Goal: Contribute content: Contribute content

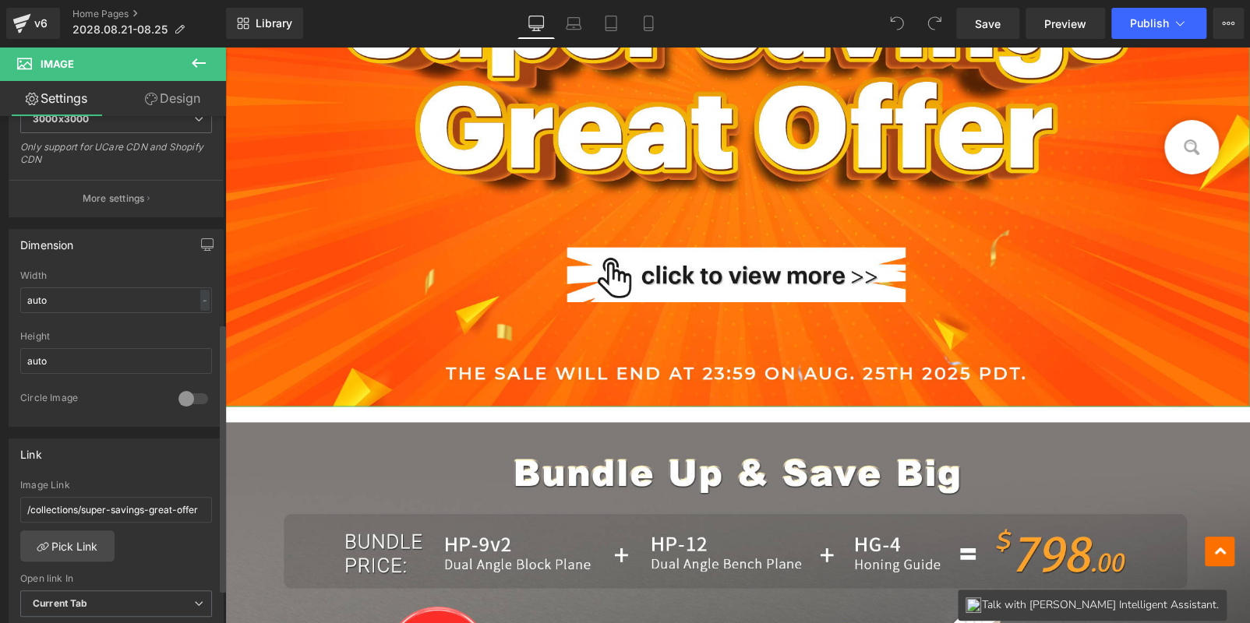
scroll to position [390, 0]
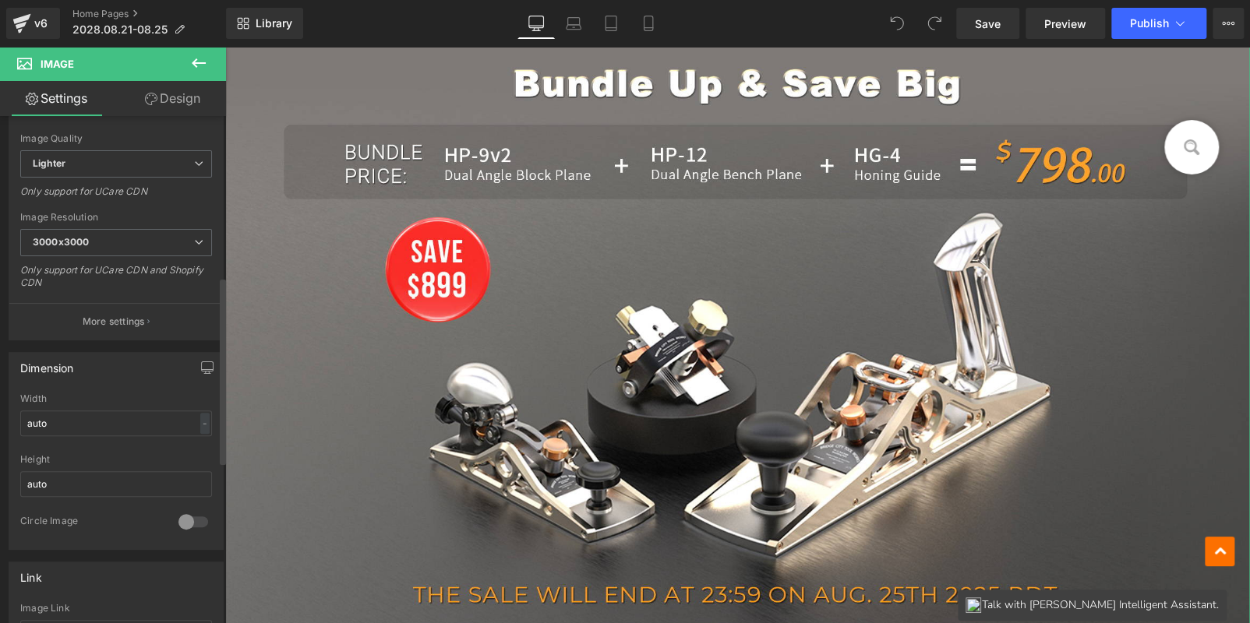
scroll to position [467, 0]
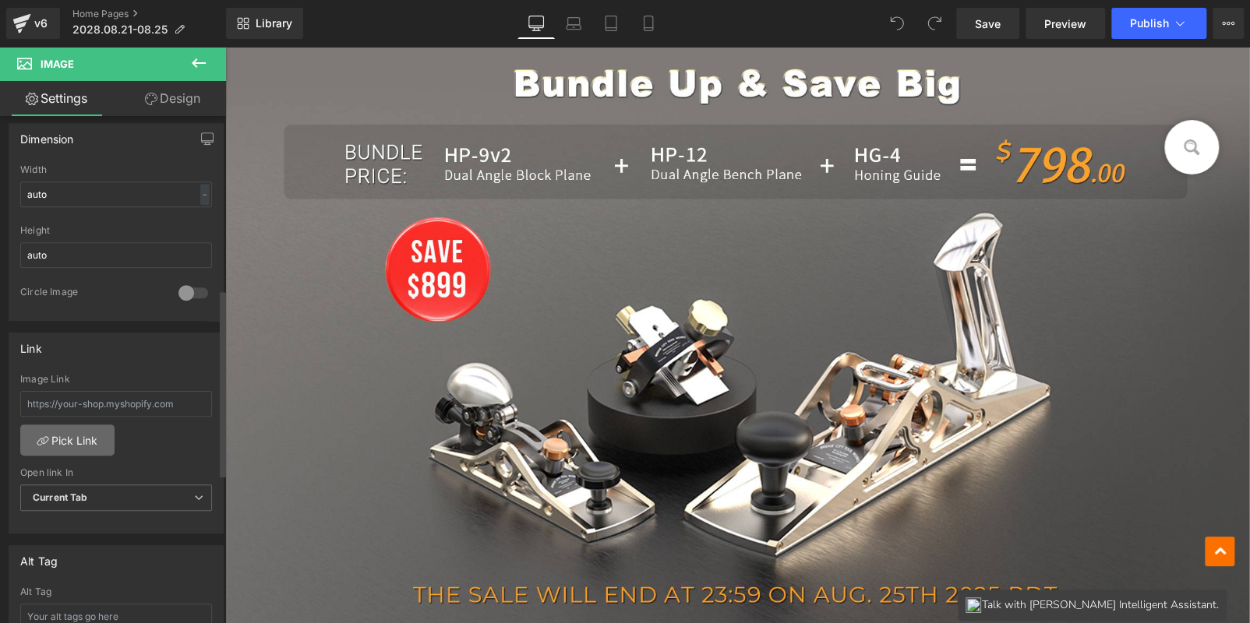
click at [72, 439] on link "Pick Link" at bounding box center [67, 440] width 94 height 31
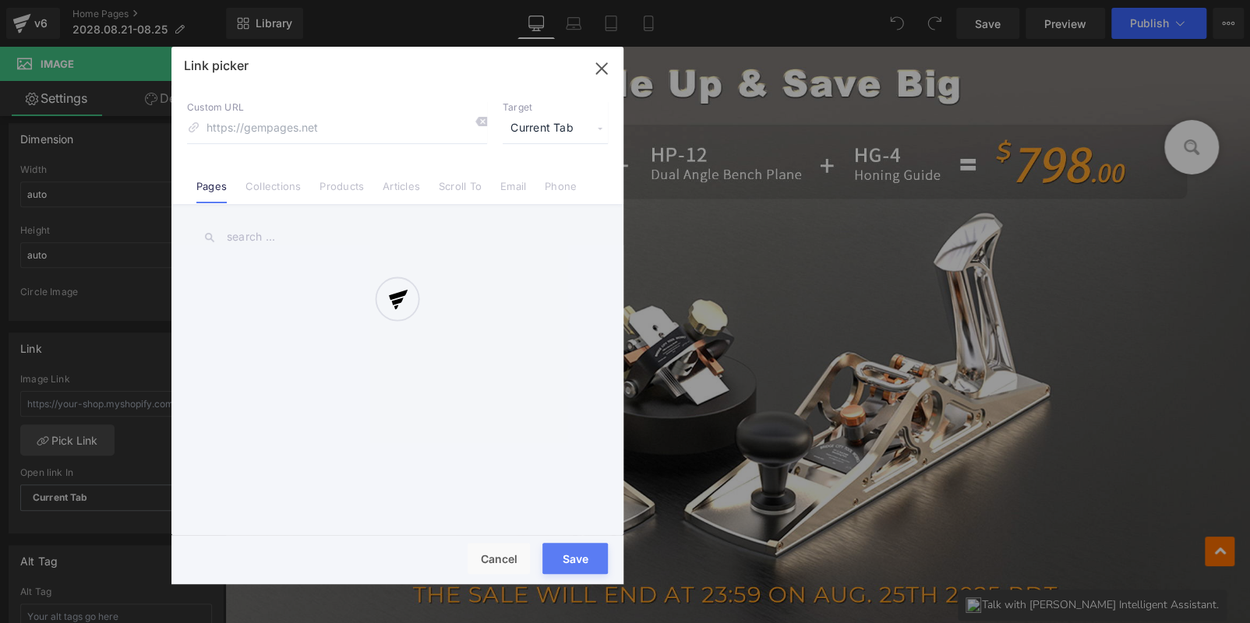
click at [270, 186] on div at bounding box center [397, 316] width 452 height 538
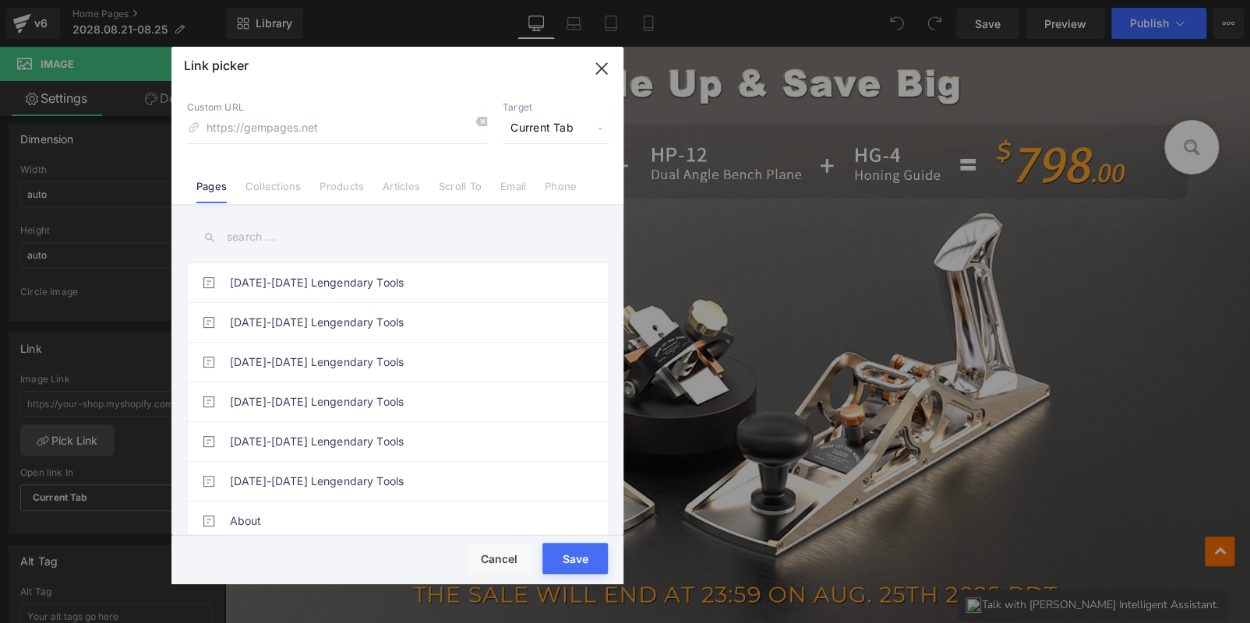
click at [270, 186] on link "Collections" at bounding box center [272, 191] width 55 height 23
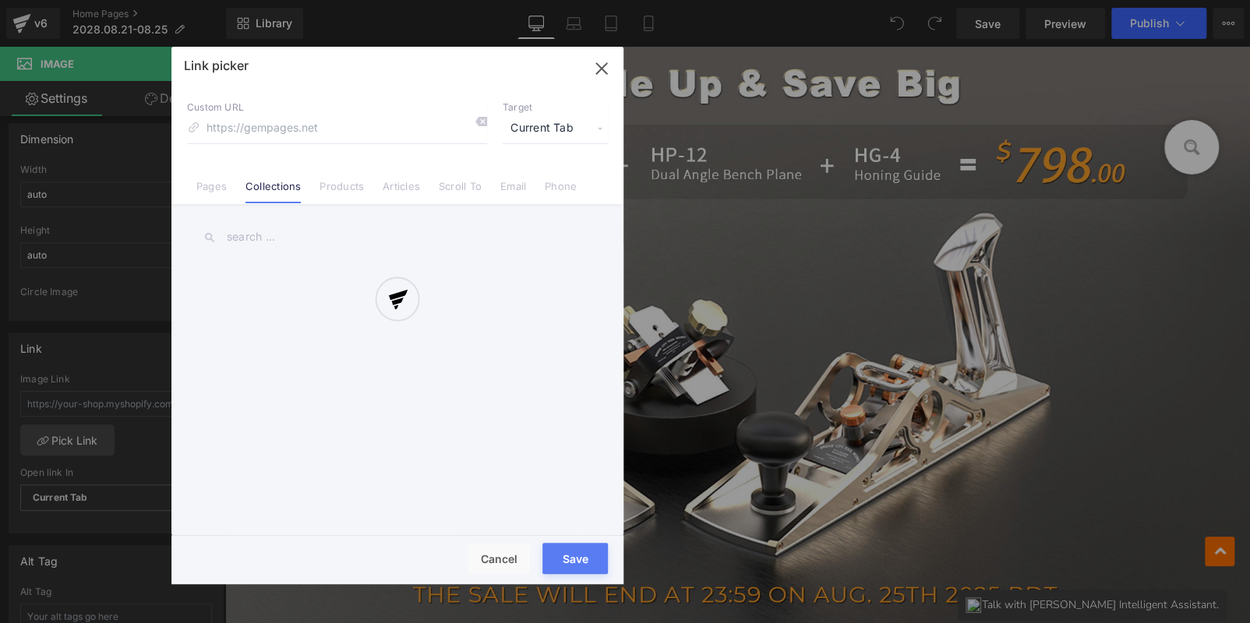
click at [272, 233] on div at bounding box center [397, 316] width 452 height 538
click at [272, 232] on div at bounding box center [397, 316] width 452 height 538
click at [271, 232] on div at bounding box center [397, 316] width 452 height 538
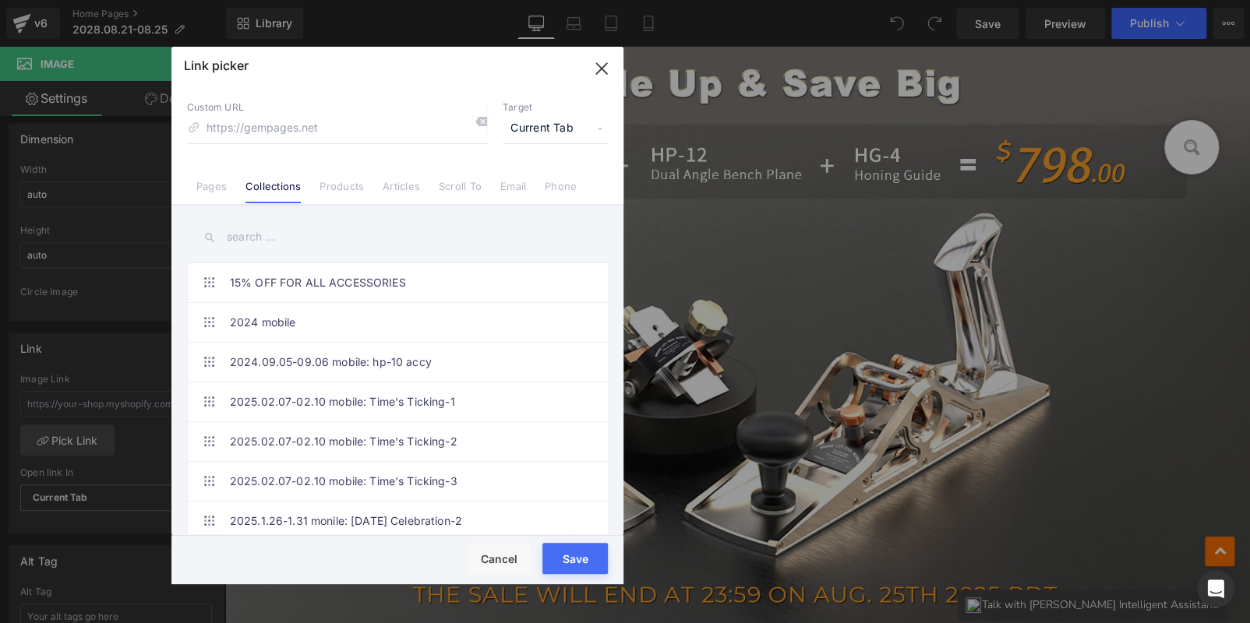
click at [271, 232] on input "text" at bounding box center [397, 237] width 421 height 35
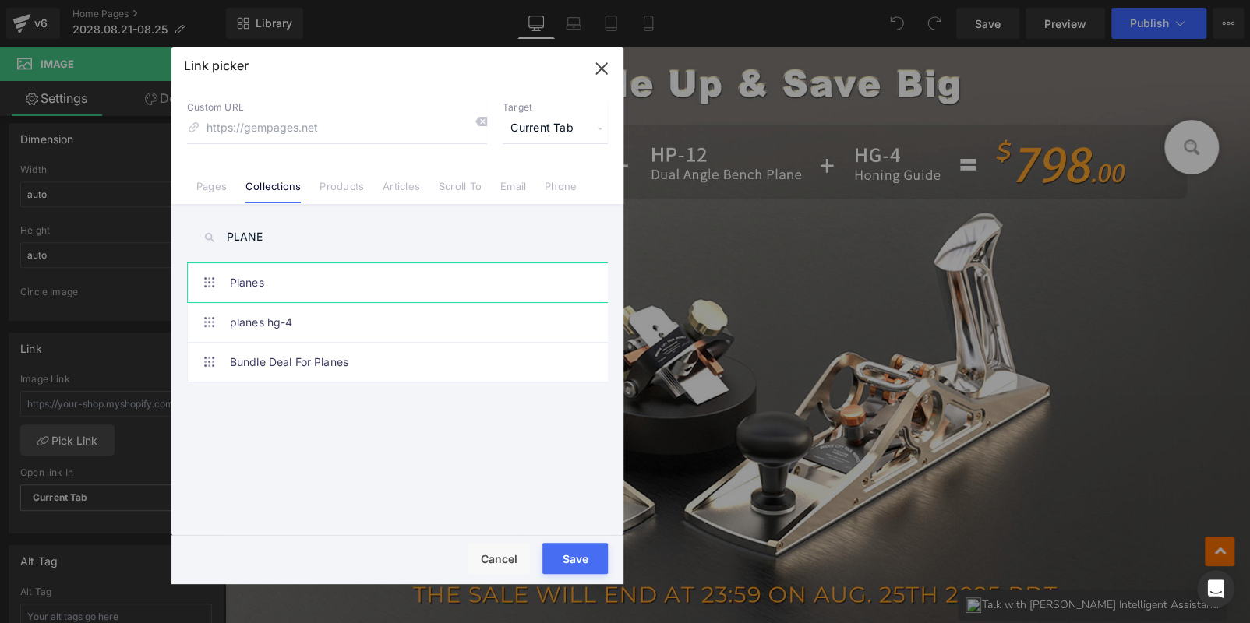
type input "PLANE"
click at [285, 289] on link "Planes" at bounding box center [401, 282] width 343 height 39
type input "/collections/planes"
click at [583, 546] on button "Save" at bounding box center [574, 558] width 65 height 31
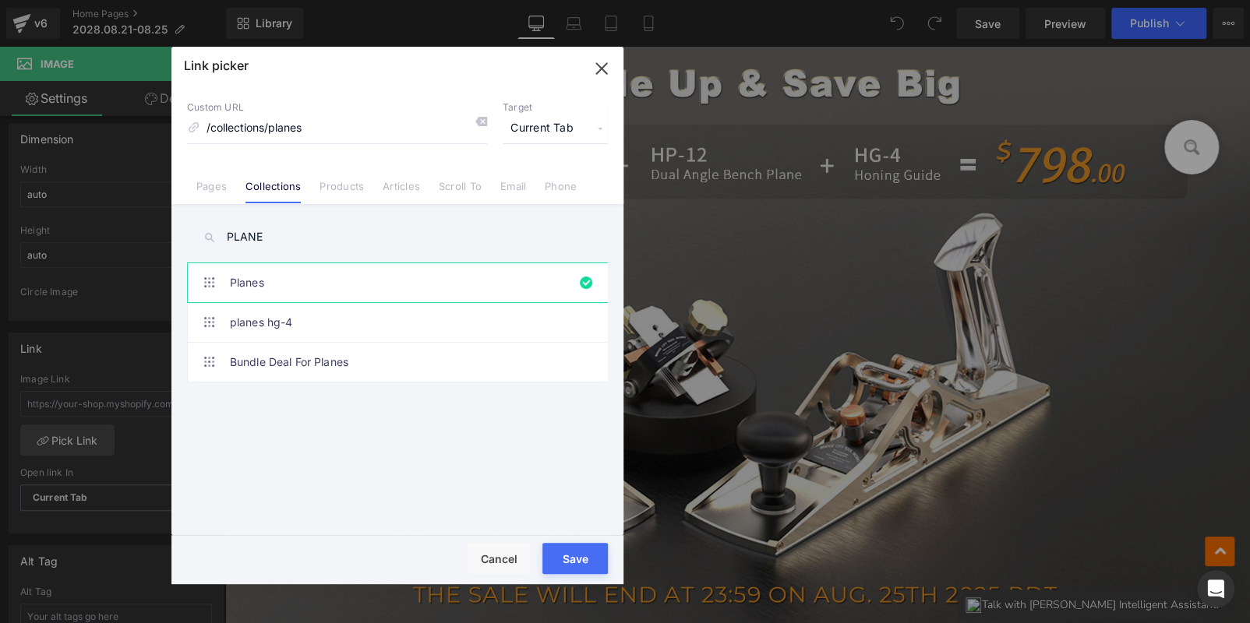
type input "/collections/planes"
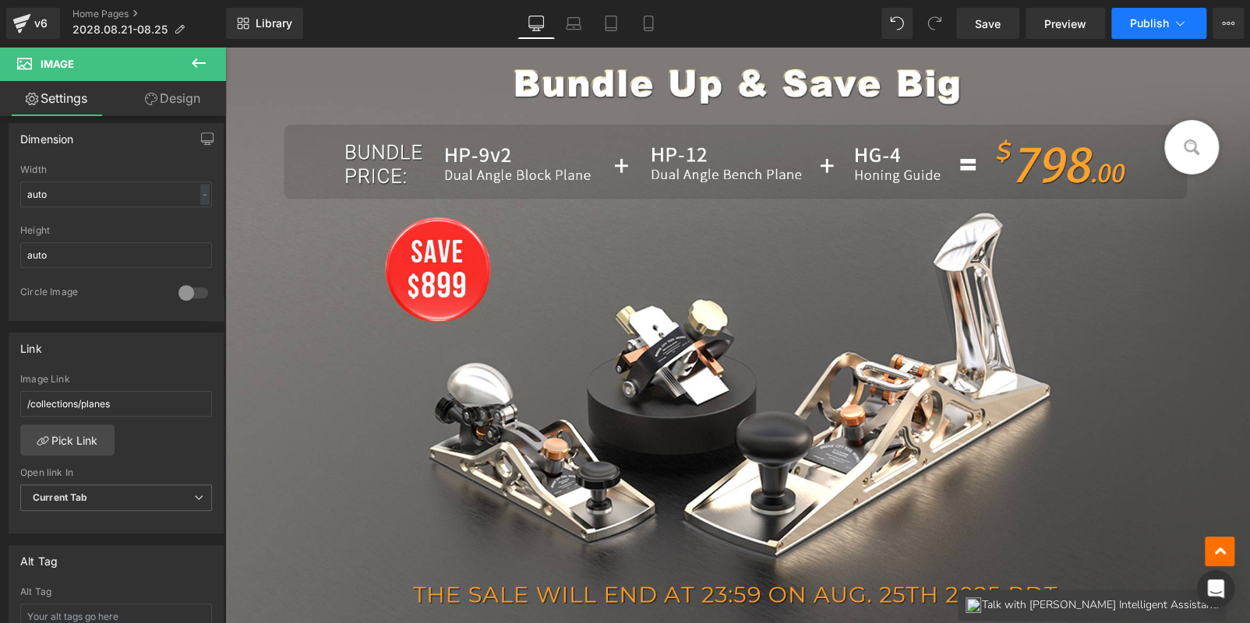
click at [1131, 21] on span "Publish" at bounding box center [1149, 23] width 39 height 12
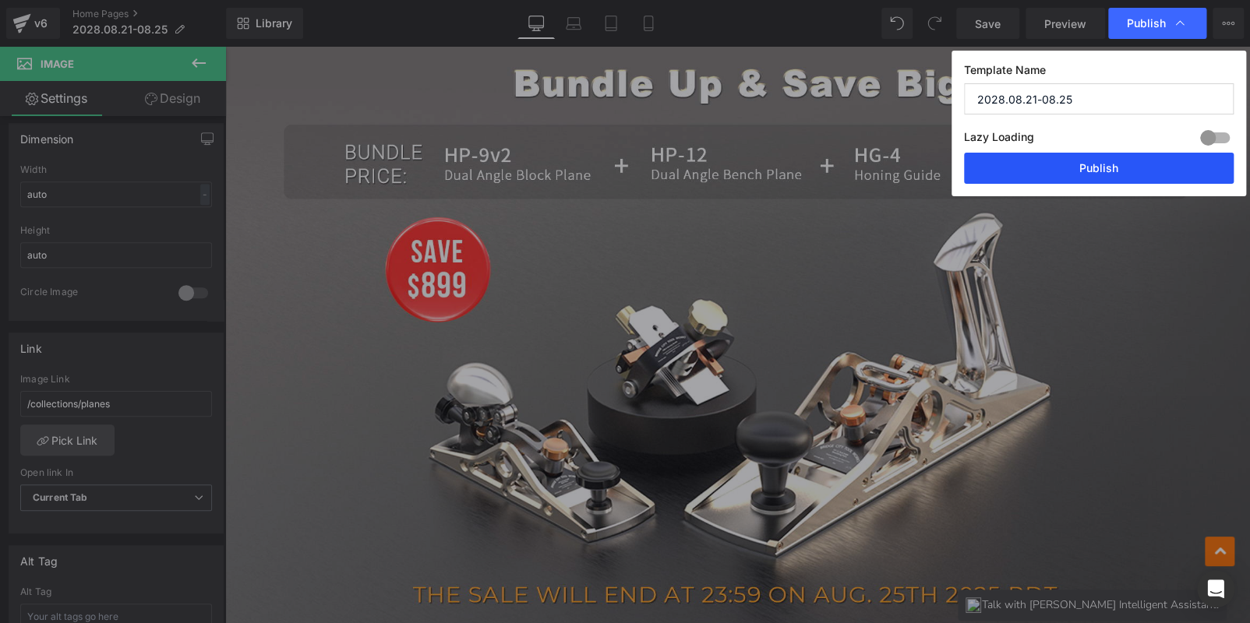
click at [1109, 167] on button "Publish" at bounding box center [1099, 168] width 270 height 31
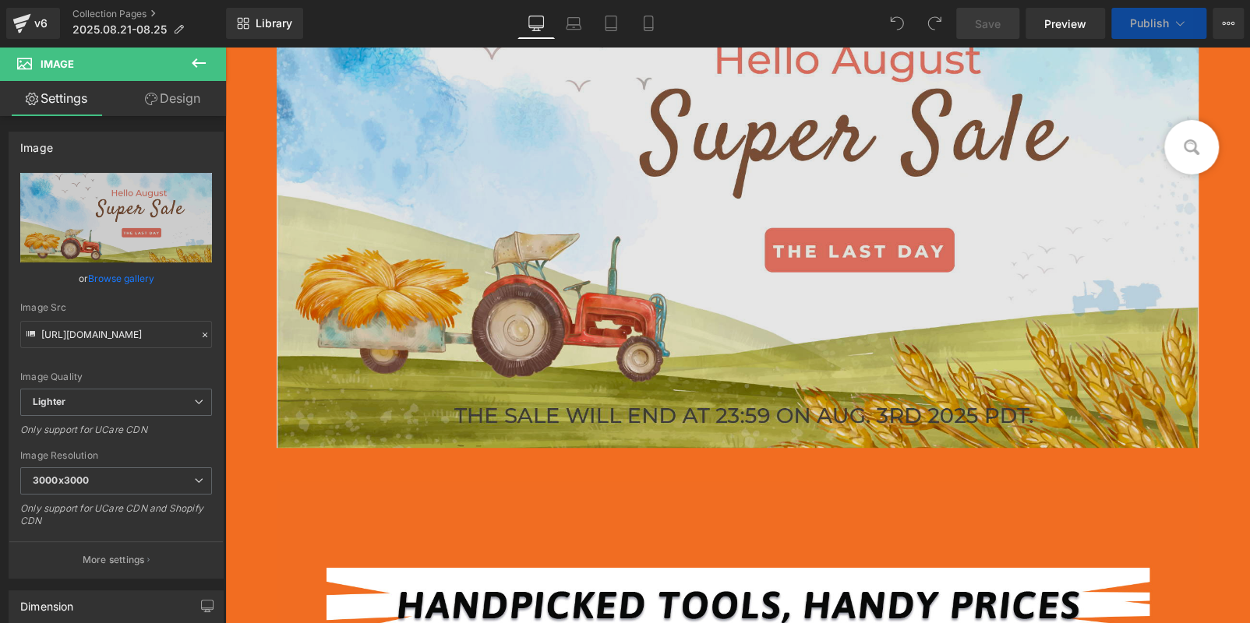
type input "C:\fakepath\Artboard 1.jpg"
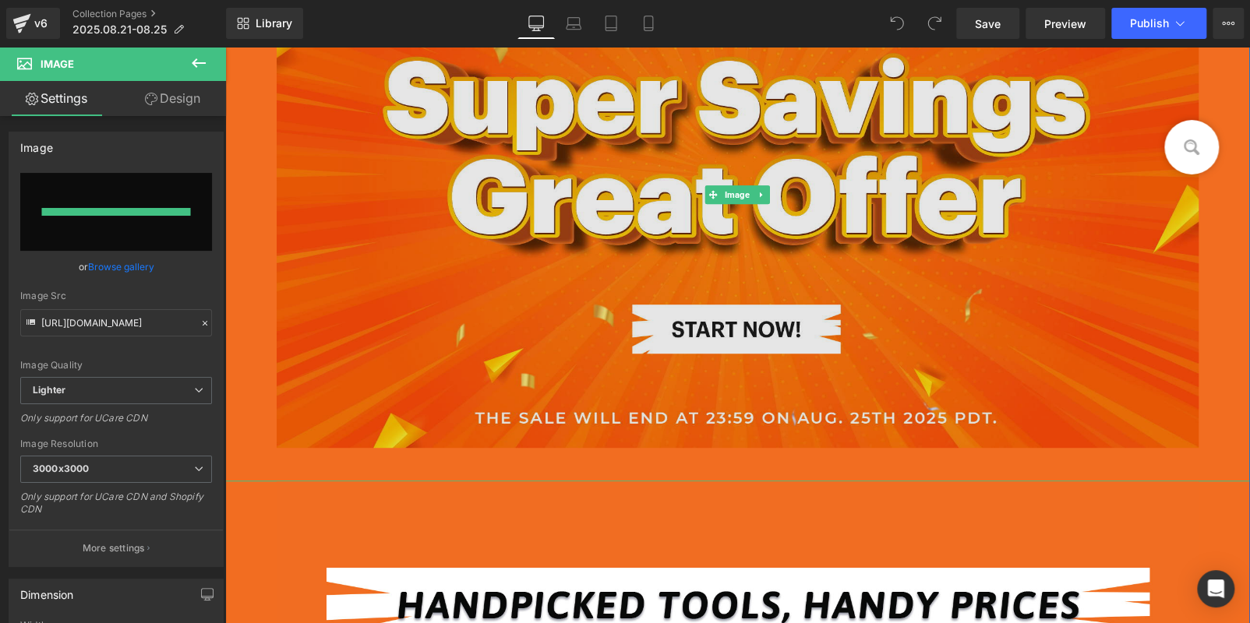
type input "[URL][DOMAIN_NAME]"
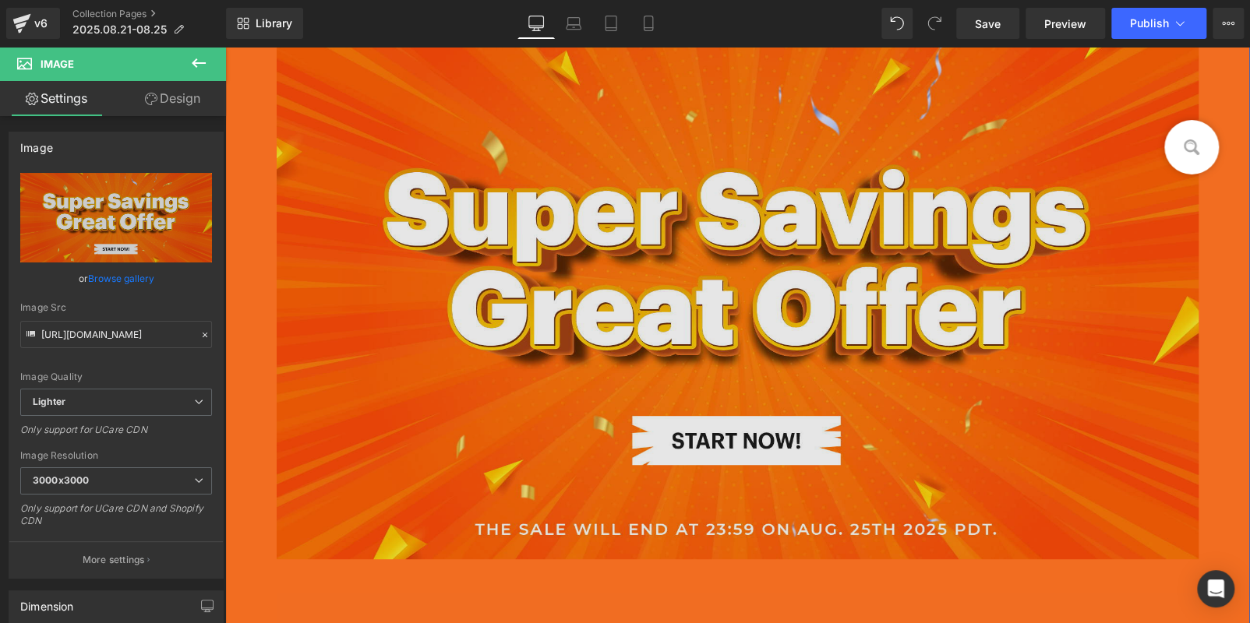
scroll to position [156, 0]
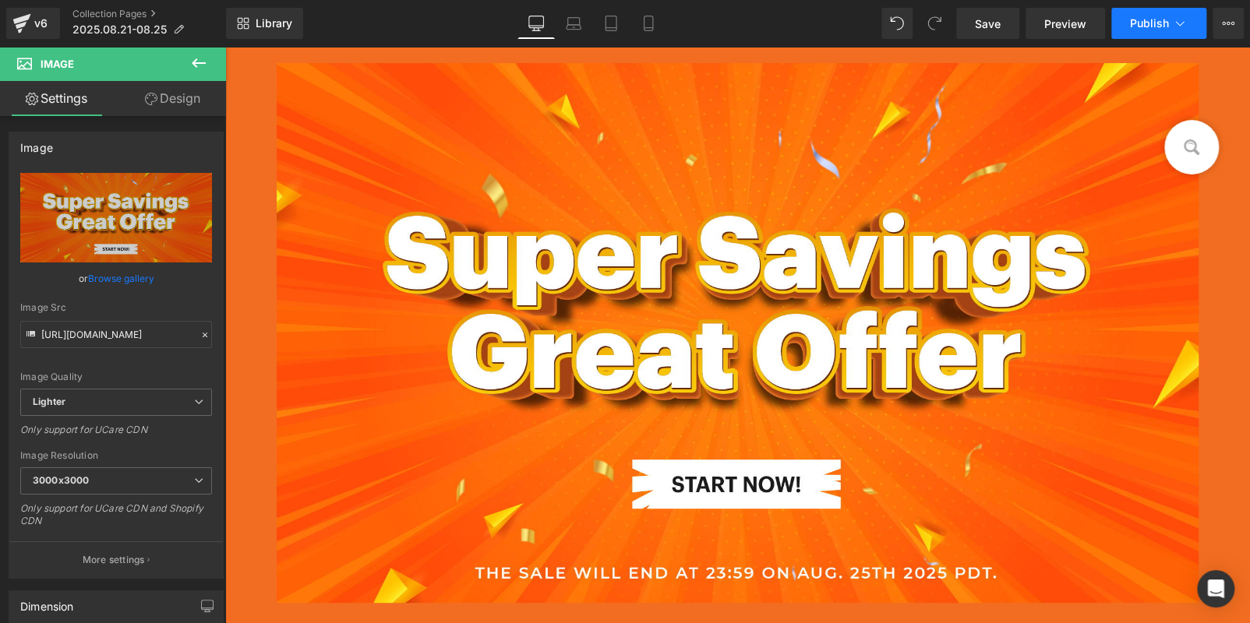
click at [1134, 27] on span "Publish" at bounding box center [1149, 23] width 39 height 12
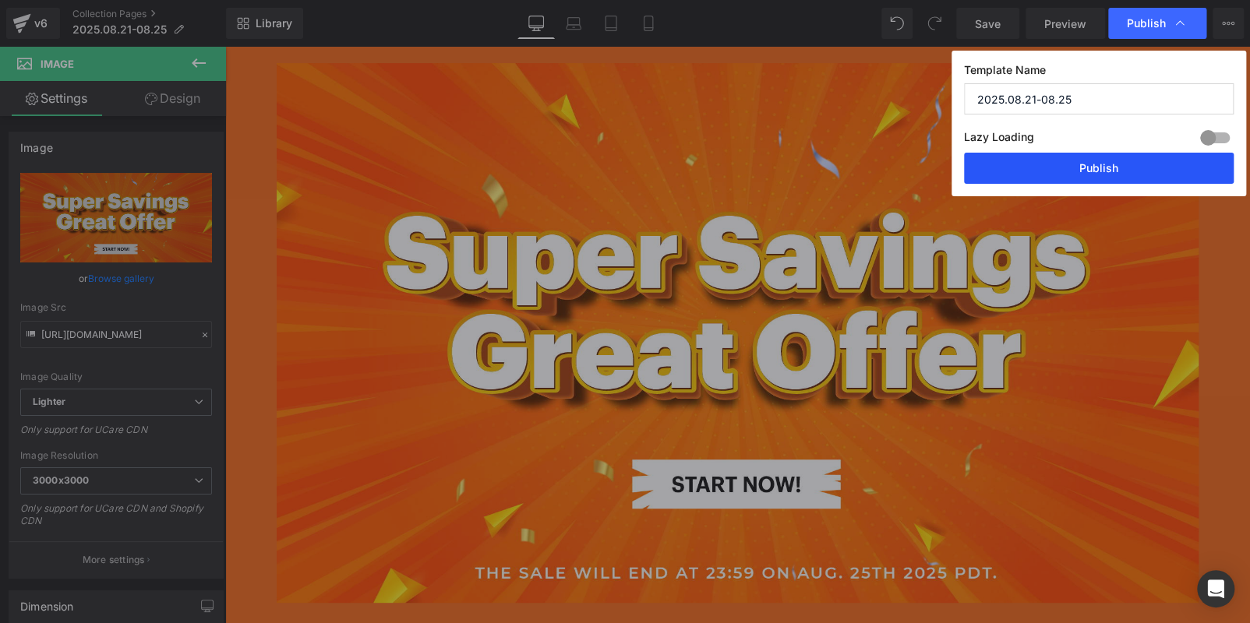
click at [1072, 168] on button "Publish" at bounding box center [1099, 168] width 270 height 31
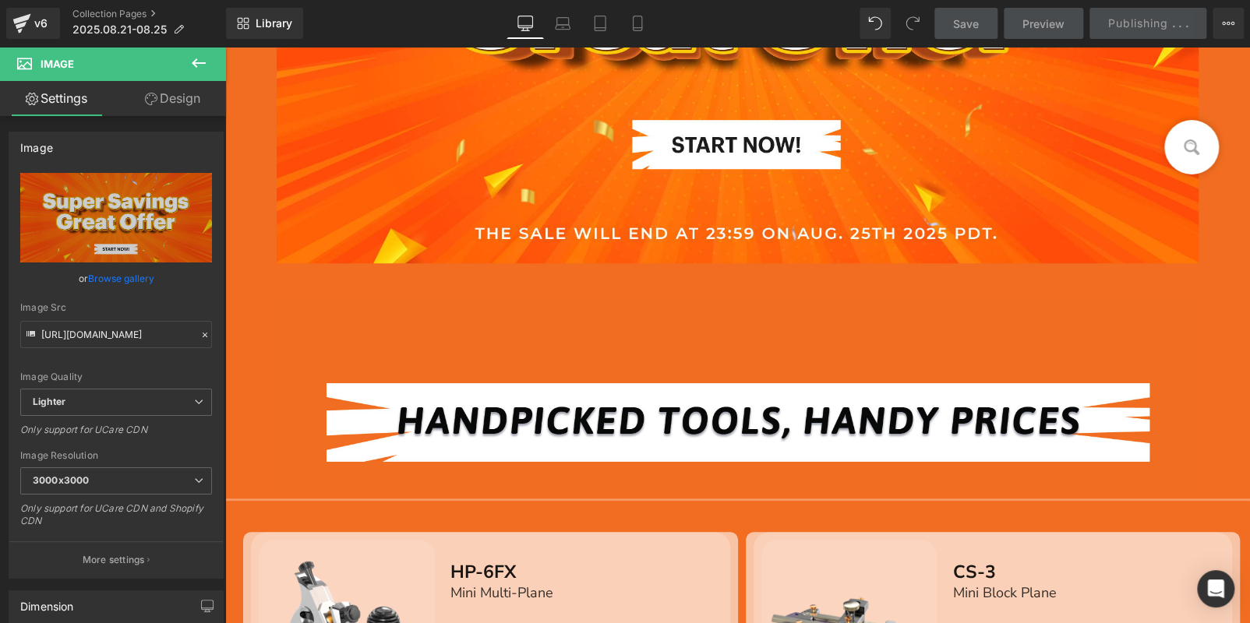
scroll to position [390, 0]
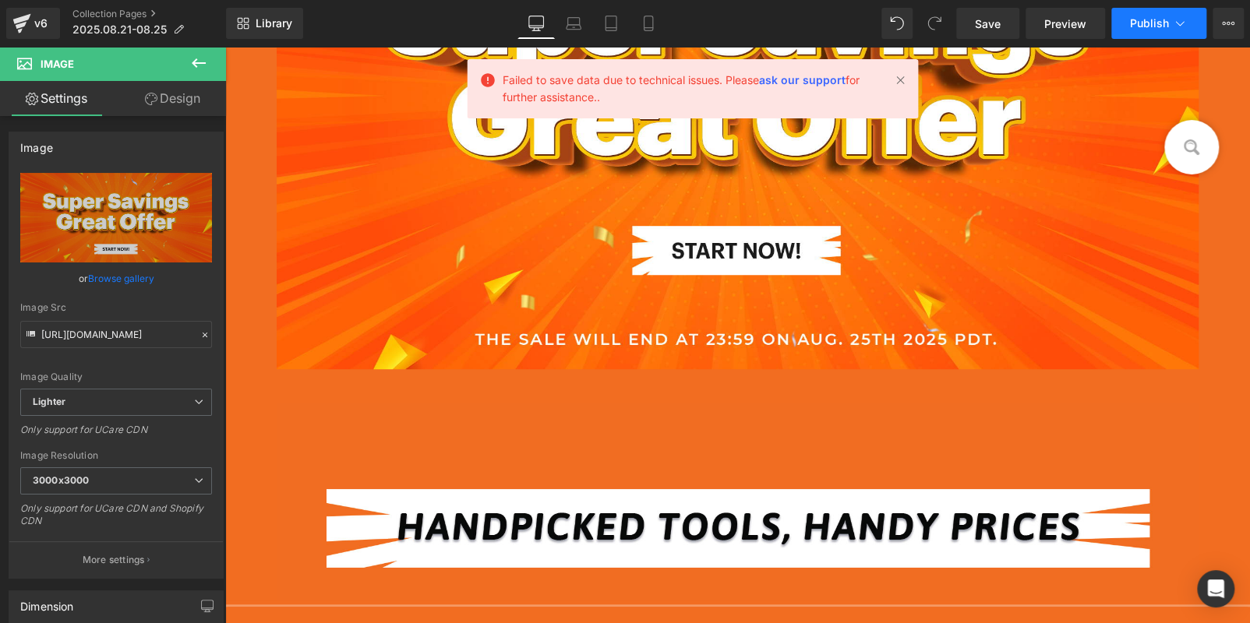
click at [1151, 20] on span "Publish" at bounding box center [1149, 23] width 39 height 12
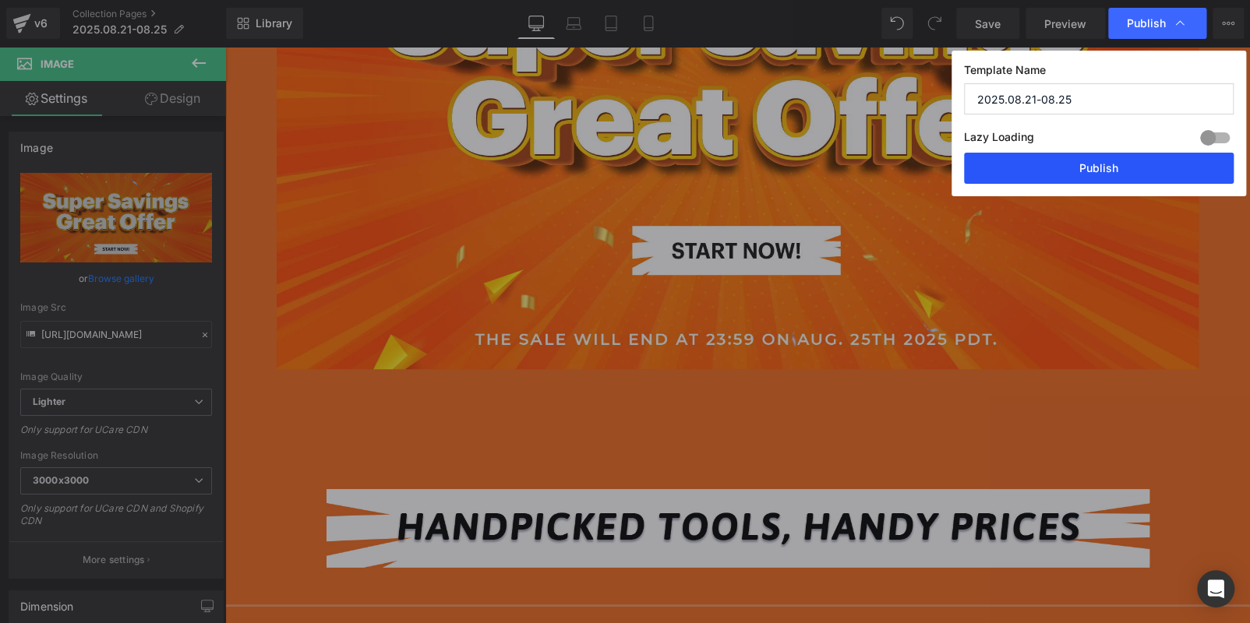
click at [1113, 158] on button "Publish" at bounding box center [1099, 168] width 270 height 31
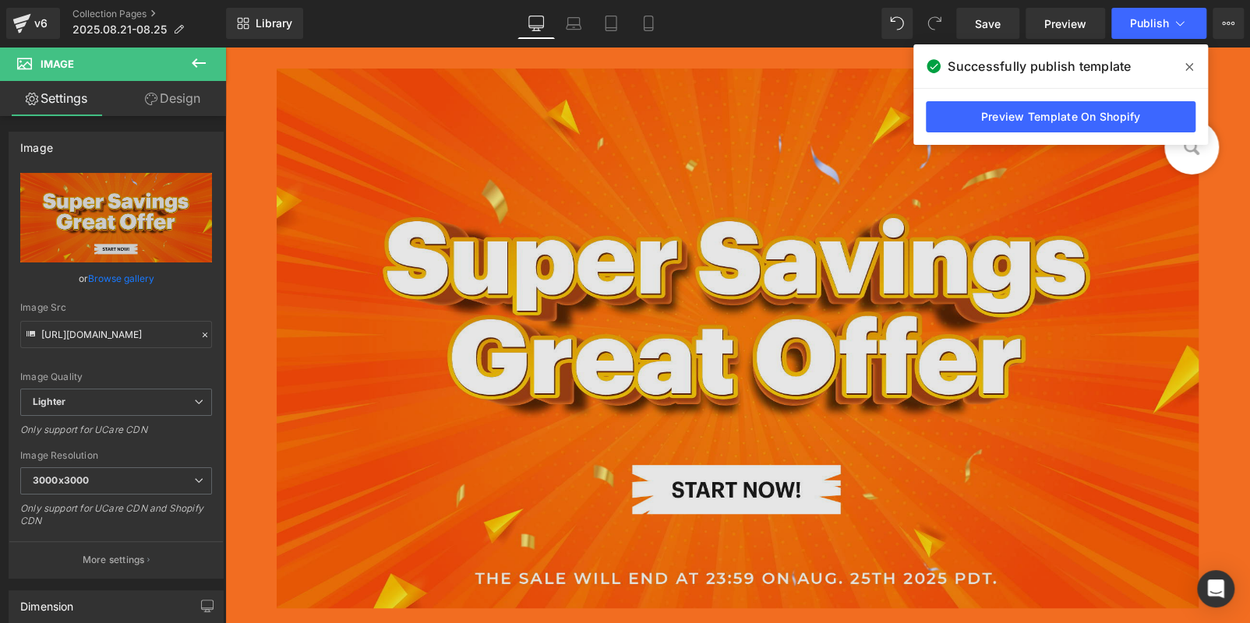
scroll to position [0, 0]
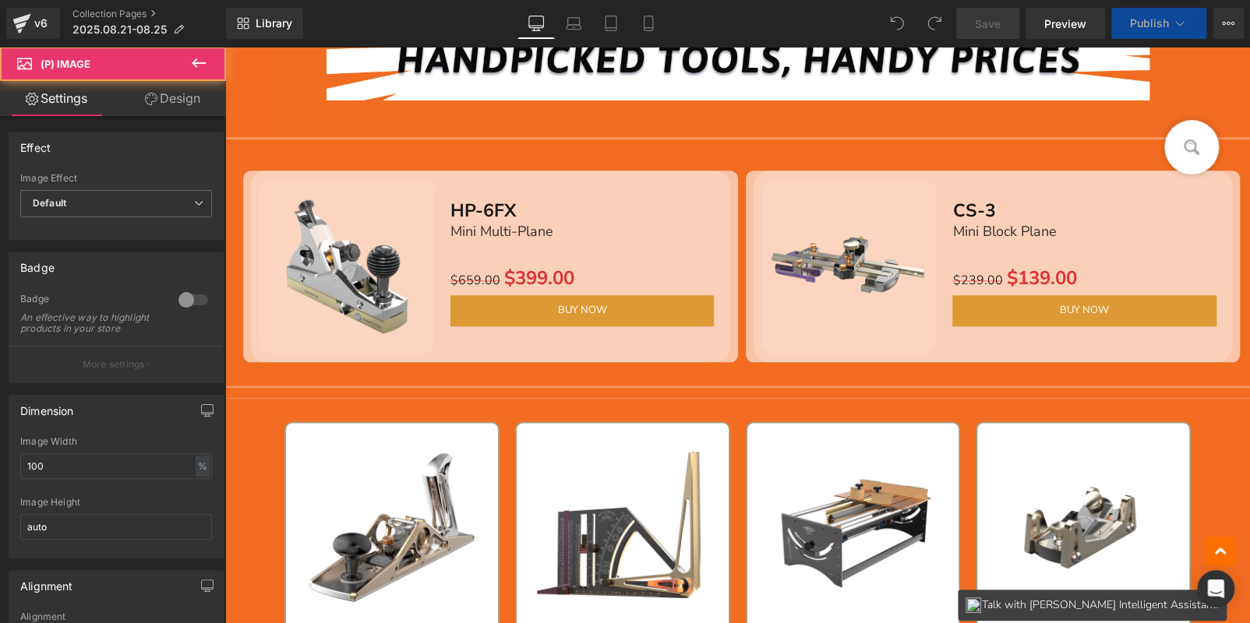
drag, startPoint x: 859, startPoint y: 220, endPoint x: 870, endPoint y: 218, distance: 10.2
click at [859, 220] on img at bounding box center [849, 266] width 176 height 176
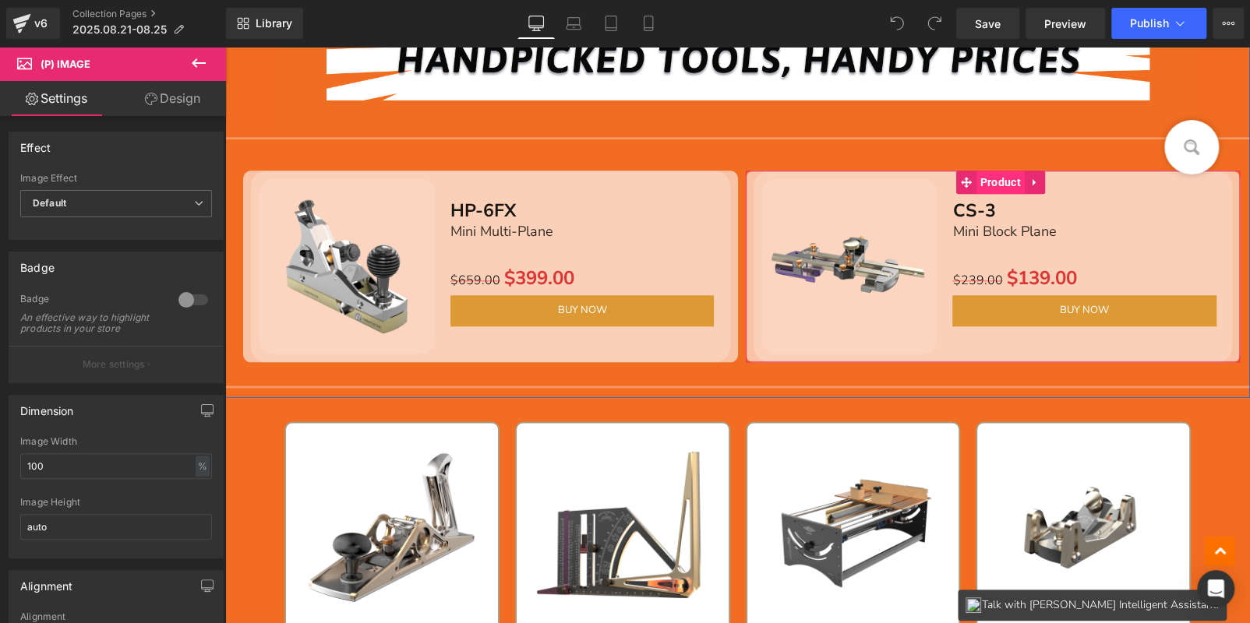
click at [983, 183] on span "Product" at bounding box center [1000, 182] width 48 height 23
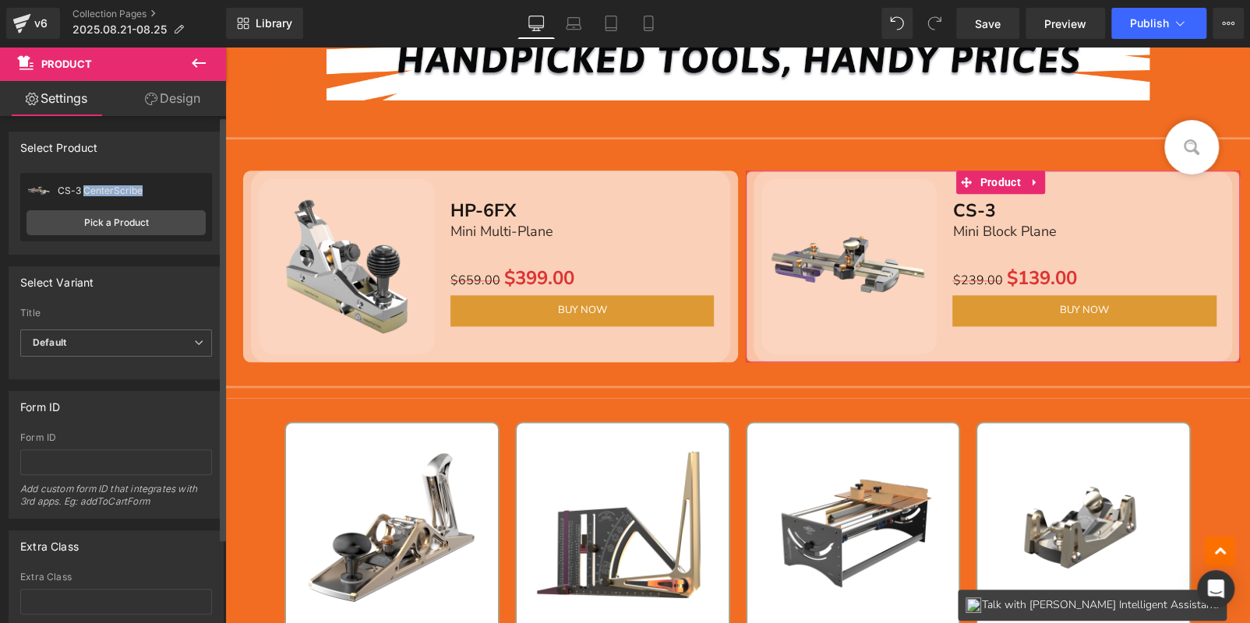
drag, startPoint x: 139, startPoint y: 187, endPoint x: 83, endPoint y: 189, distance: 56.9
click at [83, 189] on div "CS-3 CenterScribe" at bounding box center [132, 190] width 148 height 11
copy div "CenterScribe"
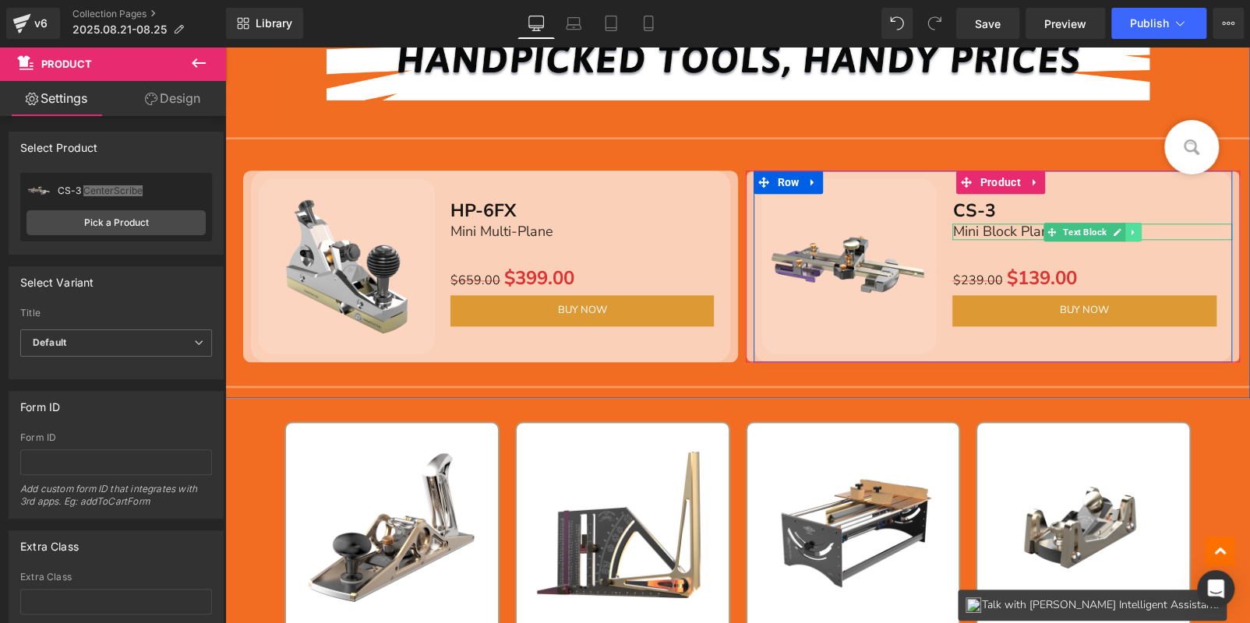
click at [1136, 229] on link at bounding box center [1133, 232] width 16 height 19
click at [1170, 230] on p "Mini Block Plane" at bounding box center [1091, 232] width 279 height 17
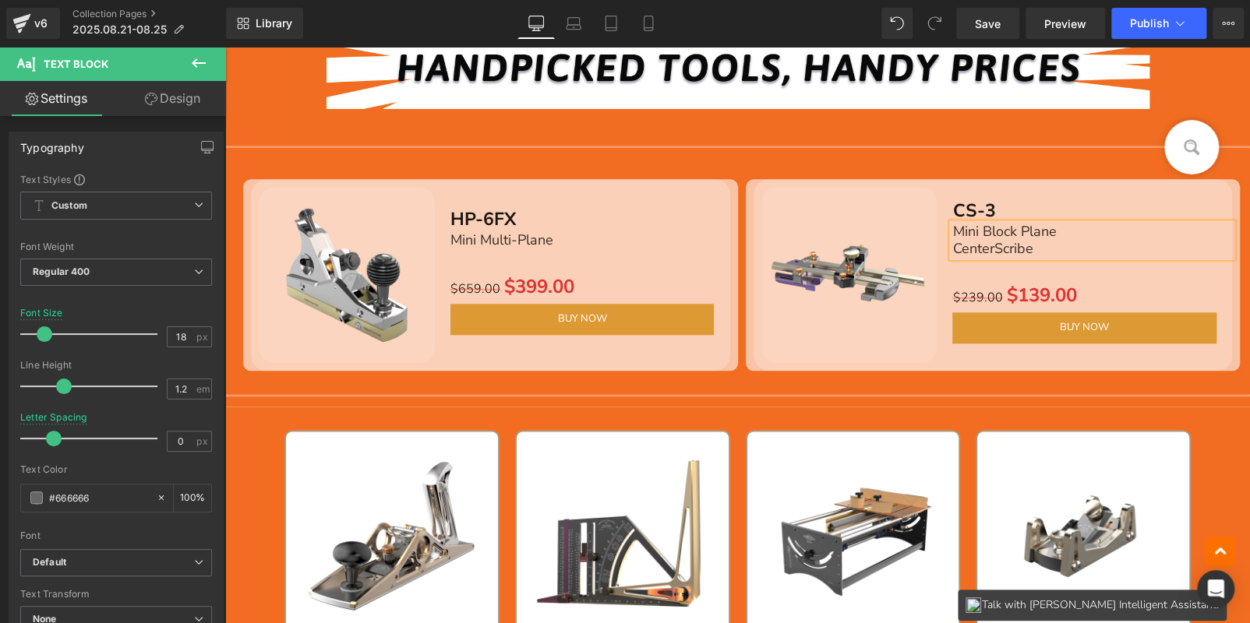
scroll to position [857, 0]
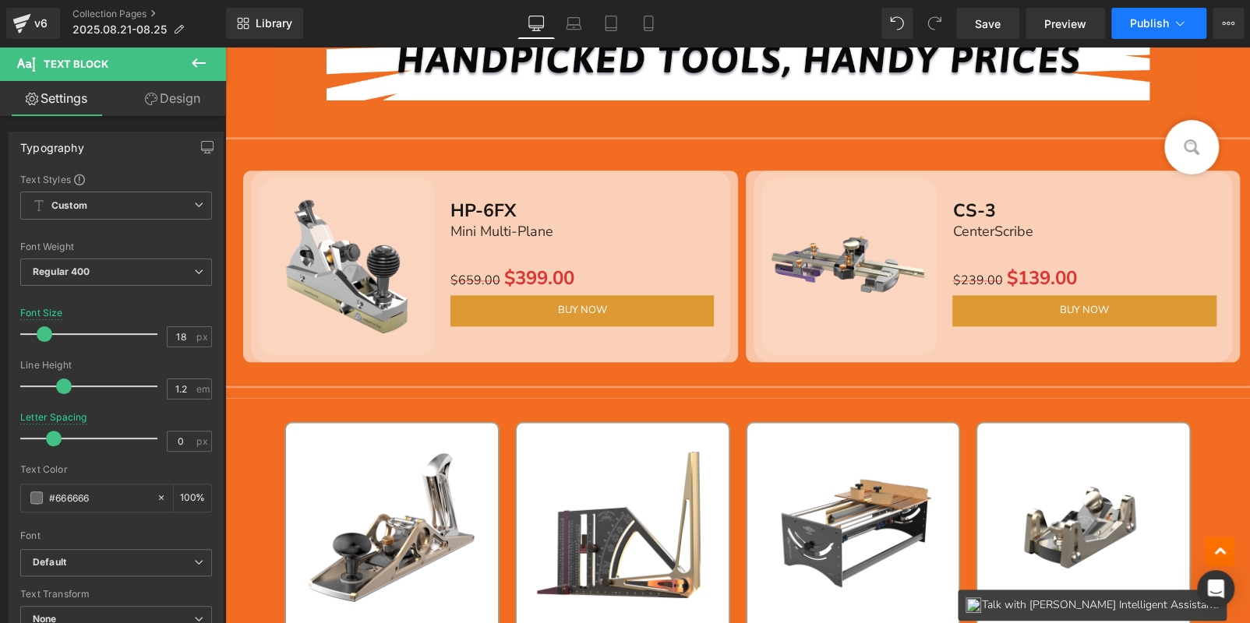
click at [1173, 34] on button "Publish" at bounding box center [1158, 23] width 95 height 31
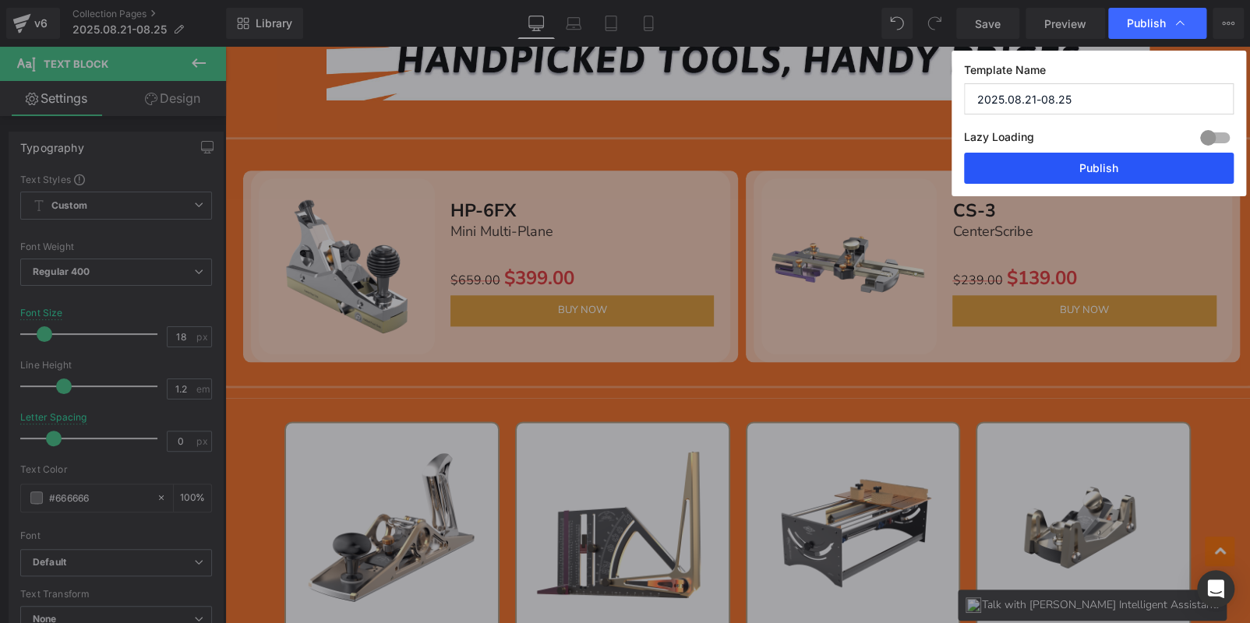
click at [1166, 157] on button "Publish" at bounding box center [1099, 168] width 270 height 31
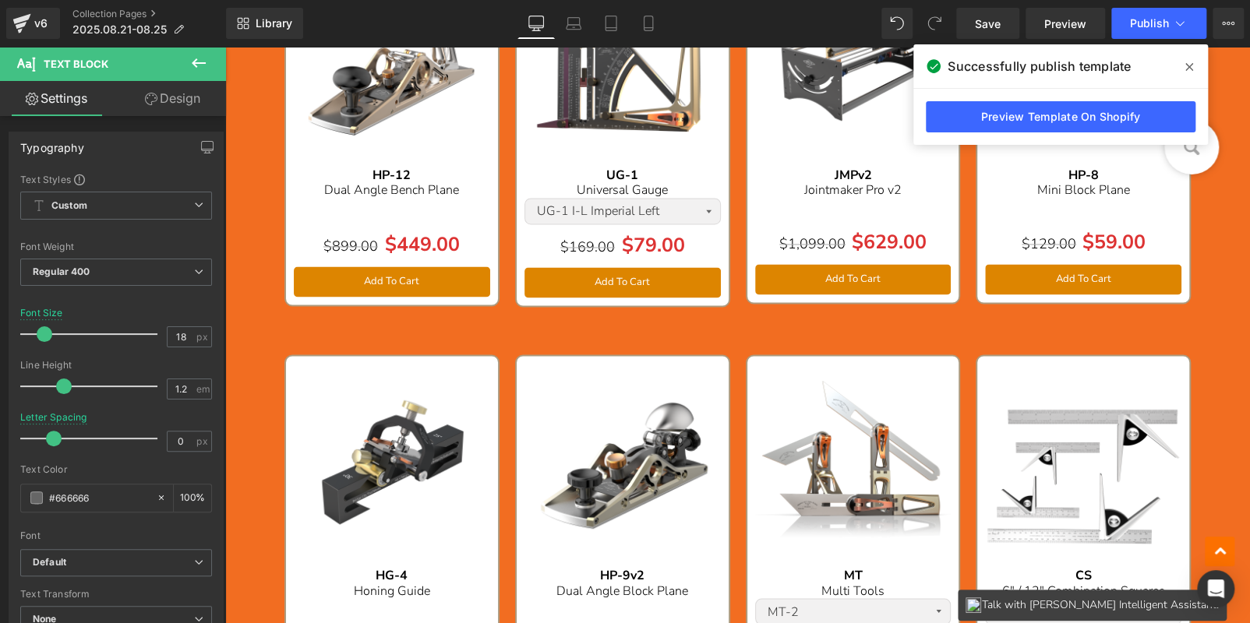
scroll to position [779, 0]
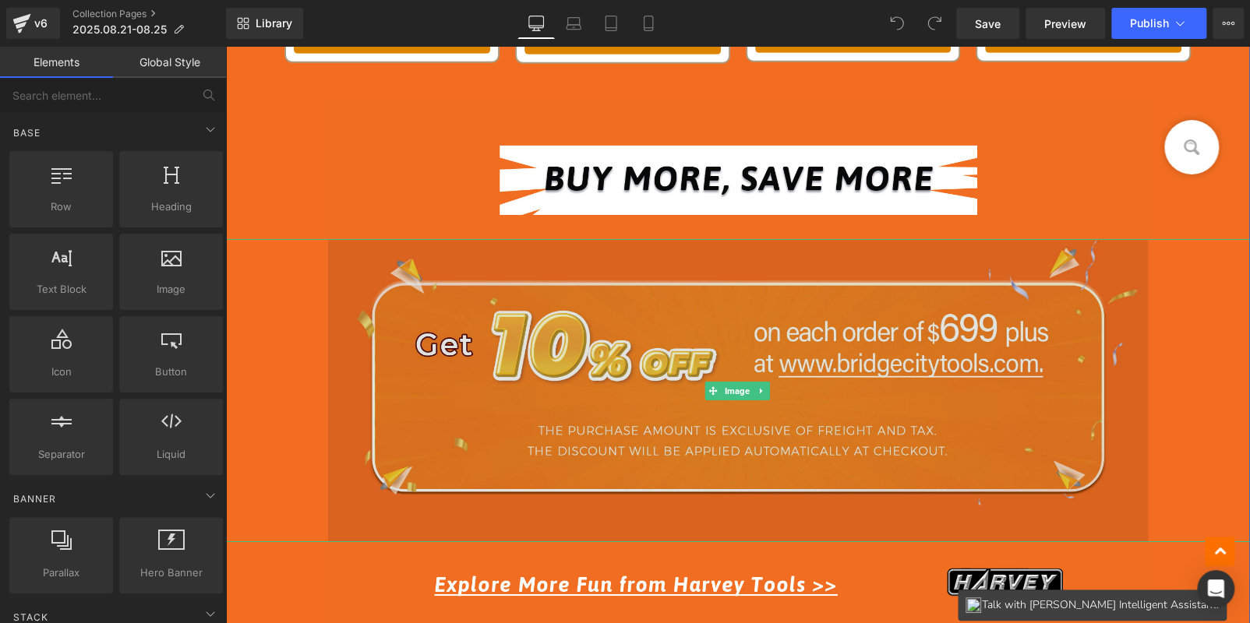
scroll to position [2889, 0]
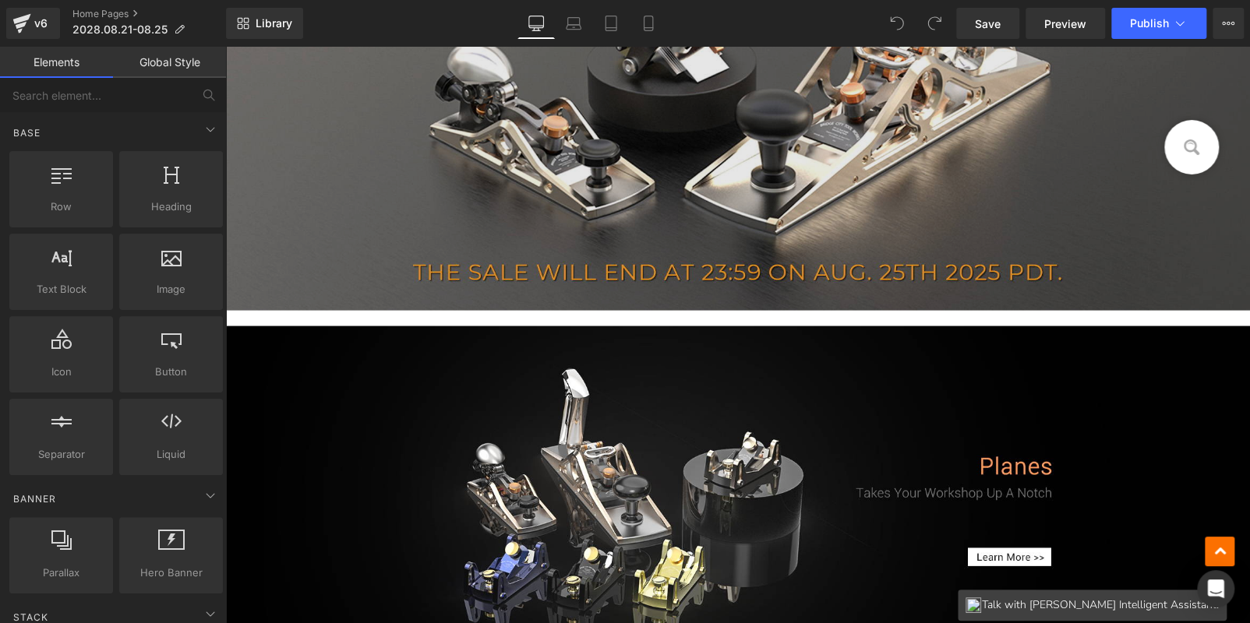
scroll to position [1636, 0]
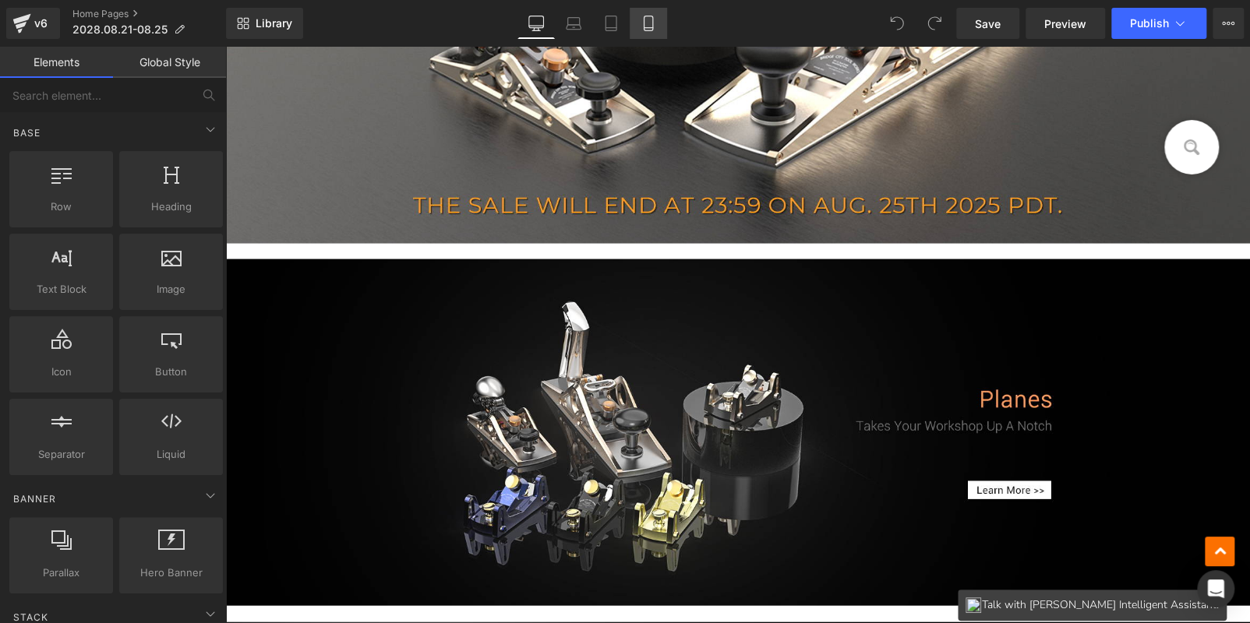
click at [647, 26] on icon at bounding box center [648, 24] width 16 height 16
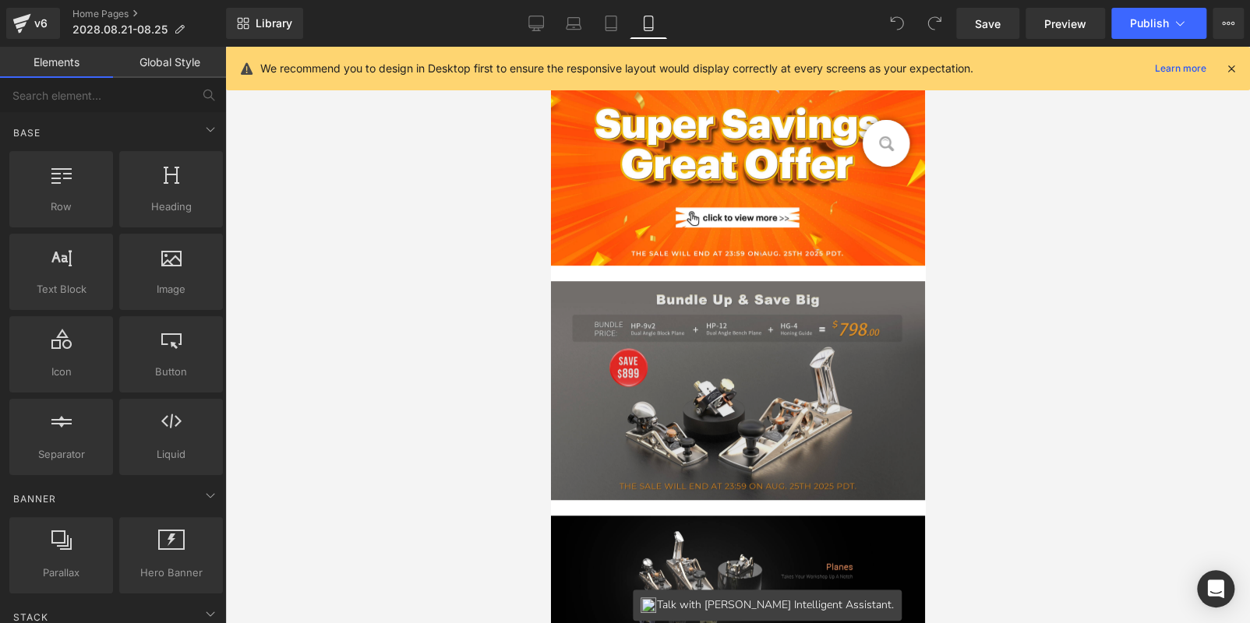
scroll to position [390, 0]
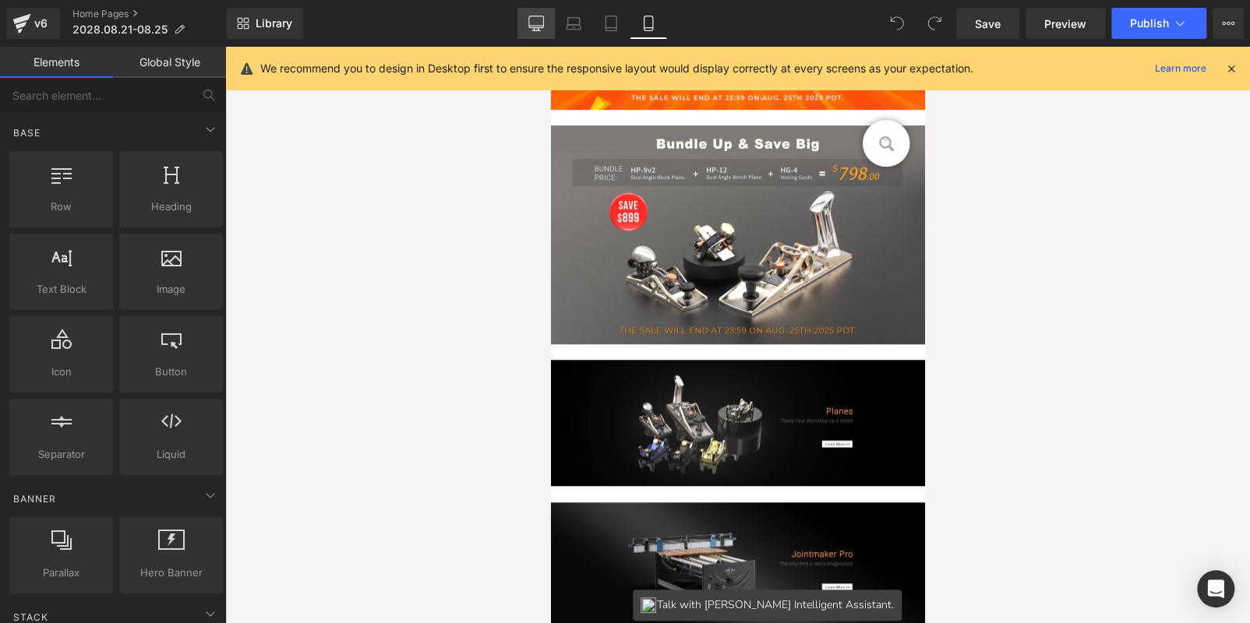
click at [537, 18] on icon at bounding box center [536, 24] width 16 height 16
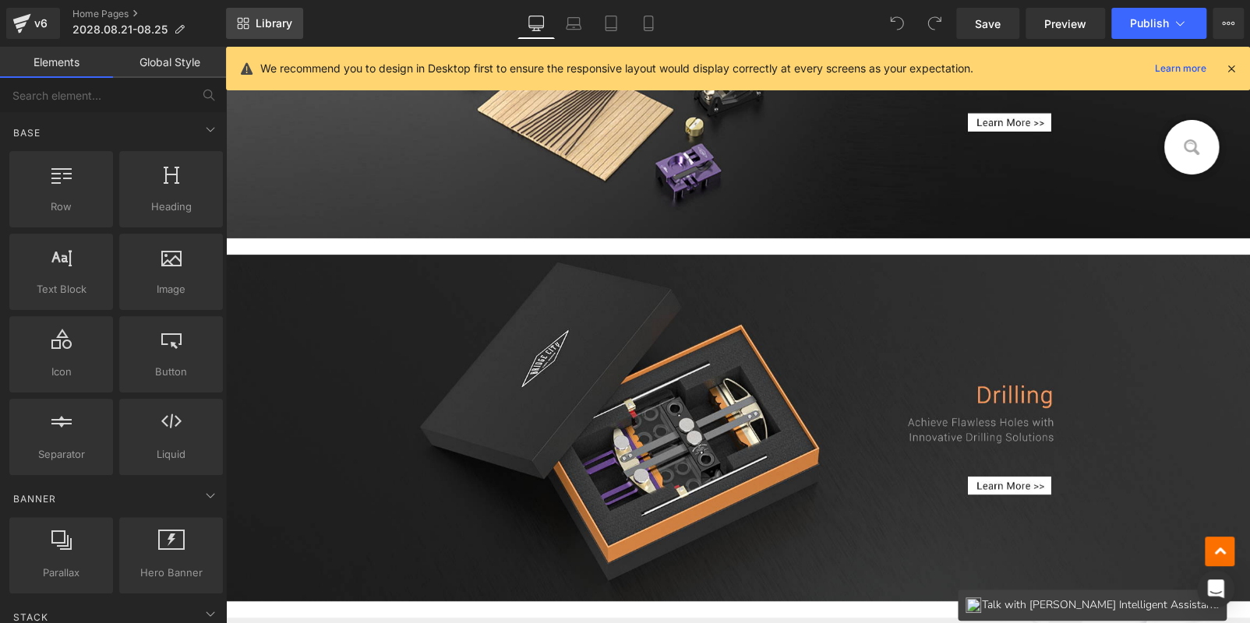
scroll to position [0, 0]
click at [289, 23] on span "Library" at bounding box center [274, 23] width 37 height 14
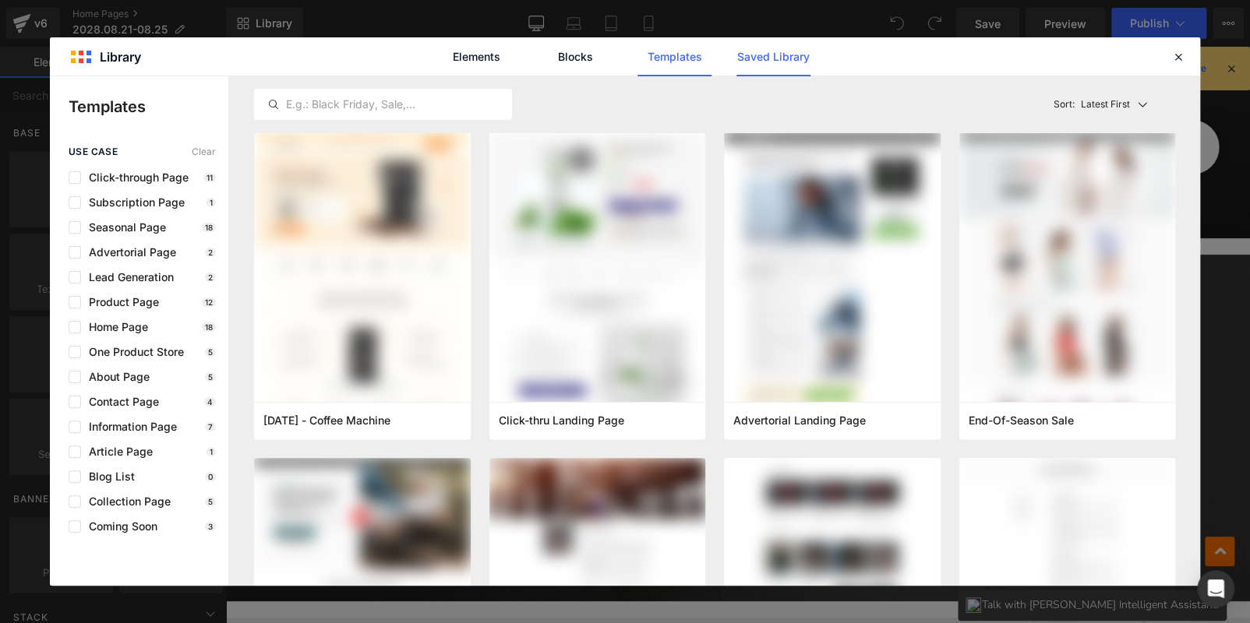
click at [353, 252] on link "Saved Library" at bounding box center [290, 334] width 125 height 164
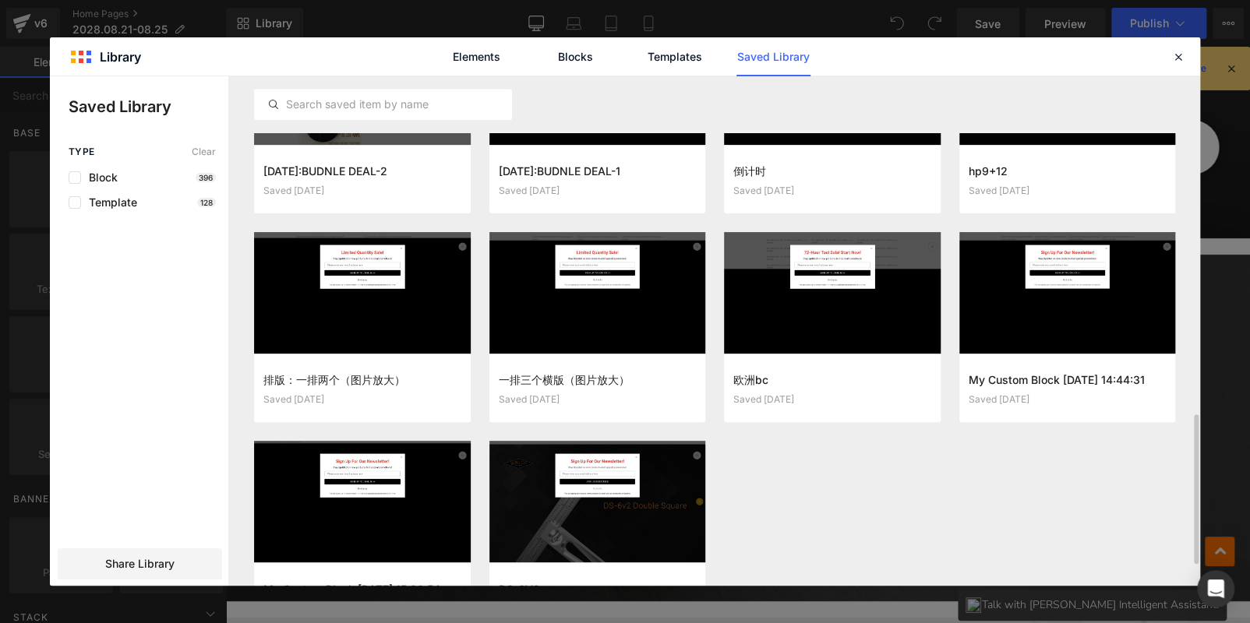
scroll to position [1226, 0]
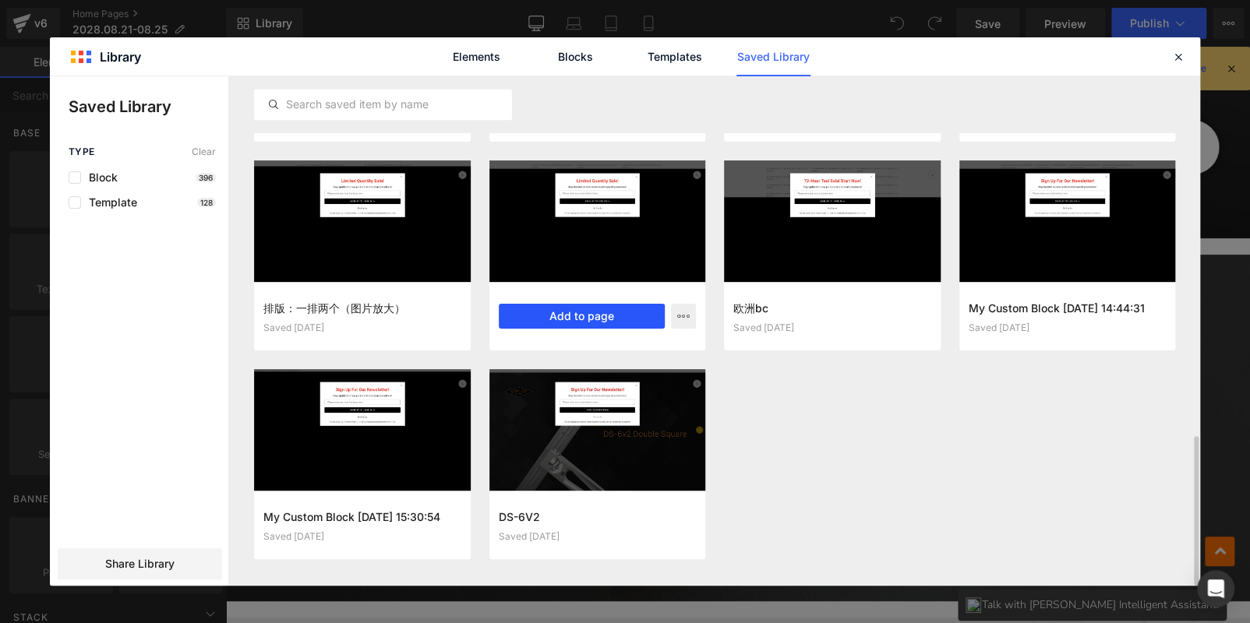
click at [598, 317] on button "Add to page" at bounding box center [582, 316] width 167 height 25
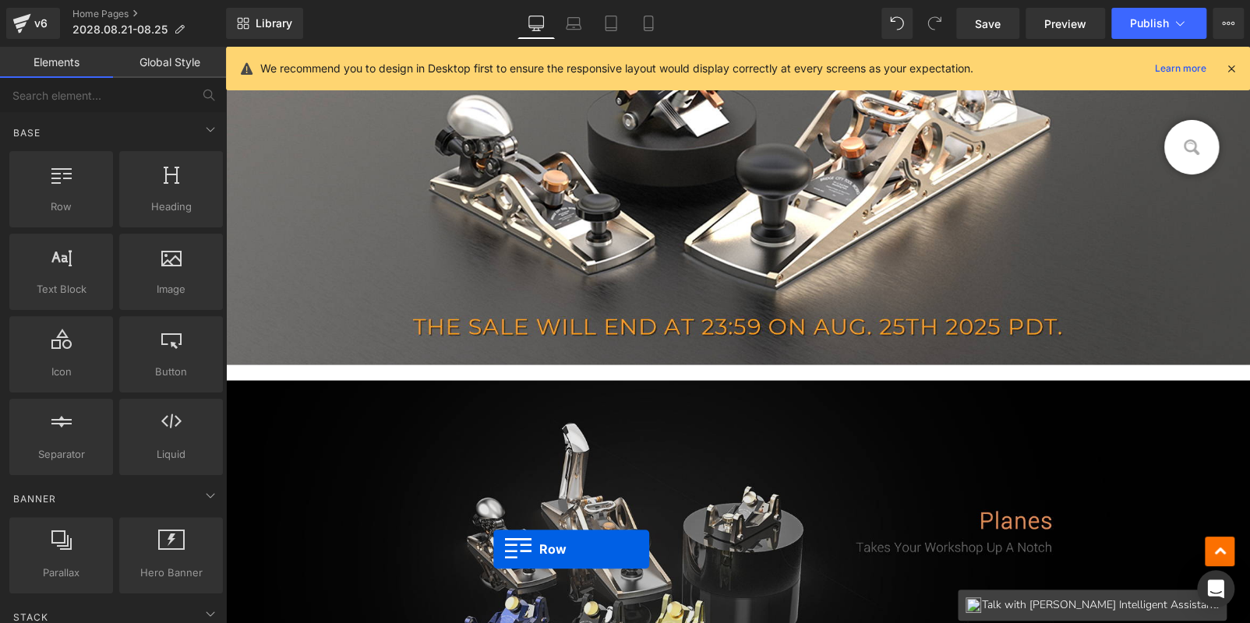
scroll to position [1535, 0]
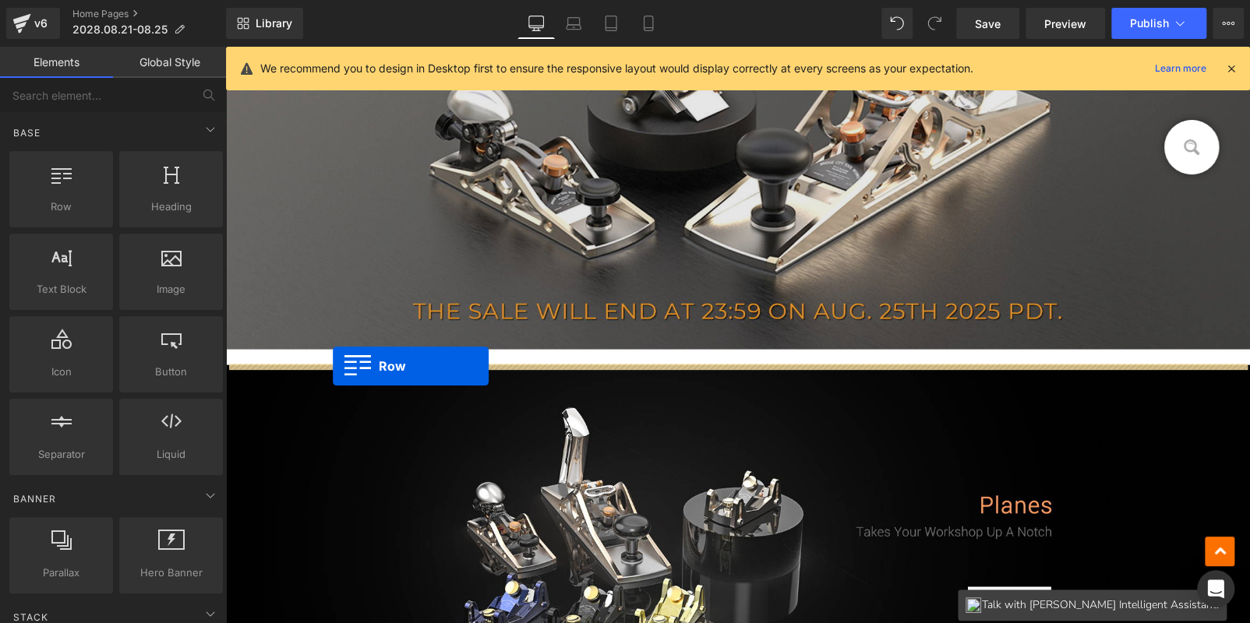
drag, startPoint x: 257, startPoint y: 368, endPoint x: 357, endPoint y: 316, distance: 112.6
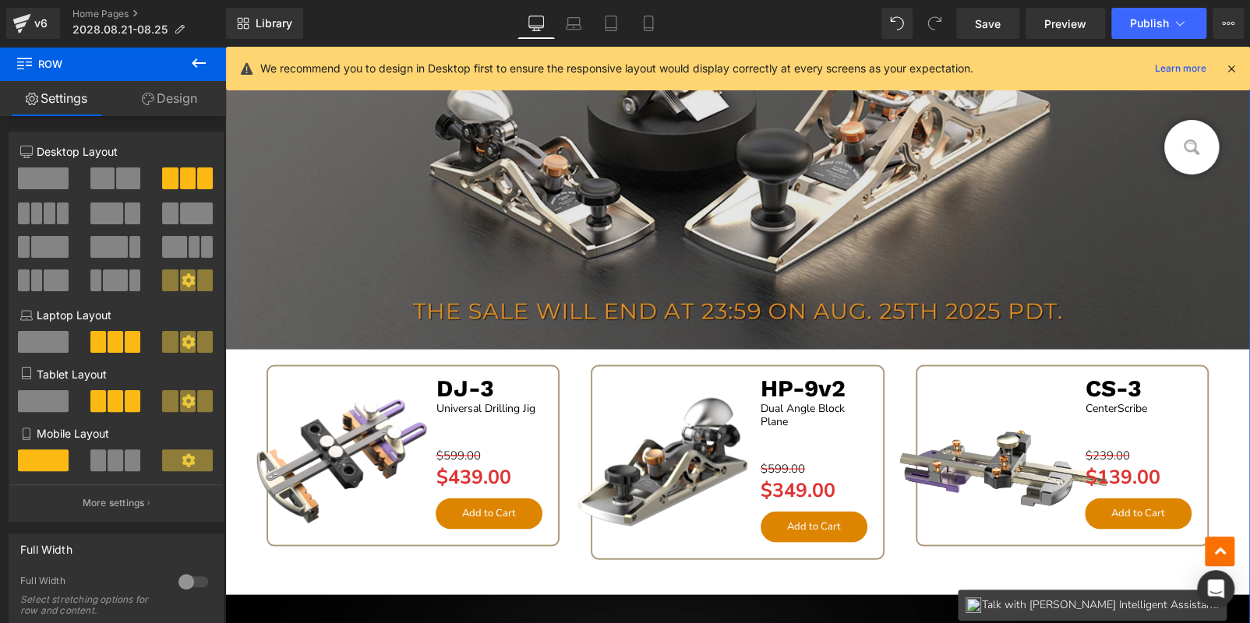
click at [376, 267] on img at bounding box center [737, 49] width 1025 height 600
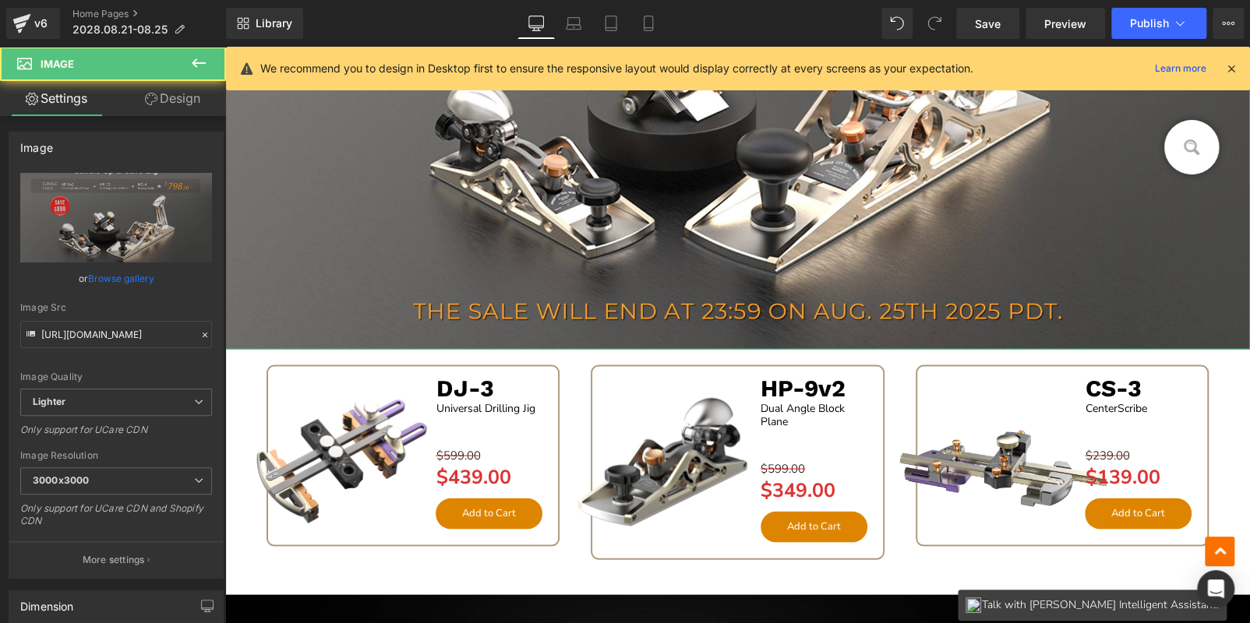
click at [162, 105] on link "Design" at bounding box center [172, 98] width 113 height 35
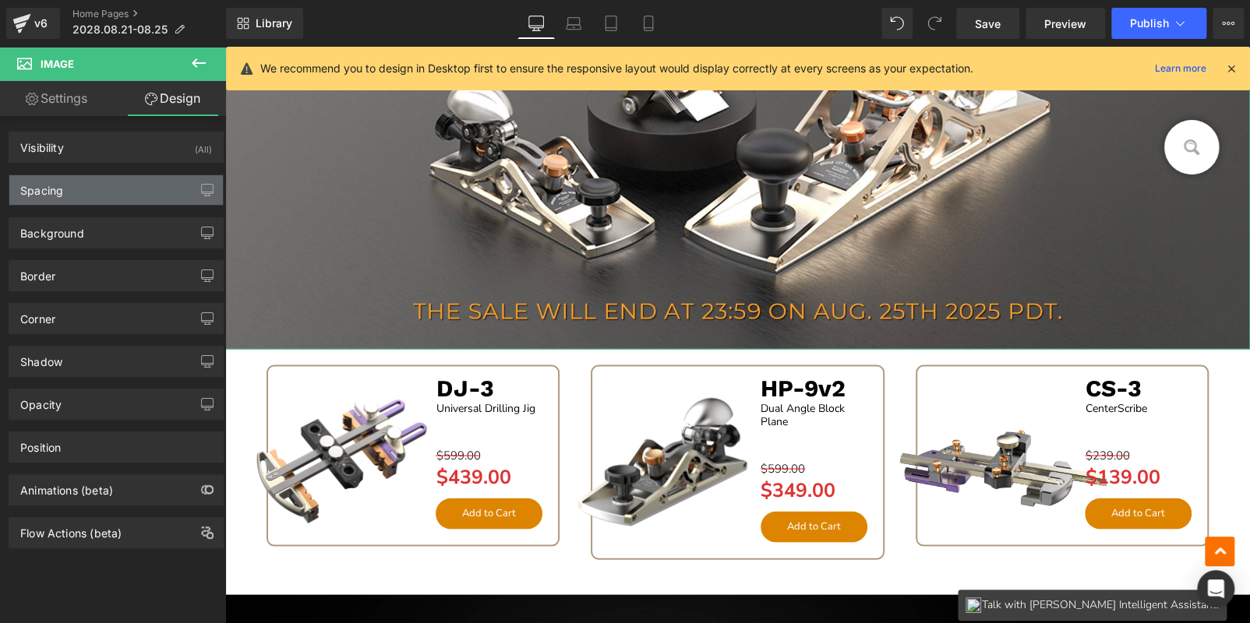
click at [98, 194] on div "Spacing" at bounding box center [115, 190] width 213 height 30
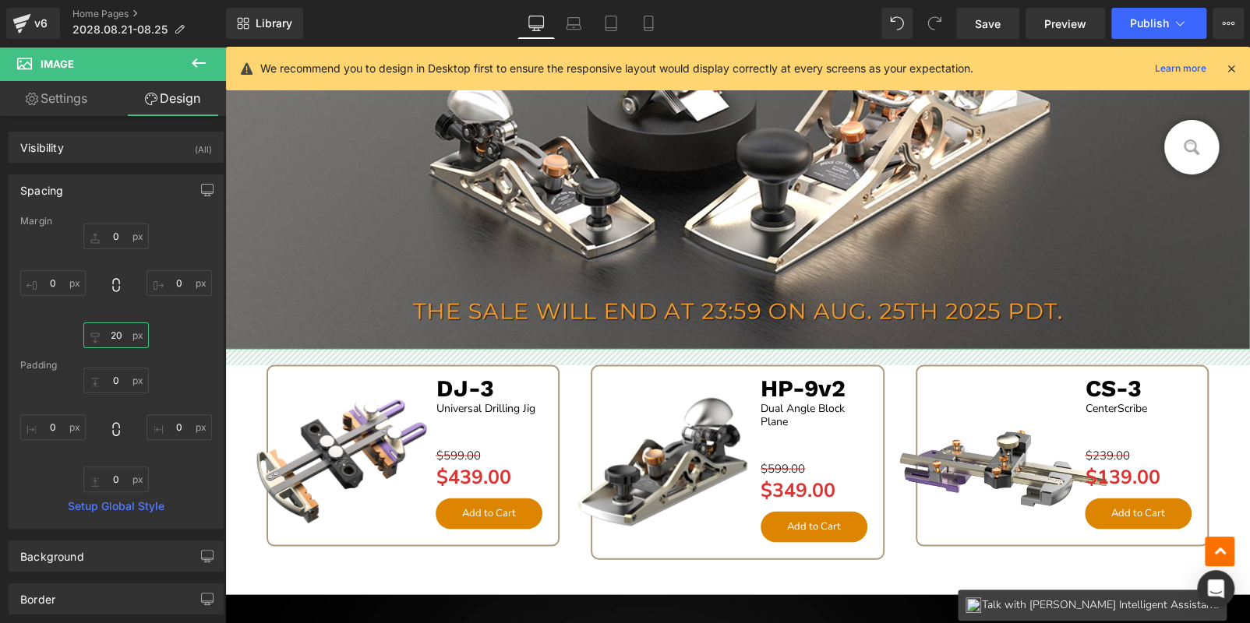
click at [118, 326] on input "20" at bounding box center [115, 336] width 65 height 26
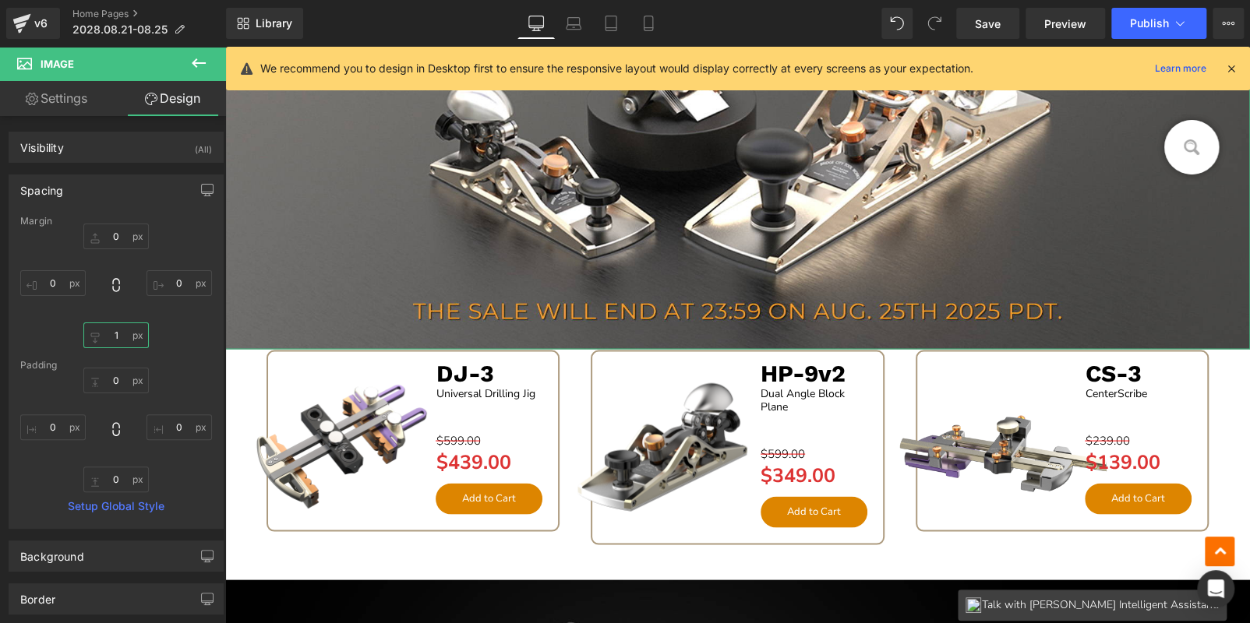
type input "10"
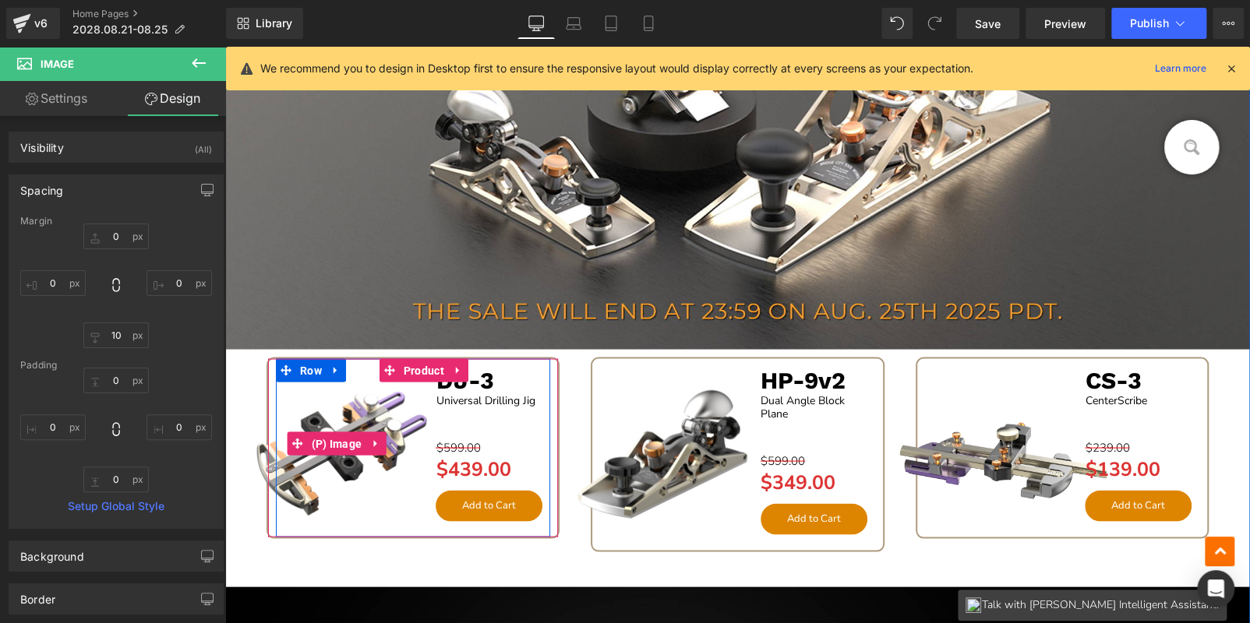
click at [238, 374] on img at bounding box center [336, 443] width 199 height 199
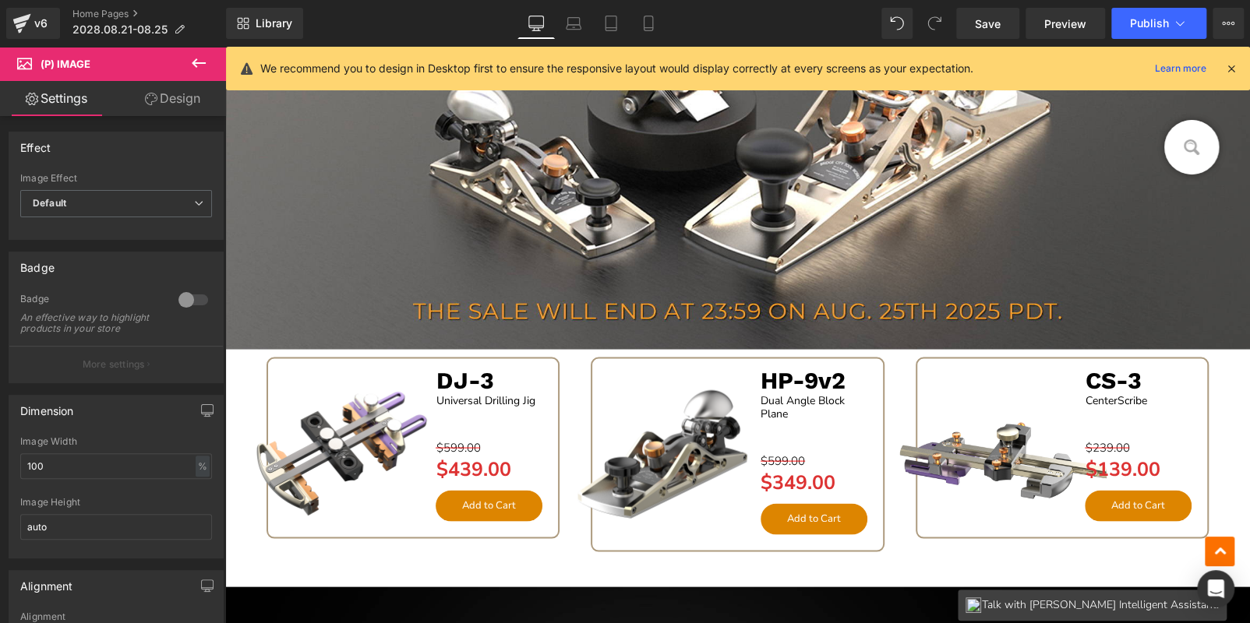
click at [196, 56] on icon at bounding box center [198, 63] width 19 height 19
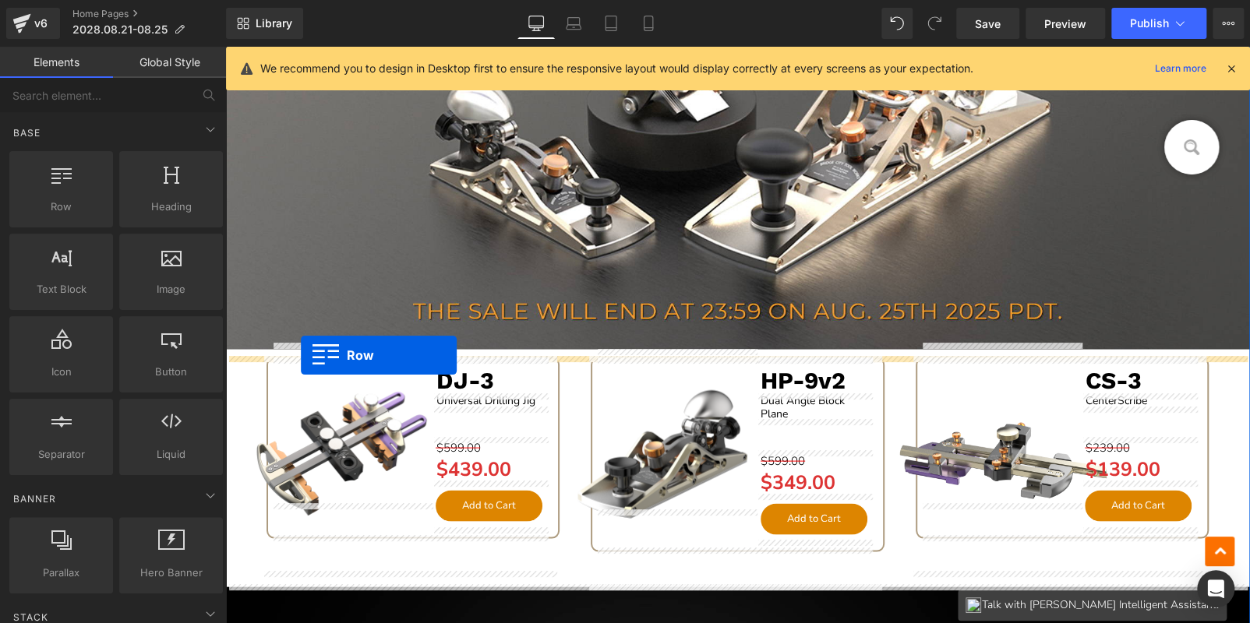
drag, startPoint x: 302, startPoint y: 251, endPoint x: 301, endPoint y: 355, distance: 104.4
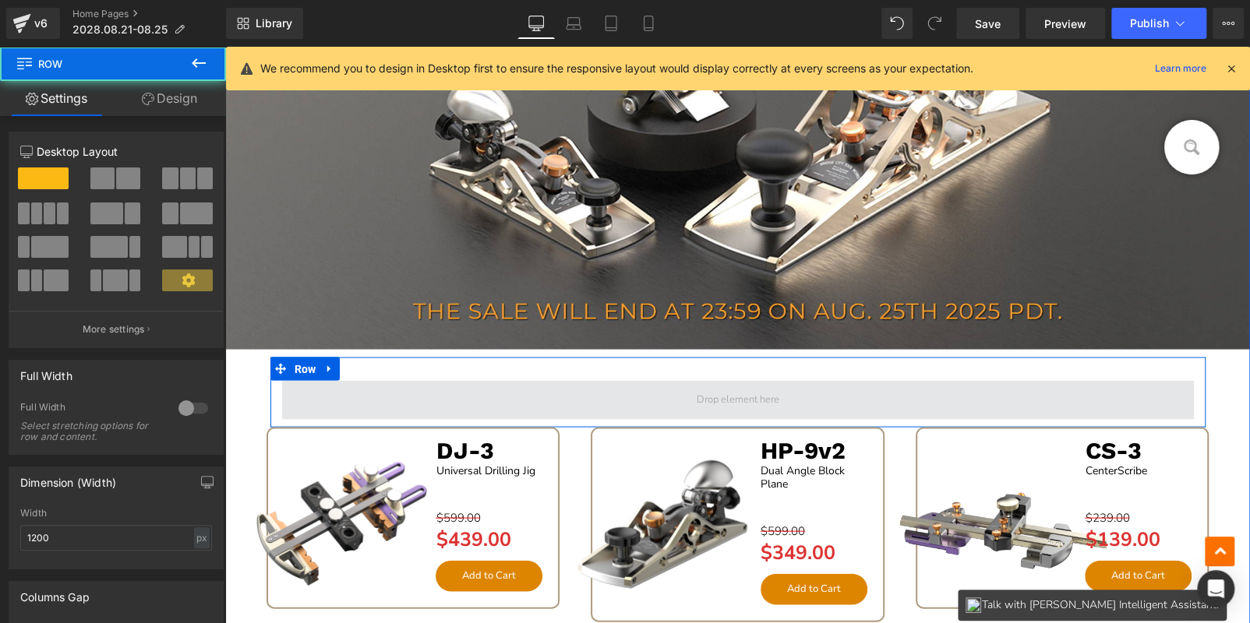
click at [376, 404] on span at bounding box center [738, 399] width 912 height 39
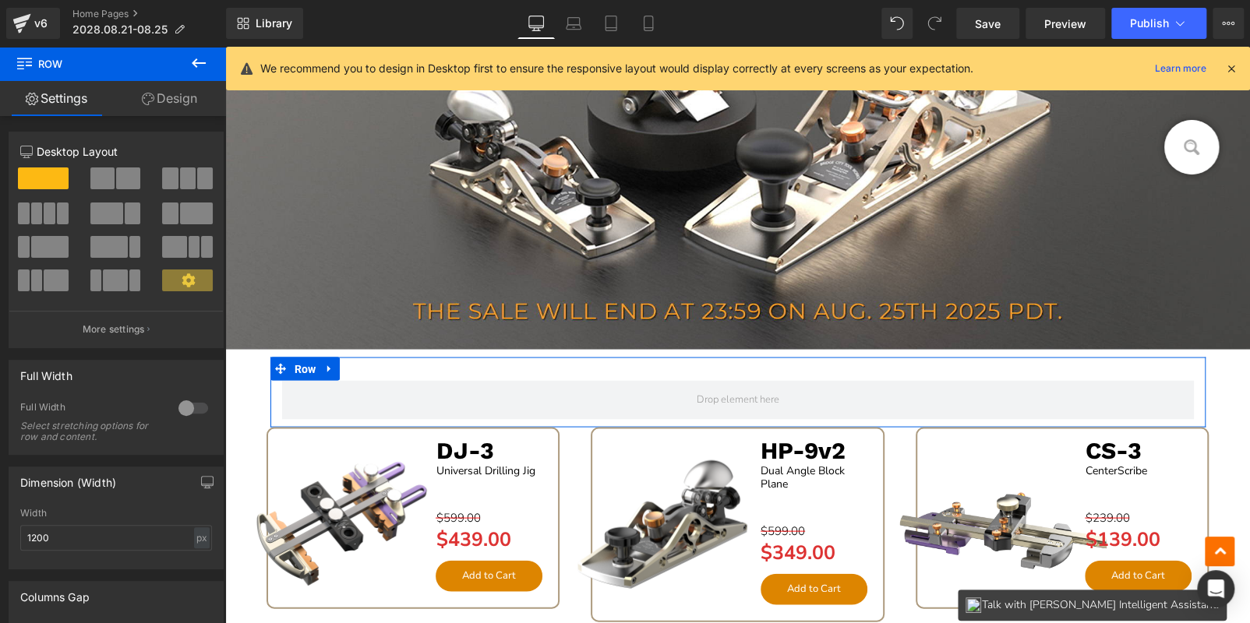
click at [178, 411] on div at bounding box center [193, 408] width 37 height 25
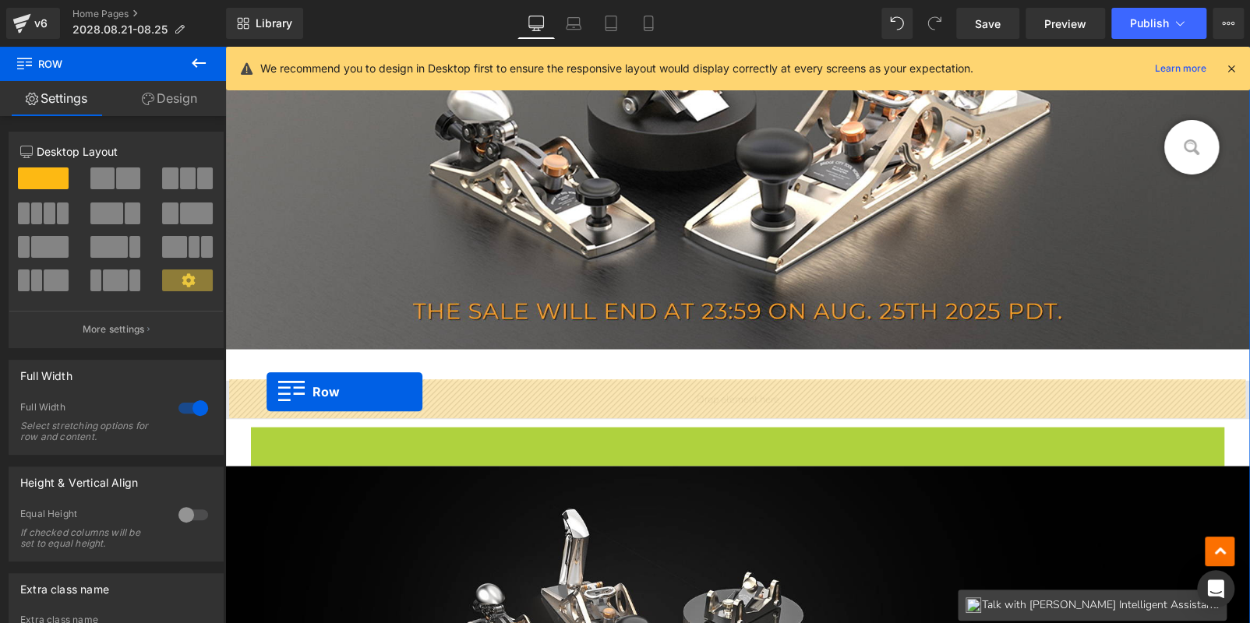
drag, startPoint x: 251, startPoint y: 423, endPoint x: 266, endPoint y: 392, distance: 34.8
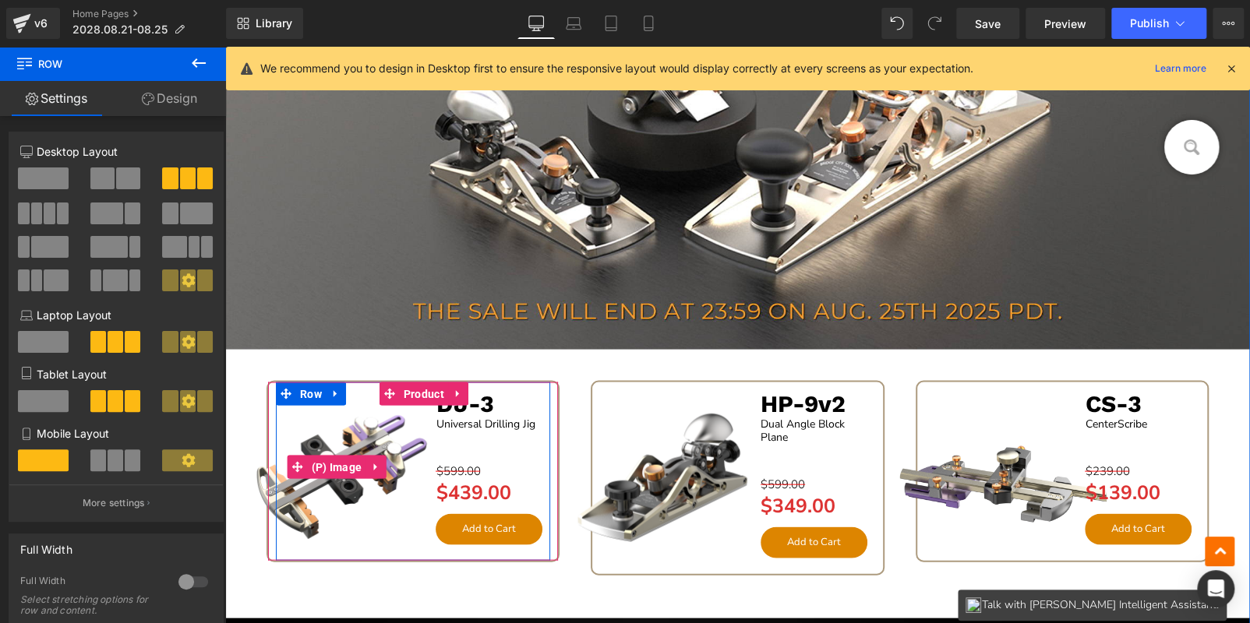
click at [242, 372] on img at bounding box center [336, 467] width 199 height 199
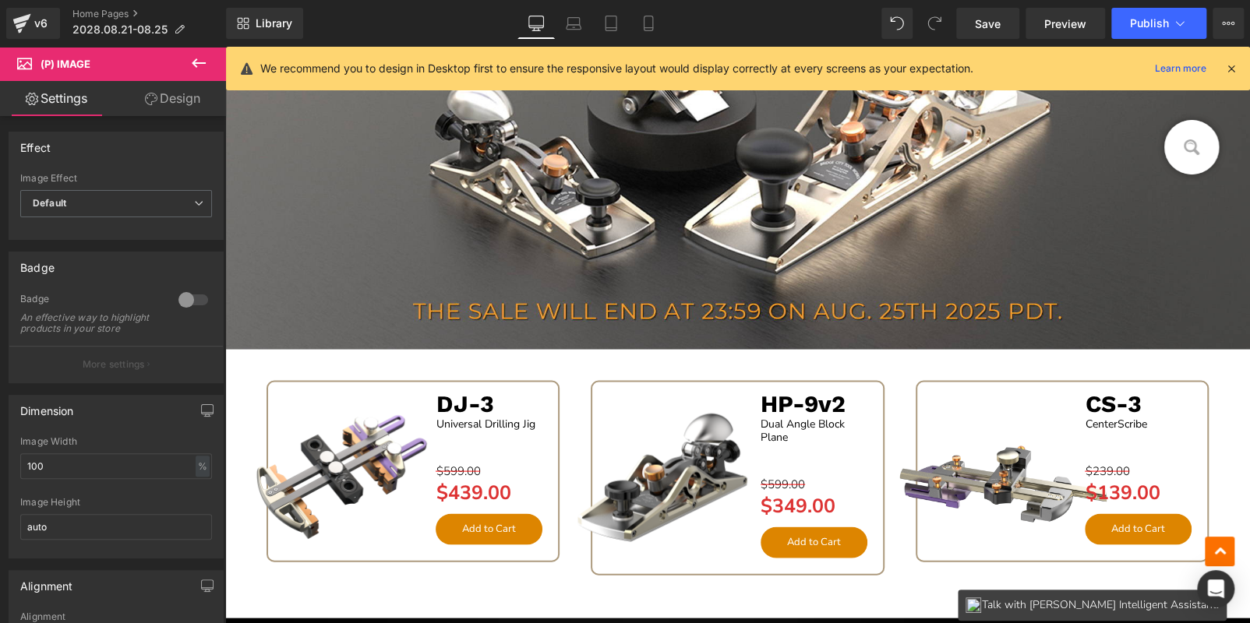
click at [160, 81] on link "Design" at bounding box center [172, 98] width 113 height 35
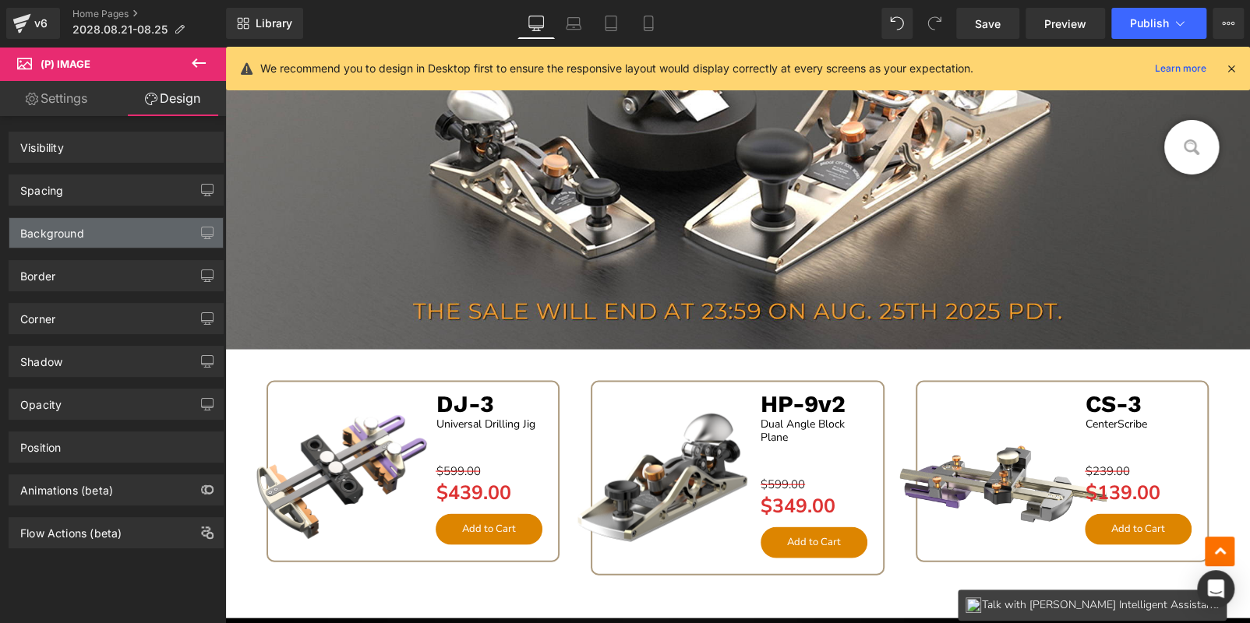
click at [82, 237] on div "Background" at bounding box center [52, 229] width 64 height 22
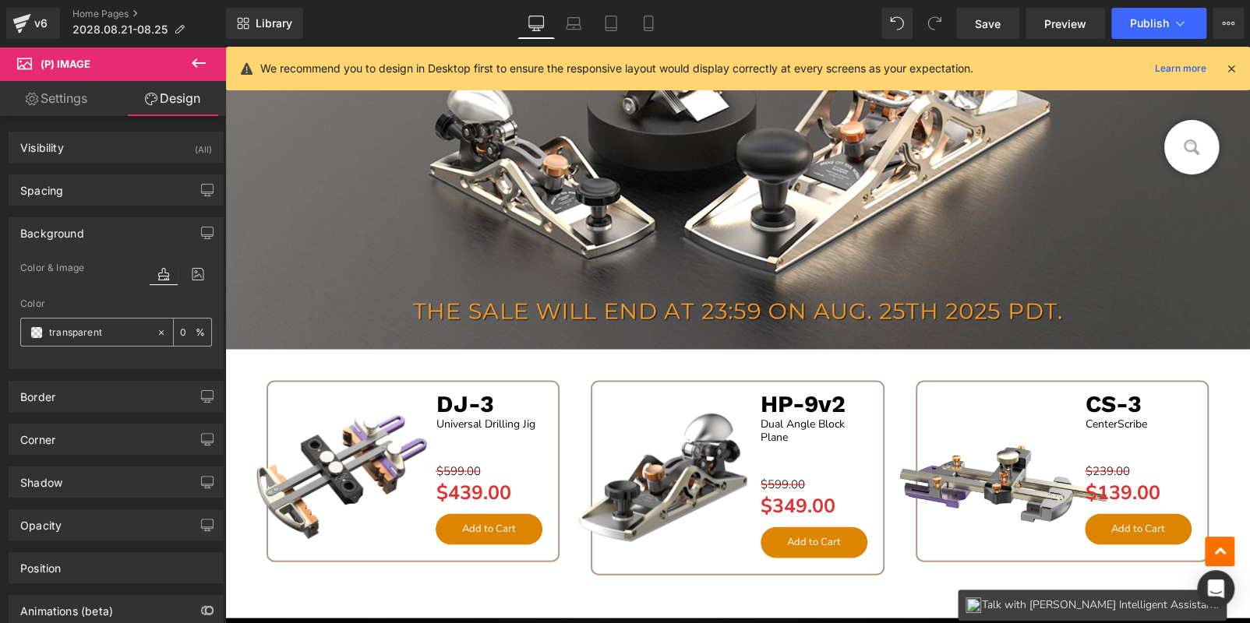
click at [41, 331] on span at bounding box center [36, 332] width 12 height 12
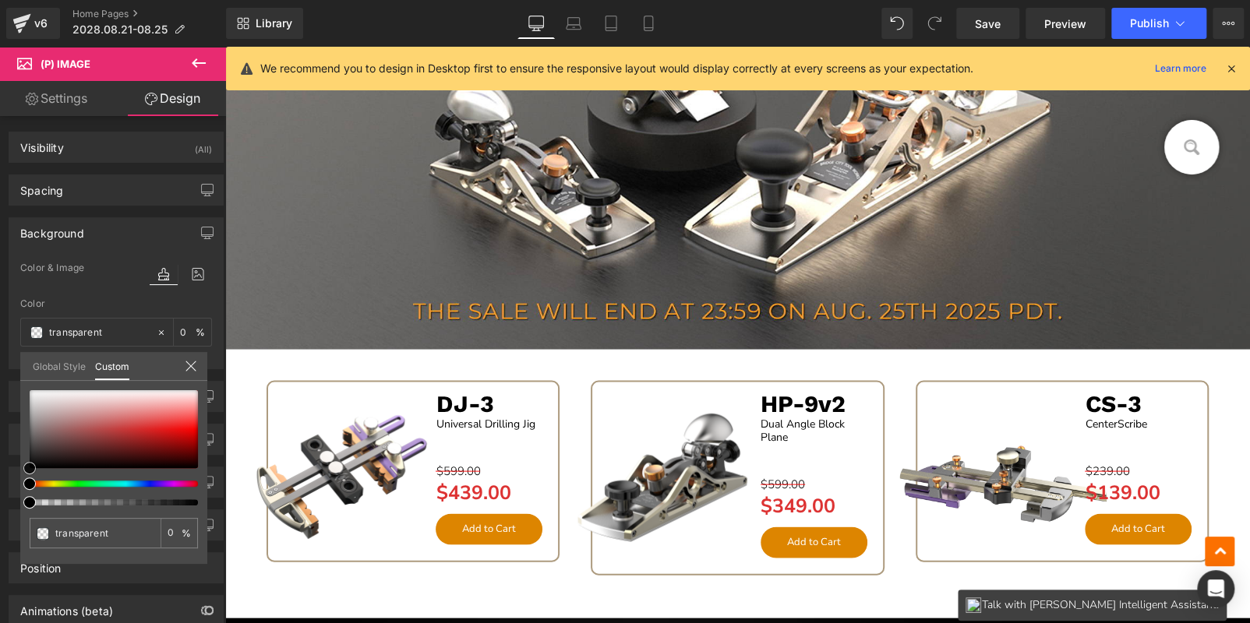
type input "#0f0f0f"
type input "100"
type input "#0f0f0f"
type input "100"
type input "#333333"
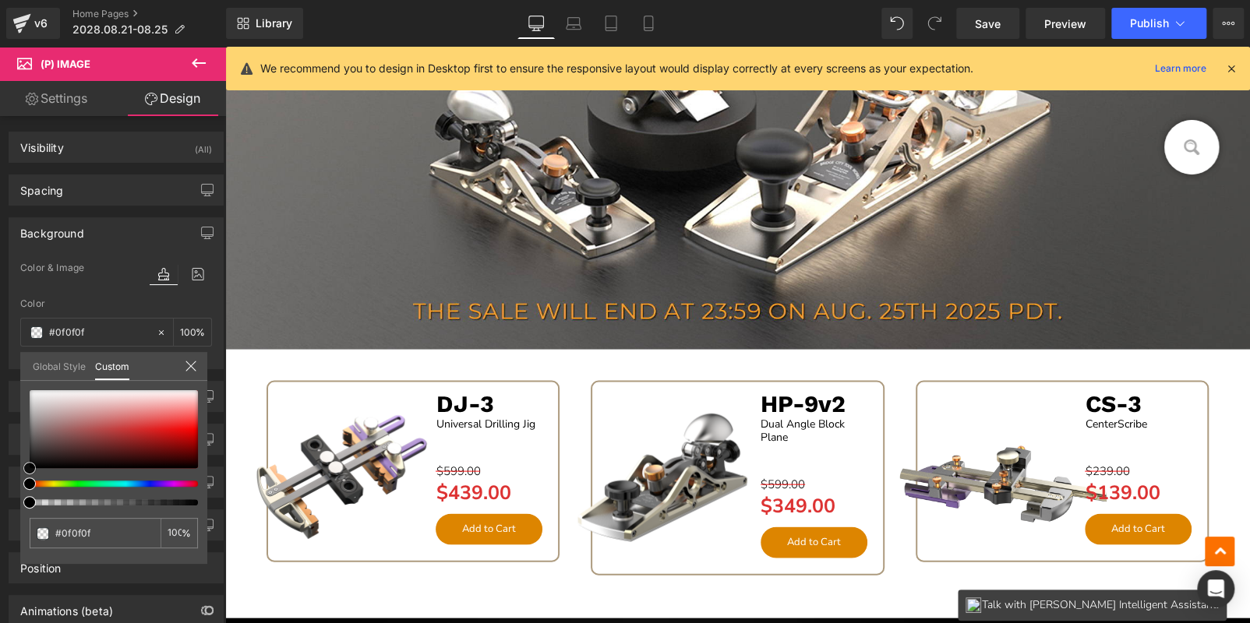
type input "#333333"
type input "#3a3a3a"
type input "#3f3f3f"
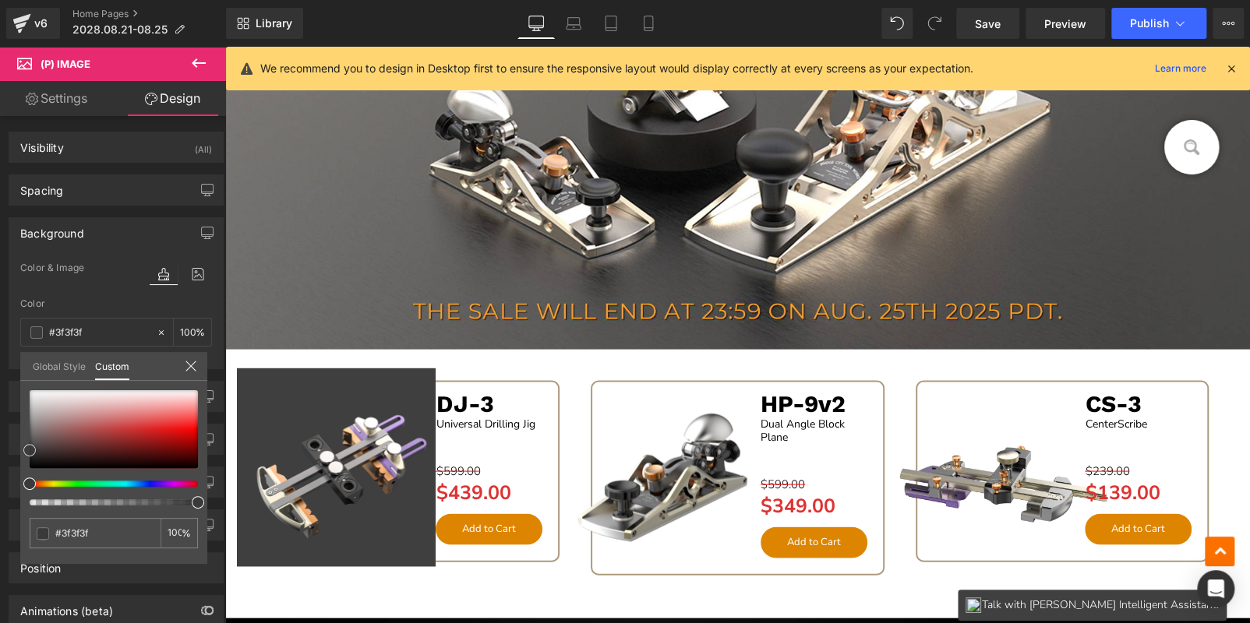
type input "#3d3d3d"
type input "#2d2d2d"
type input "#000000"
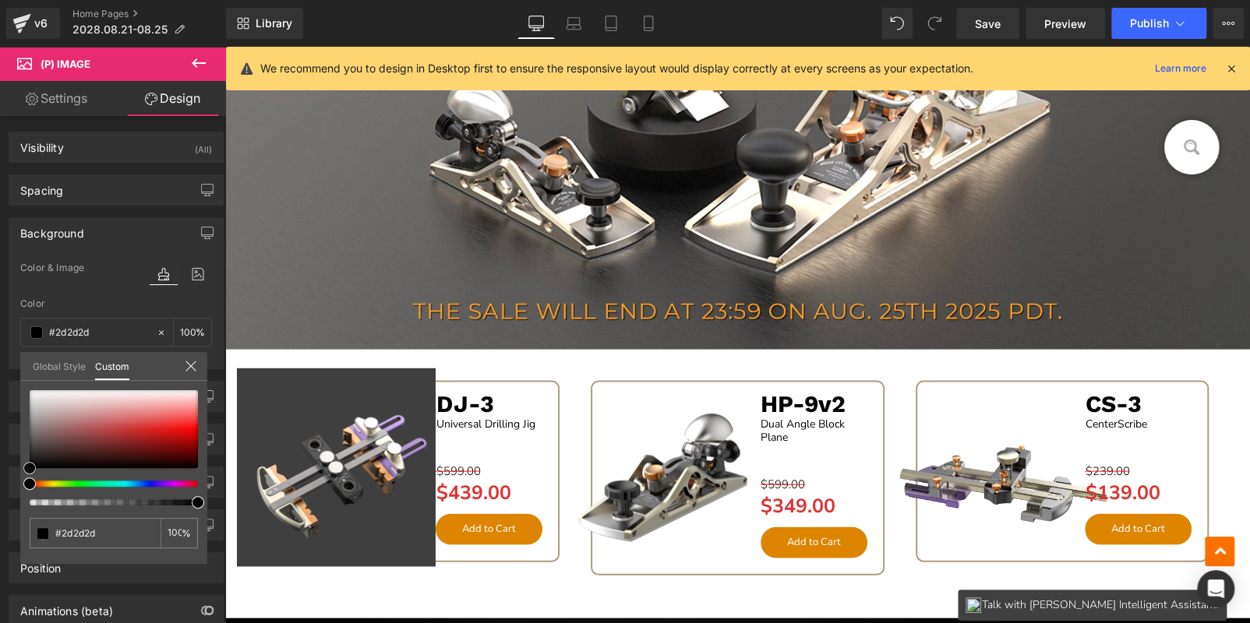
type input "#000000"
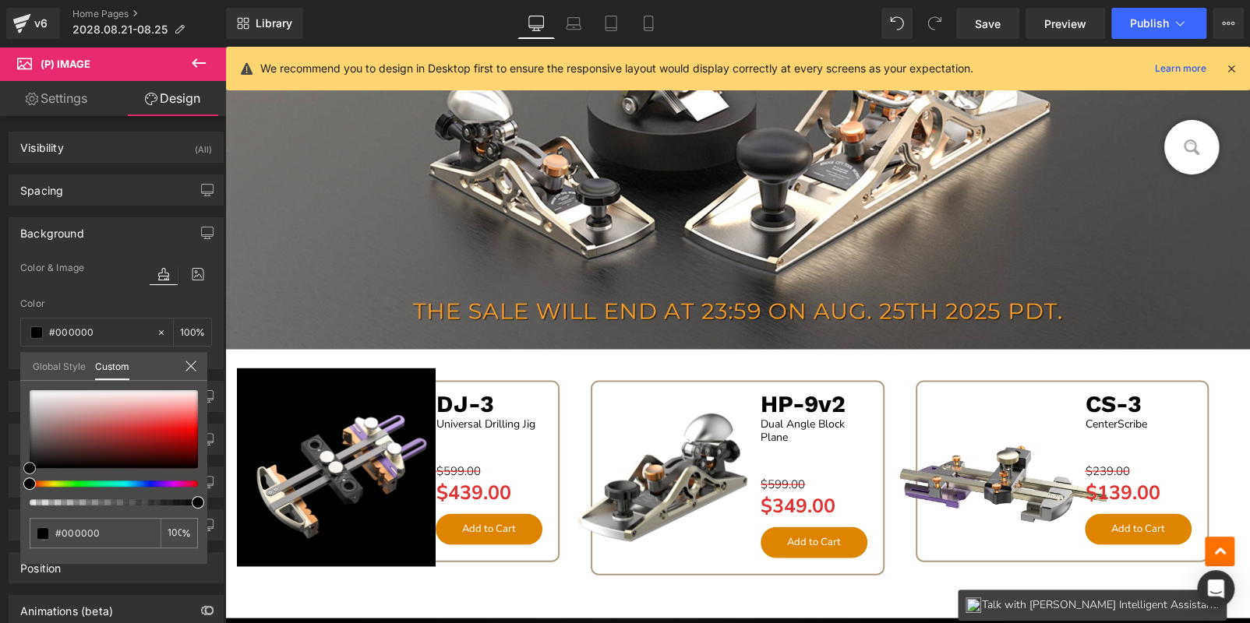
type input "#111111"
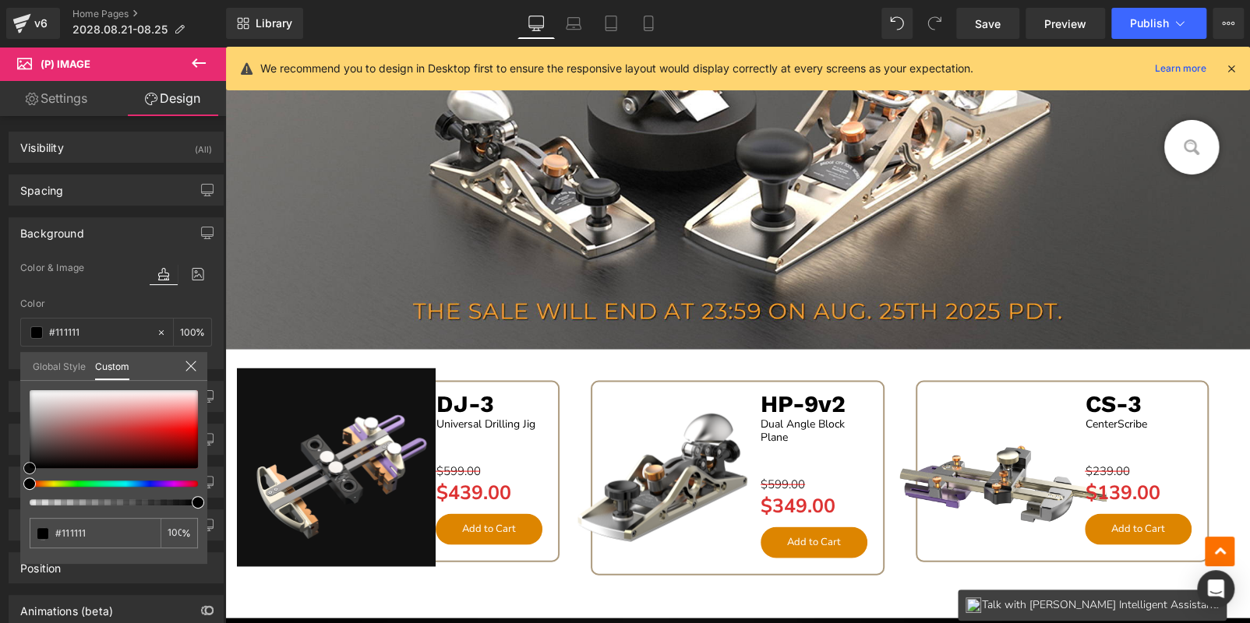
type input "#6b6565"
type input "#ddd9d9"
type input "#ffffff"
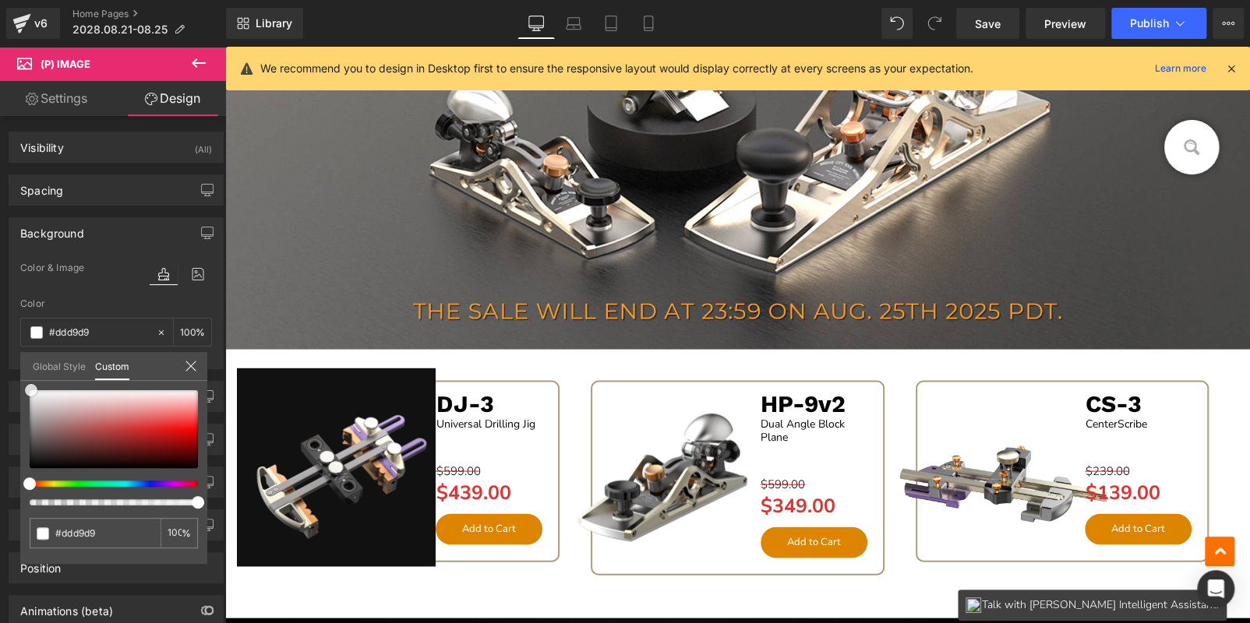
type input "#ffffff"
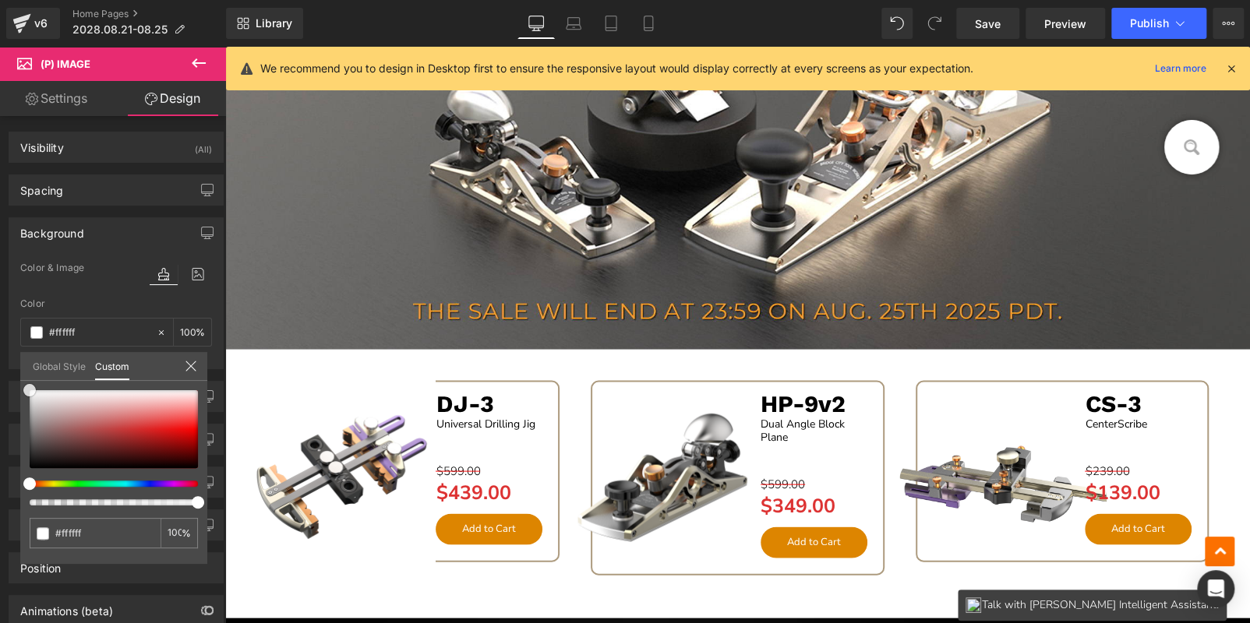
drag, startPoint x: 29, startPoint y: 463, endPoint x: 0, endPoint y: 336, distance: 130.2
click at [0, 337] on div "Background Color & Image color rgba(255, 255, 255, 1) Color #ffffff 100 % Image…" at bounding box center [116, 288] width 233 height 164
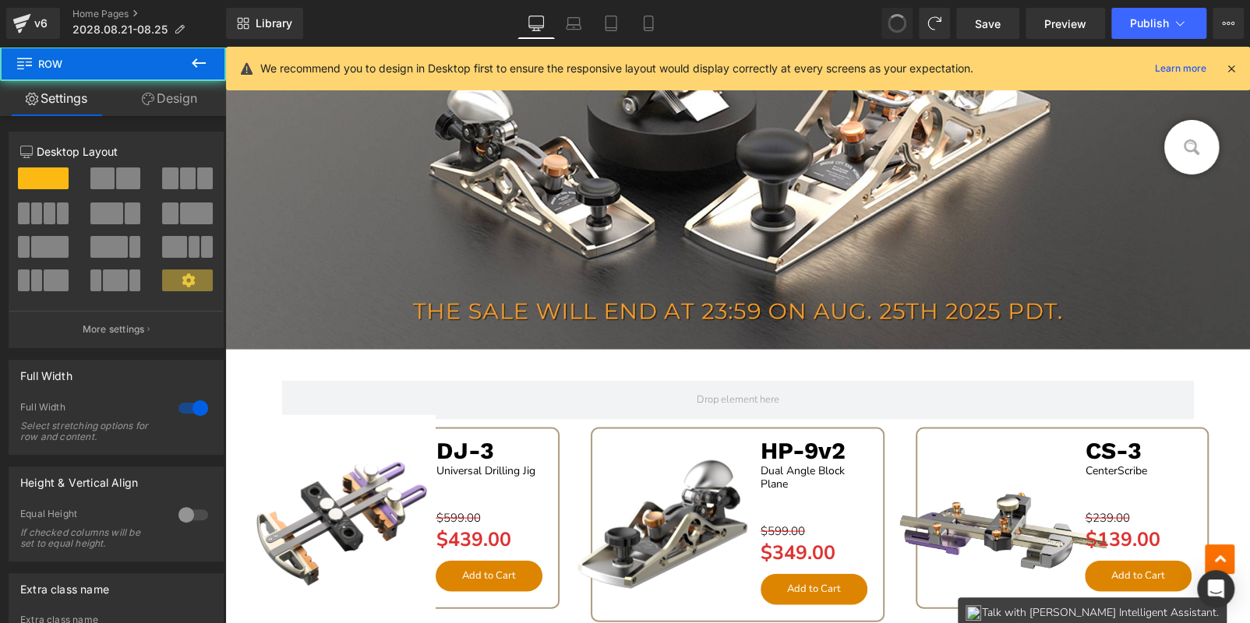
type input "15"
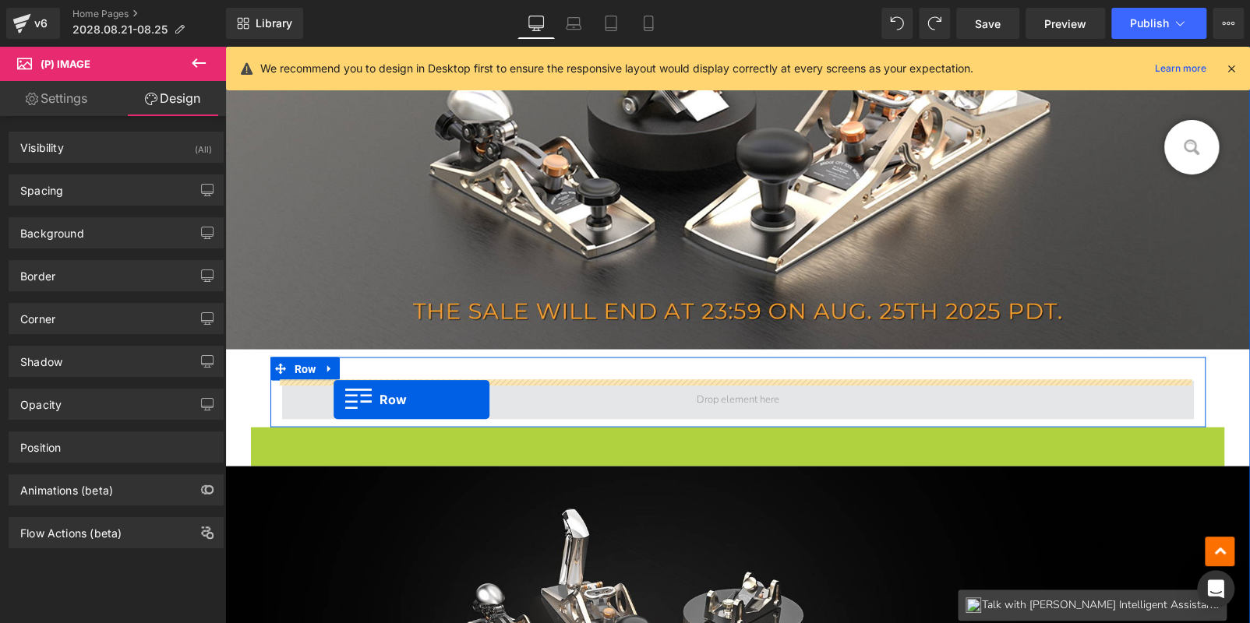
drag, startPoint x: 254, startPoint y: 439, endPoint x: 333, endPoint y: 400, distance: 88.5
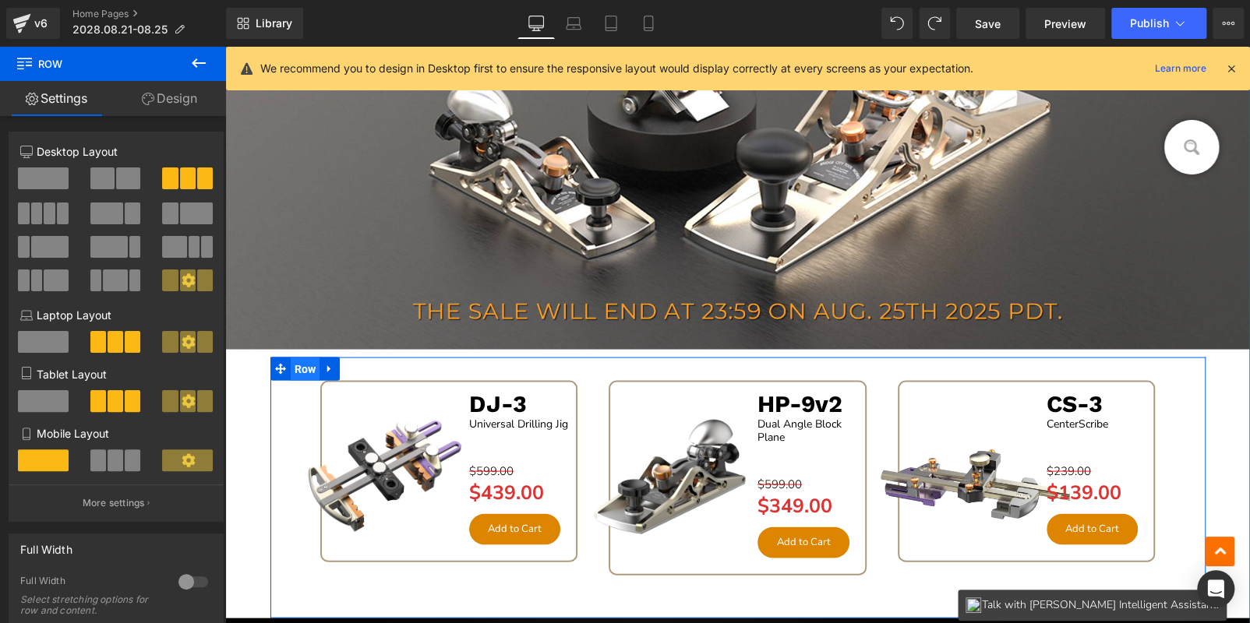
click at [299, 365] on span "Row" at bounding box center [306, 368] width 30 height 23
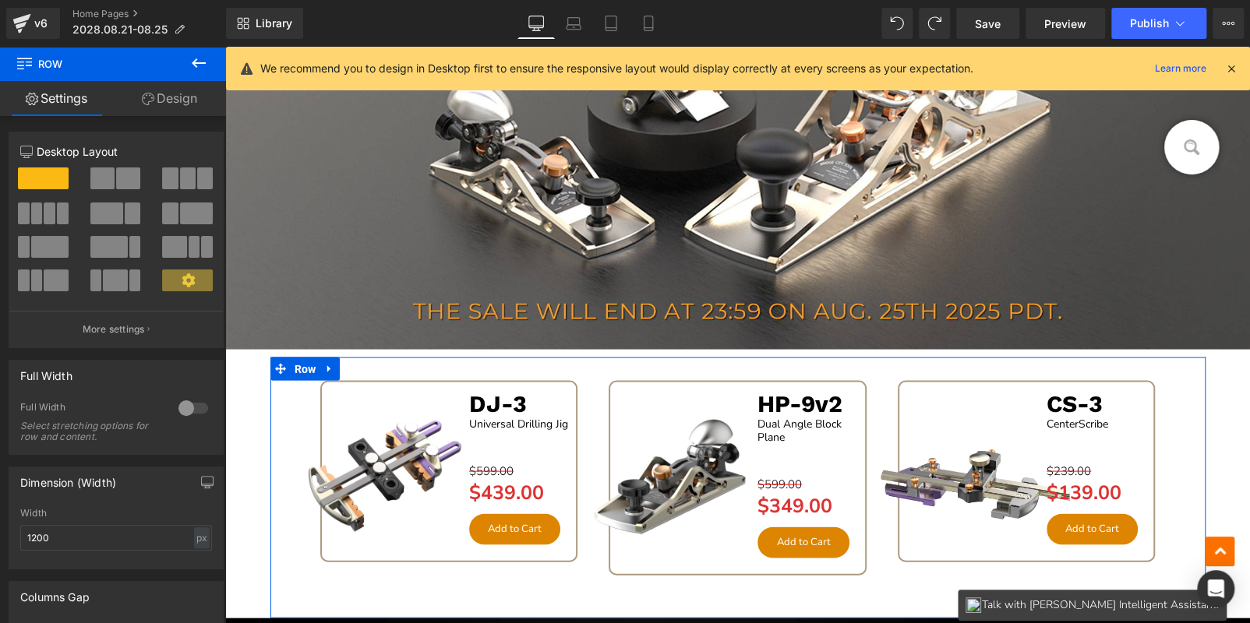
click at [175, 406] on div at bounding box center [193, 408] width 37 height 25
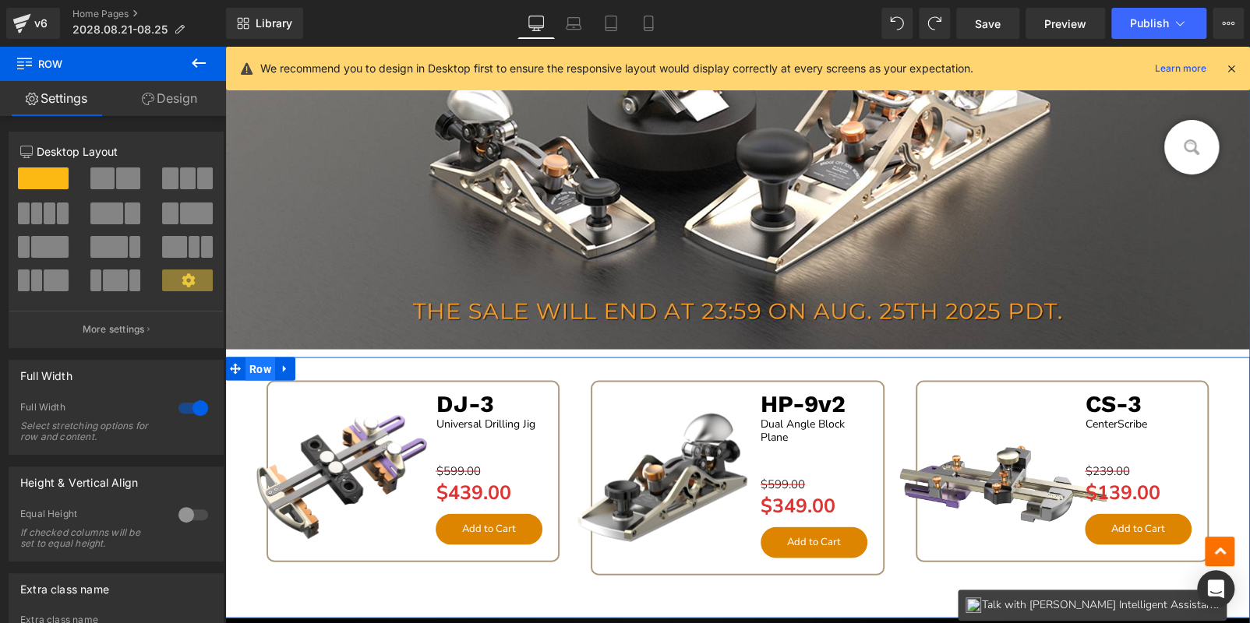
click at [249, 364] on span "Row" at bounding box center [260, 368] width 30 height 23
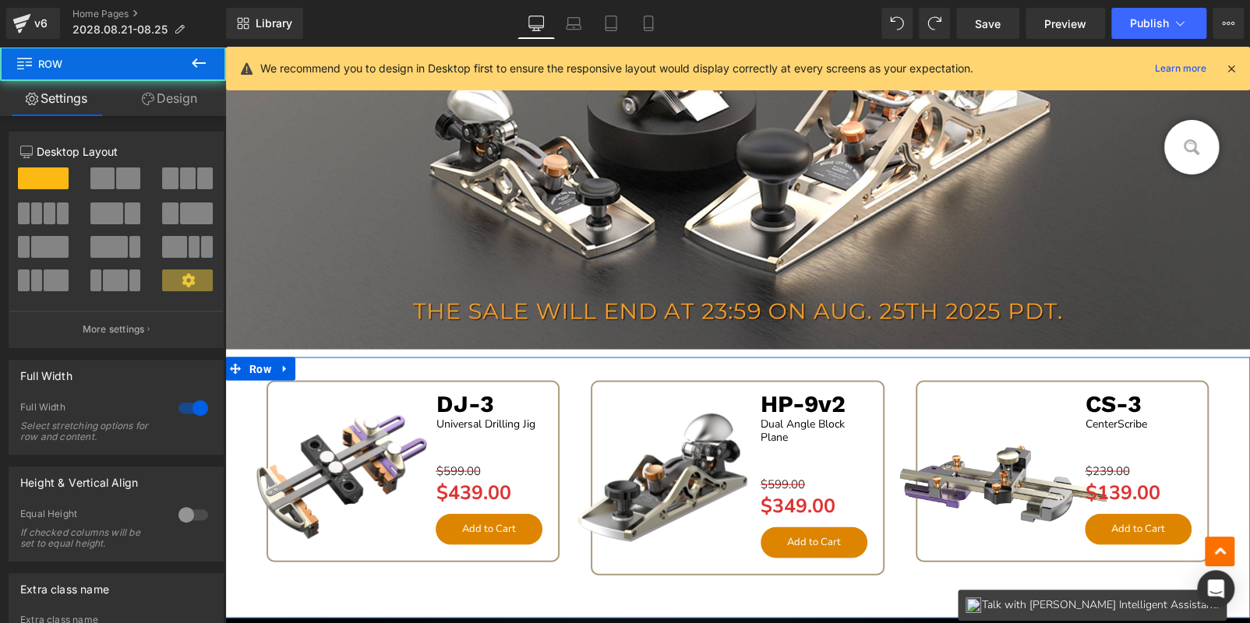
click at [168, 99] on link "Design" at bounding box center [169, 98] width 113 height 35
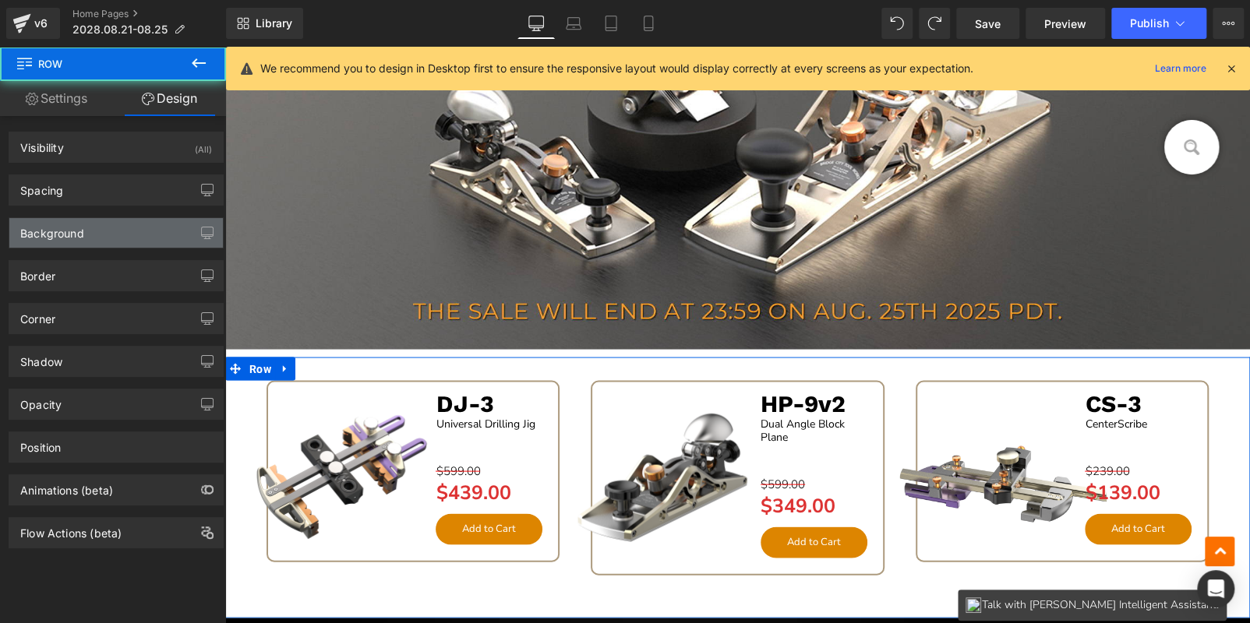
click at [125, 231] on div "Background" at bounding box center [115, 233] width 213 height 30
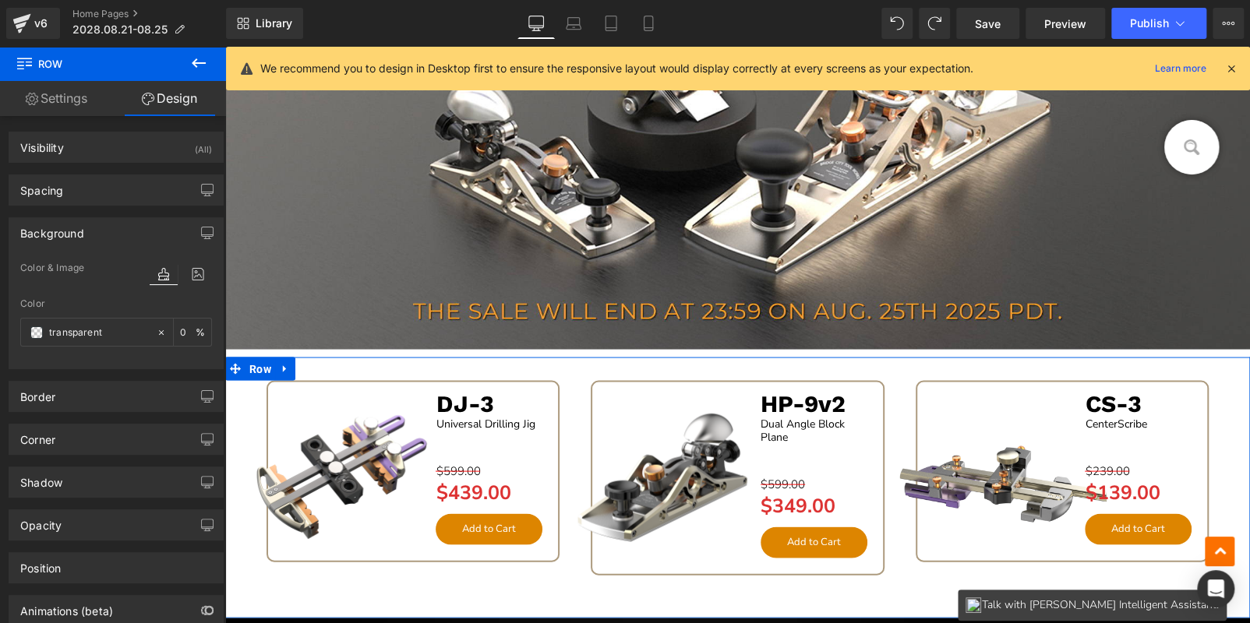
type input "transparent"
type input "0"
click at [38, 331] on span at bounding box center [36, 332] width 12 height 12
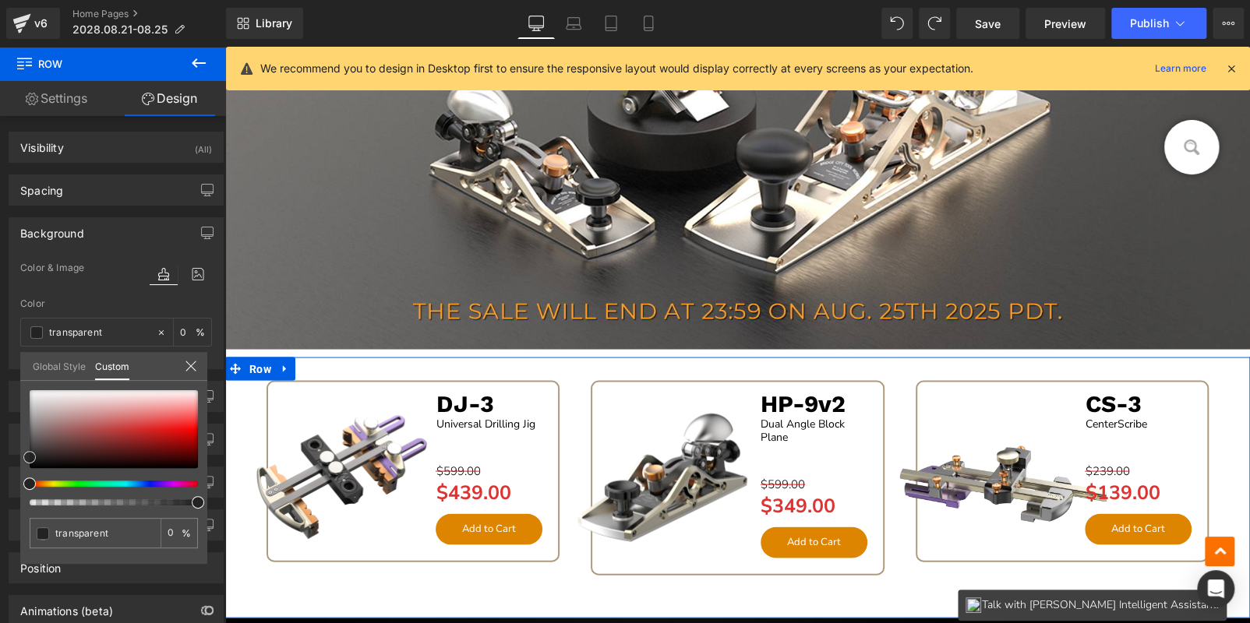
type input "#0a0a0a"
type input "100"
type input "#0a0a0a"
type input "100"
type input "#303030"
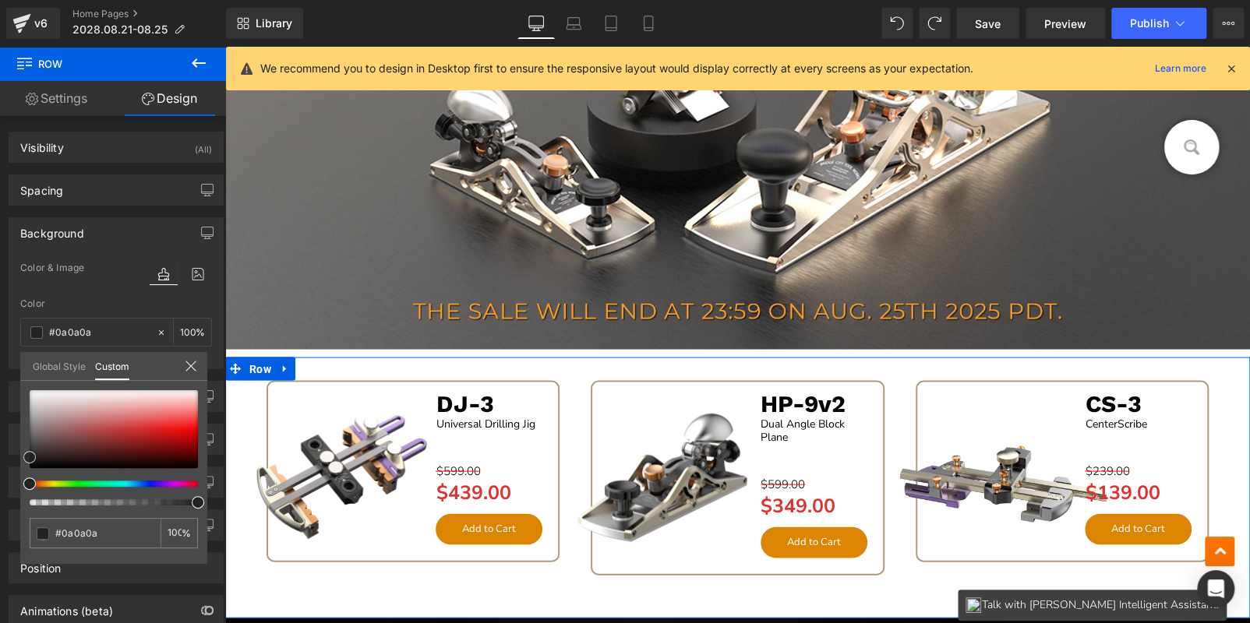
type input "#303030"
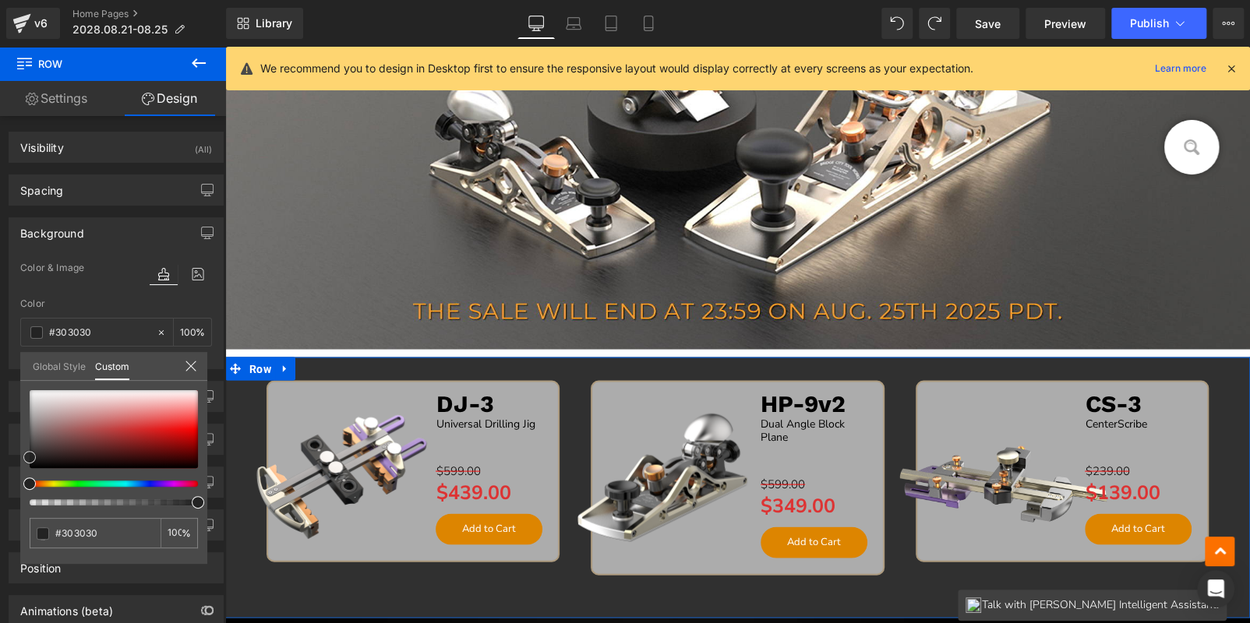
type input "#595959"
type input "#686868"
type input "#848484"
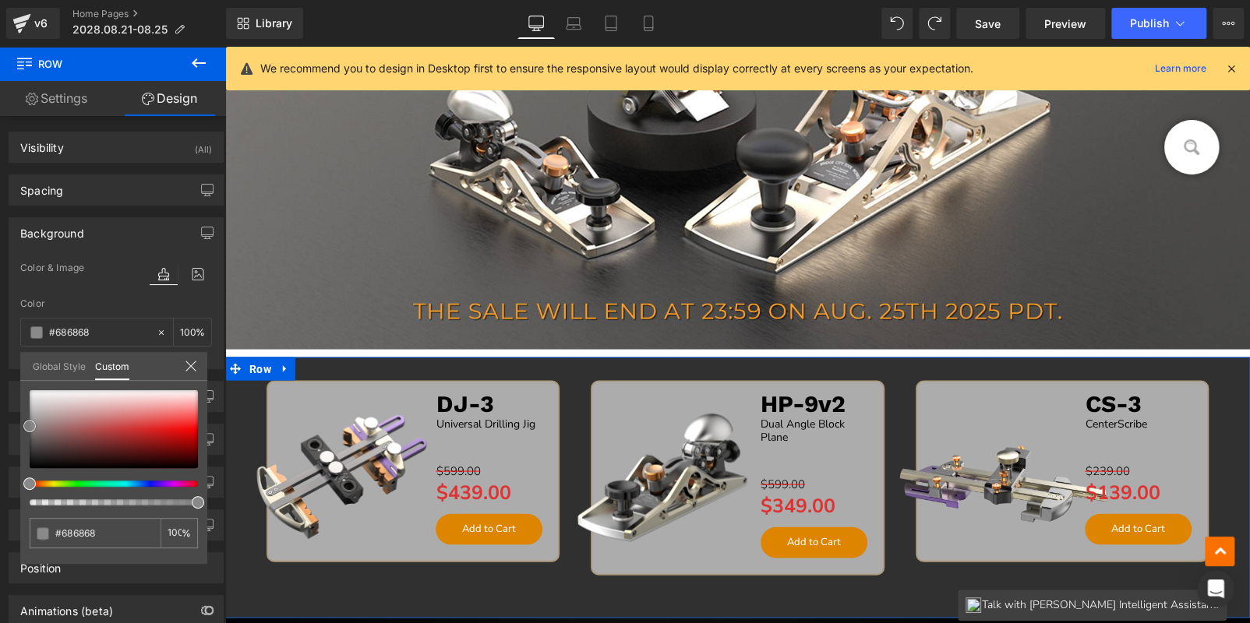
type input "#848484"
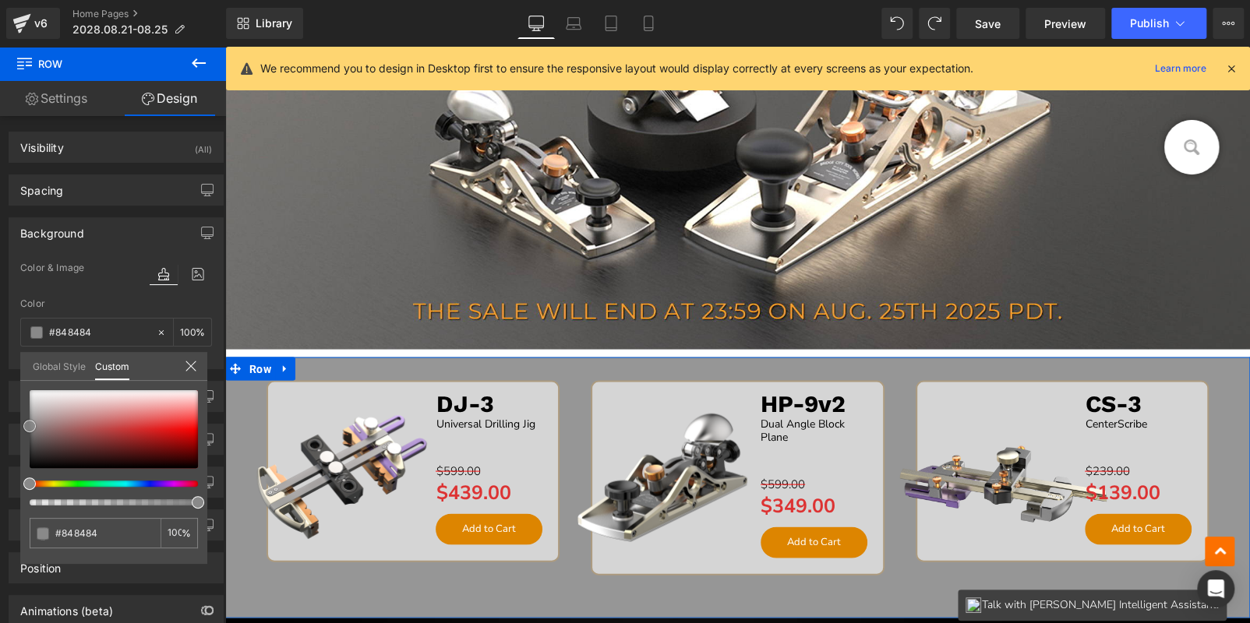
type input "#969696"
type input "#a5a5a5"
type input "#adadad"
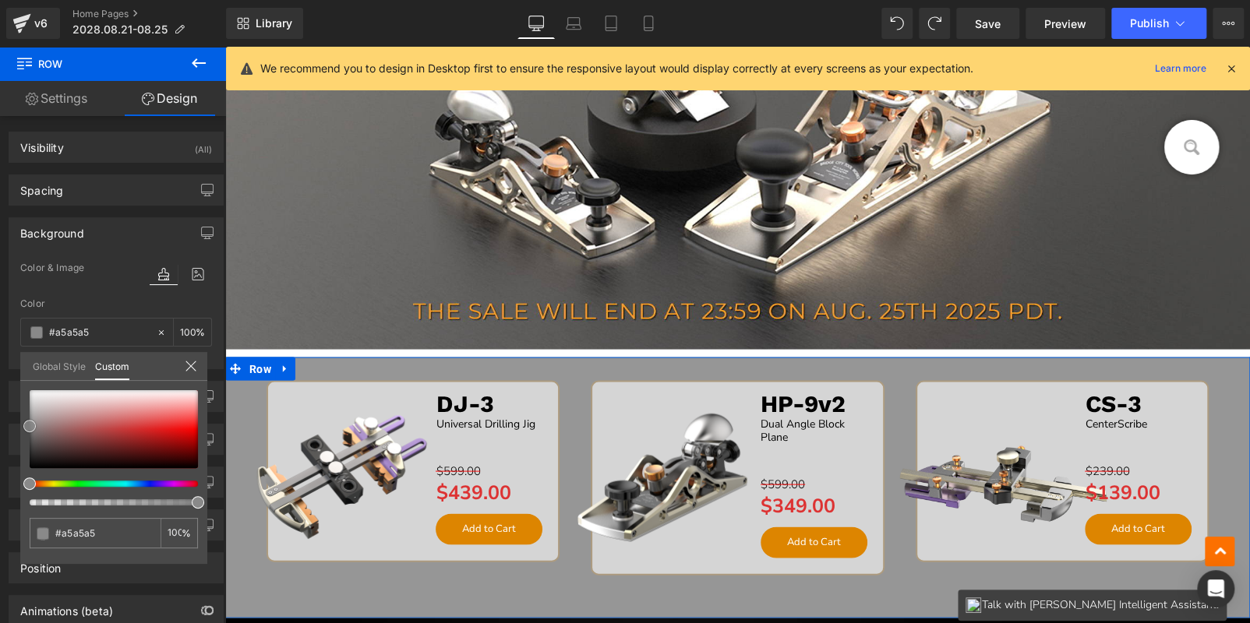
type input "#adadad"
type input "#b2b2b2"
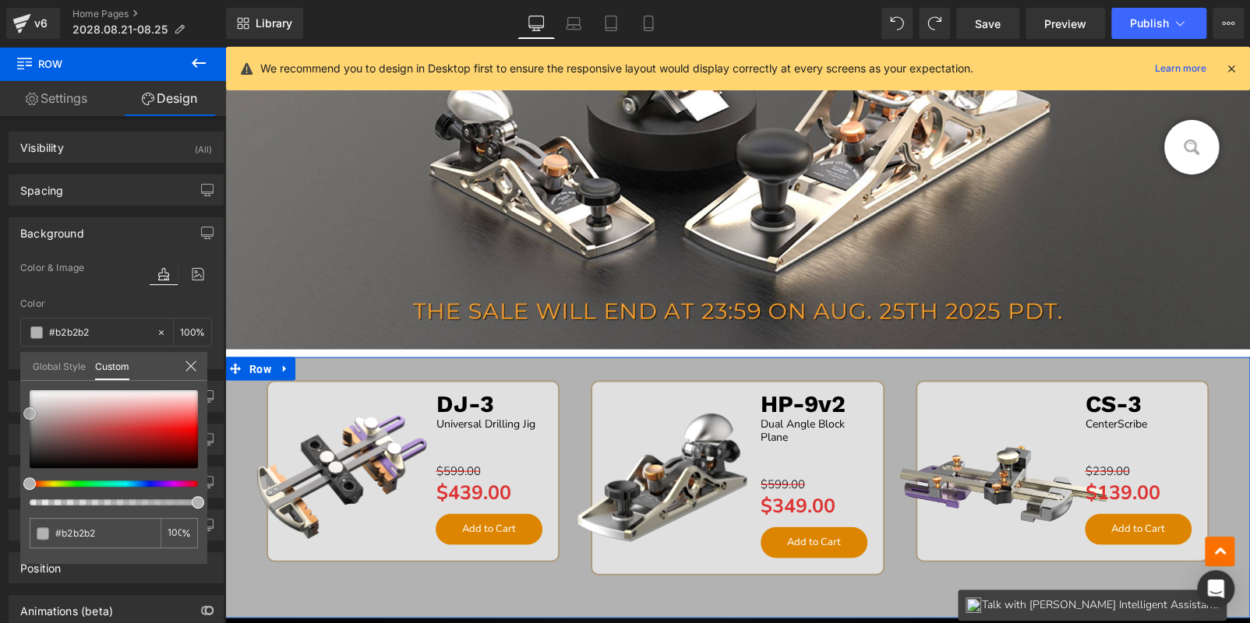
type input "#afafaf"
type input "#999999"
type input "#6b6b6b"
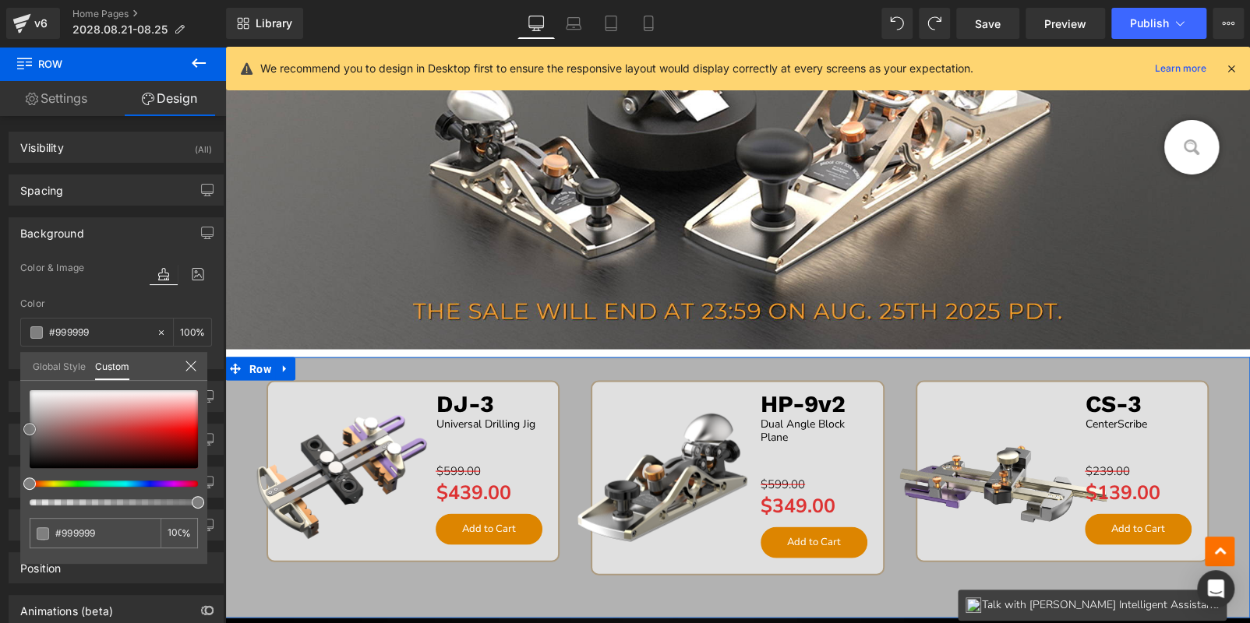
type input "#6b6b6b"
type input "#606060"
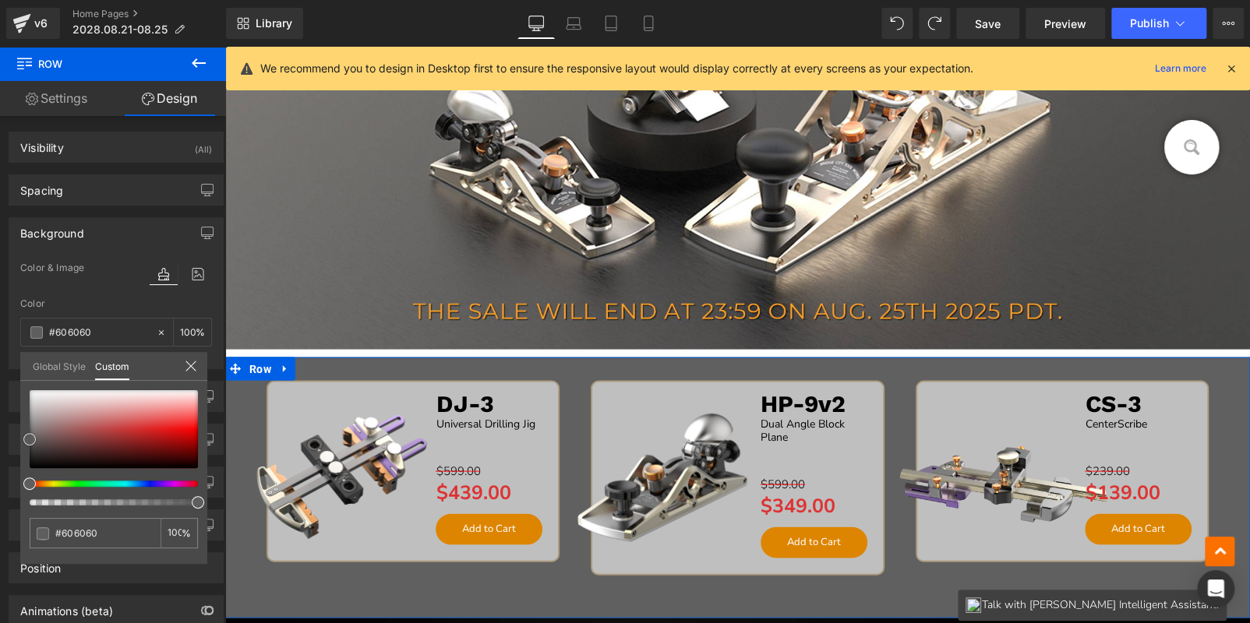
type input "#5e5e5e"
type input "#595959"
type input "#565656"
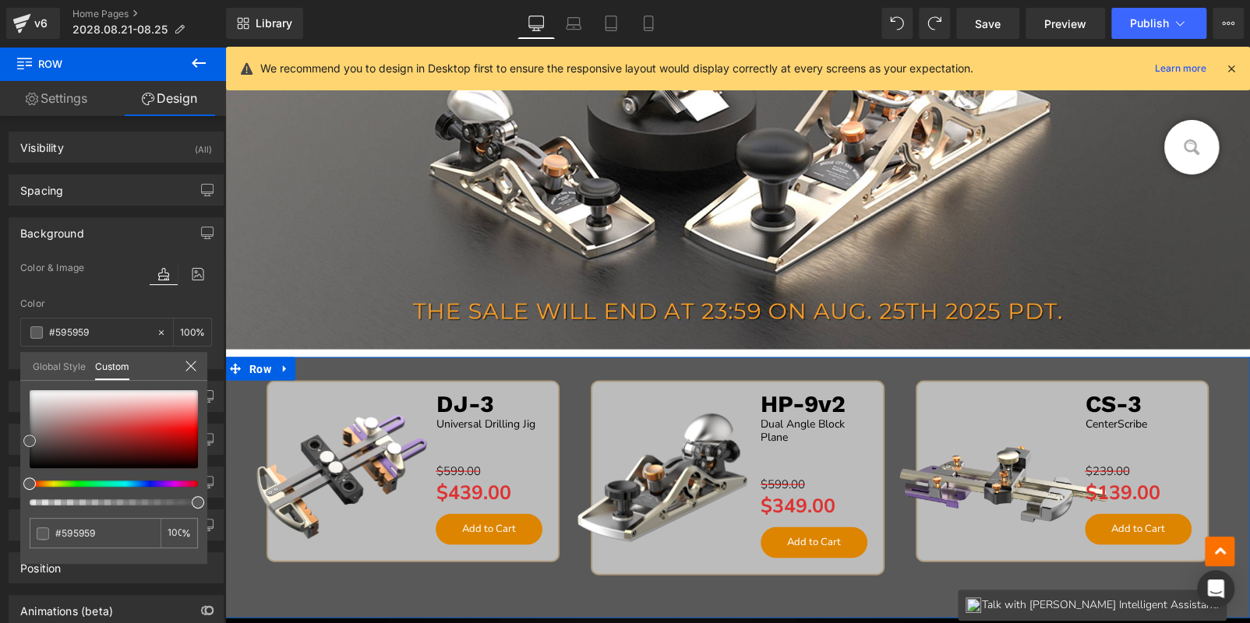
type input "#565656"
drag, startPoint x: 27, startPoint y: 462, endPoint x: 7, endPoint y: 436, distance: 33.3
click at [7, 369] on div "Background Color & Image color rgba(86, 86, 86, 1) Color #565656 100 % Image Re…" at bounding box center [116, 288] width 233 height 164
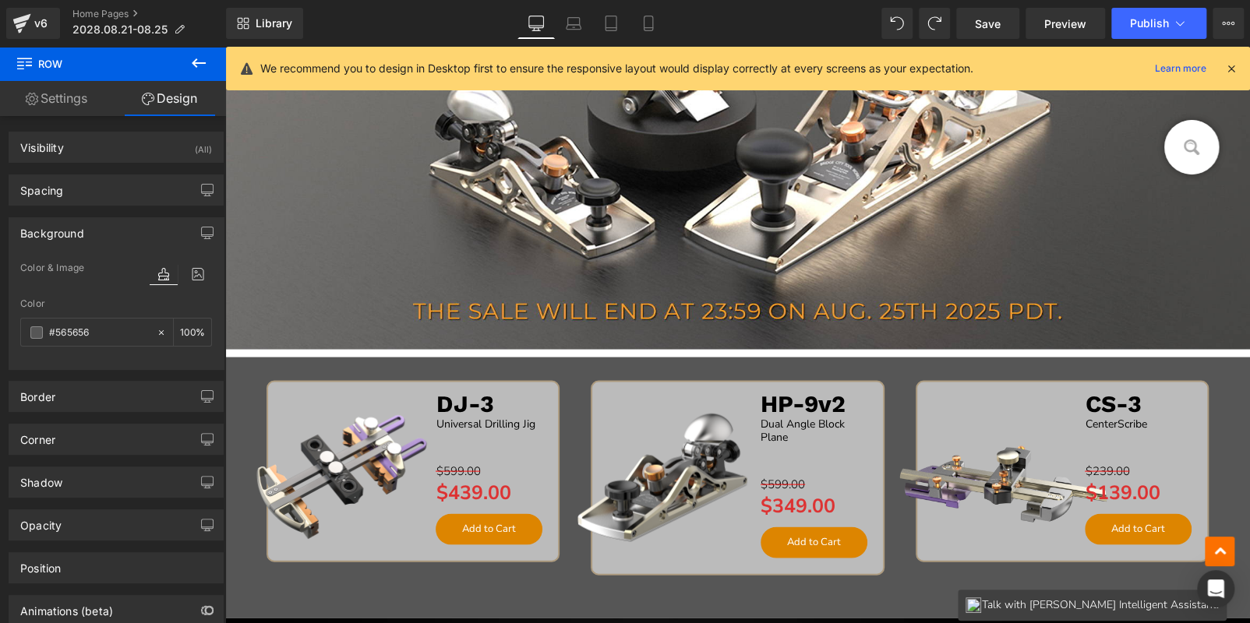
click at [1165, 401] on icon at bounding box center [1167, 404] width 8 height 8
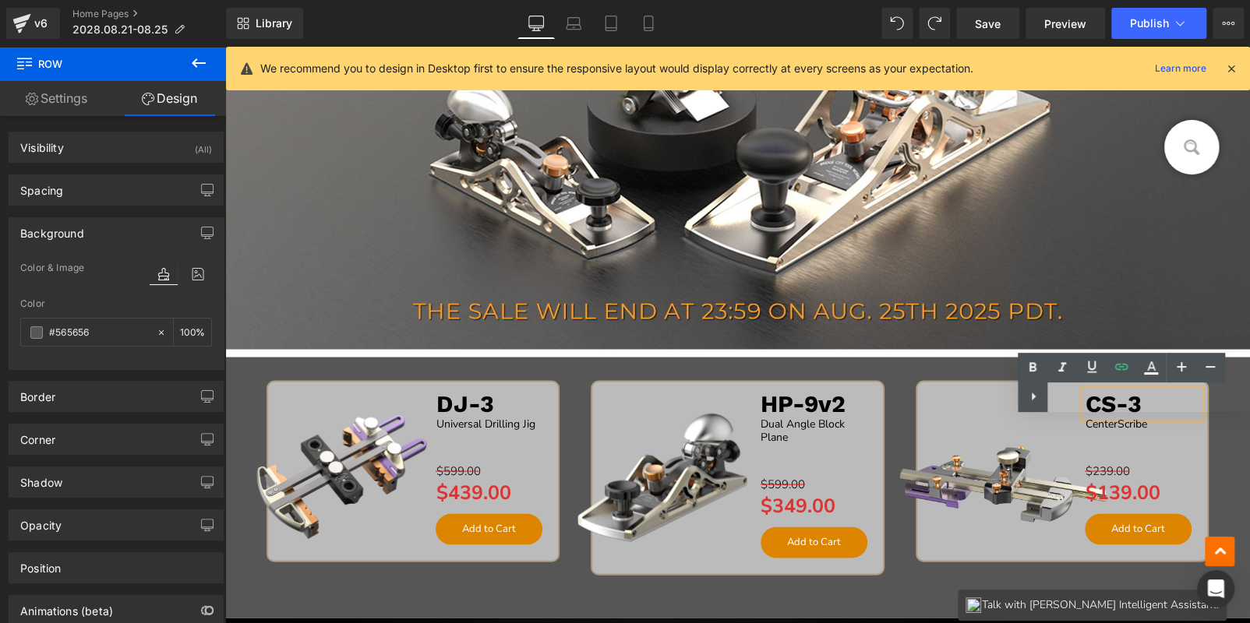
click at [1165, 401] on div "Text Color Highlight Color #333333" at bounding box center [1134, 382] width 232 height 59
click at [1163, 401] on div "Text Color Highlight Color #333333" at bounding box center [1134, 382] width 232 height 59
click at [1163, 402] on div "Text Color Highlight Color #333333" at bounding box center [1134, 382] width 232 height 59
click at [1109, 404] on div "Text Color Highlight Color #333333" at bounding box center [1134, 382] width 232 height 59
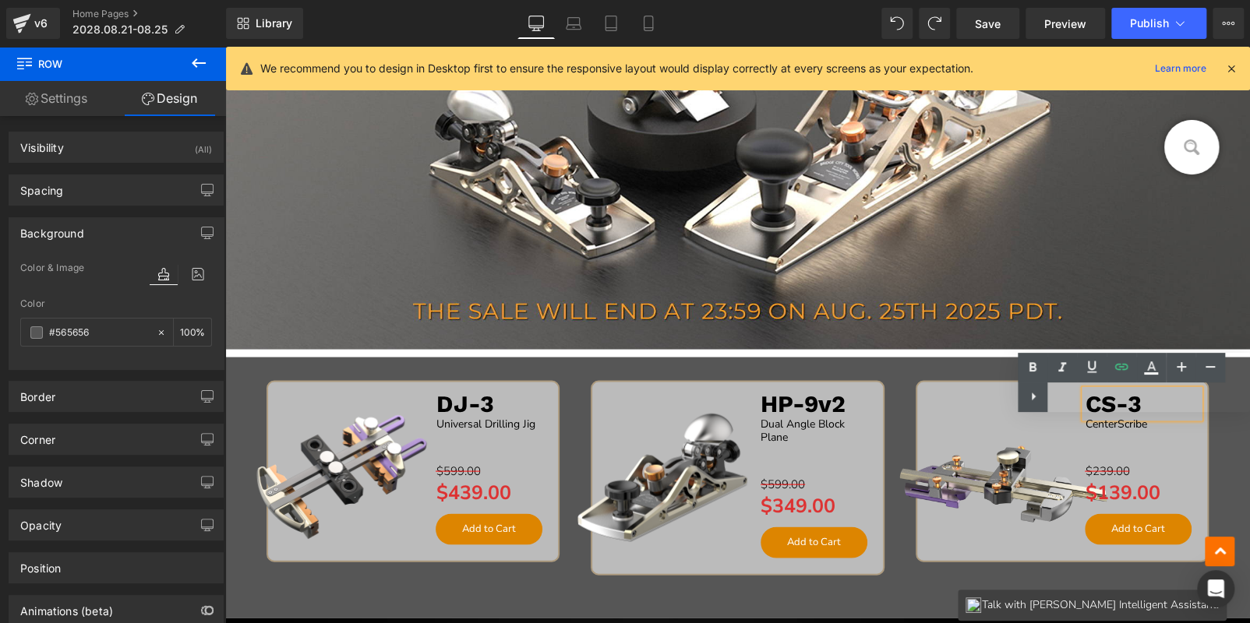
click at [1109, 404] on div "Text Color Highlight Color #333333" at bounding box center [1134, 382] width 232 height 59
click at [1124, 394] on div "Text Color Highlight Color #333333" at bounding box center [1134, 382] width 232 height 59
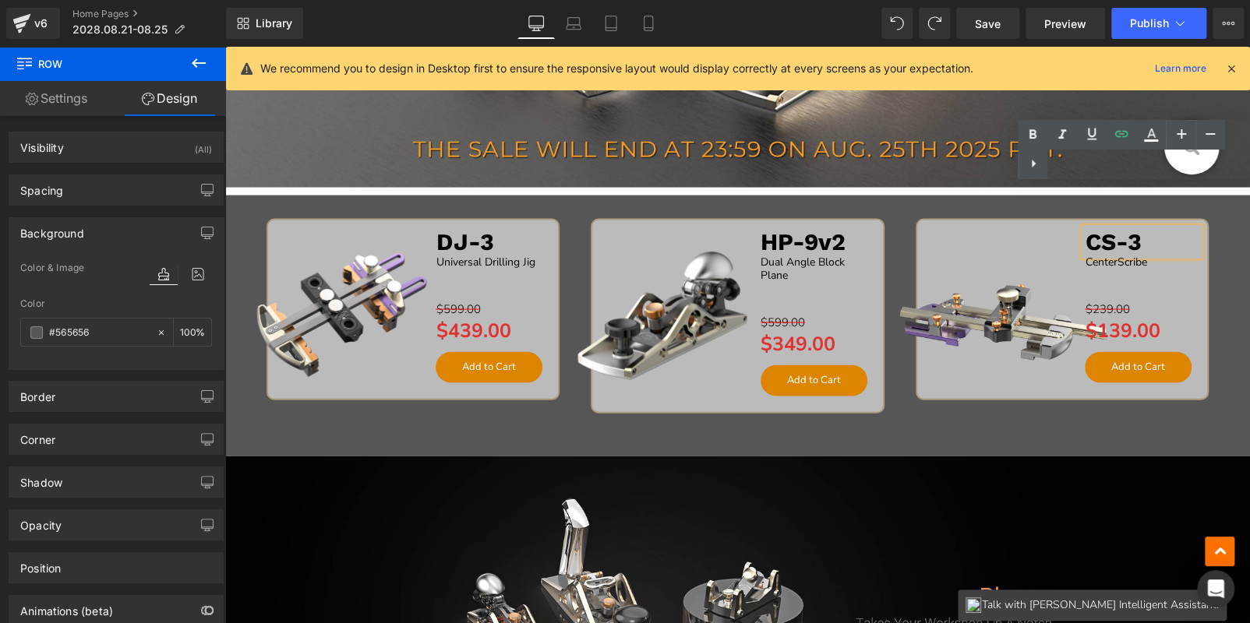
scroll to position [1768, 0]
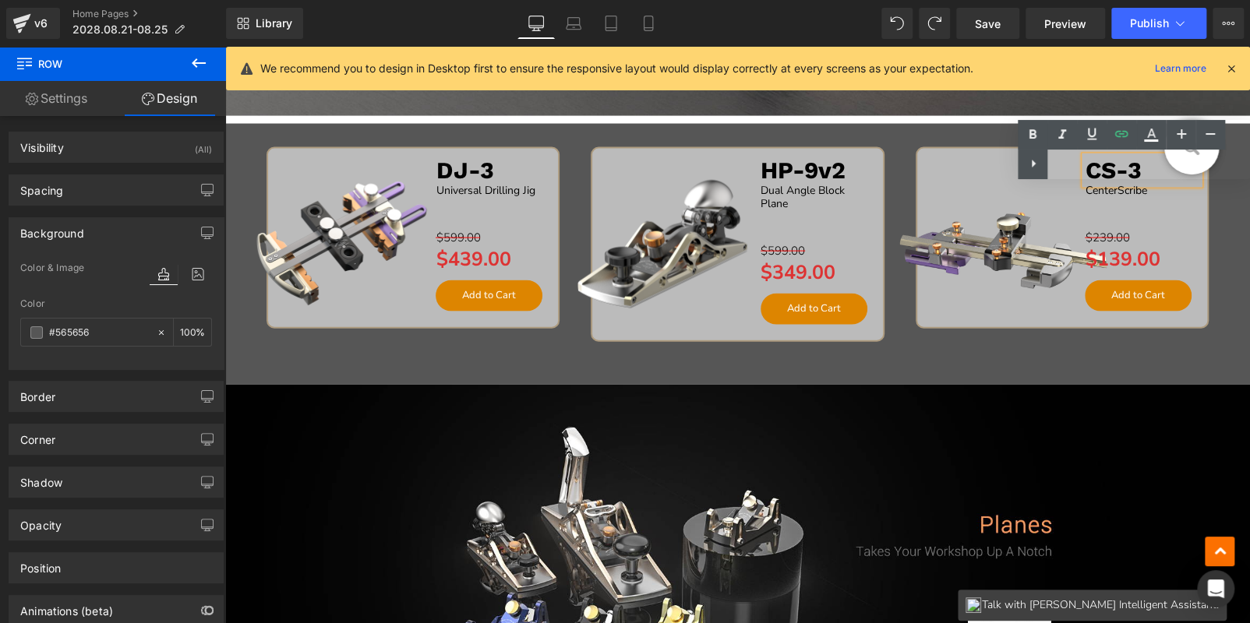
click at [994, 290] on img at bounding box center [1005, 254] width 238 height 238
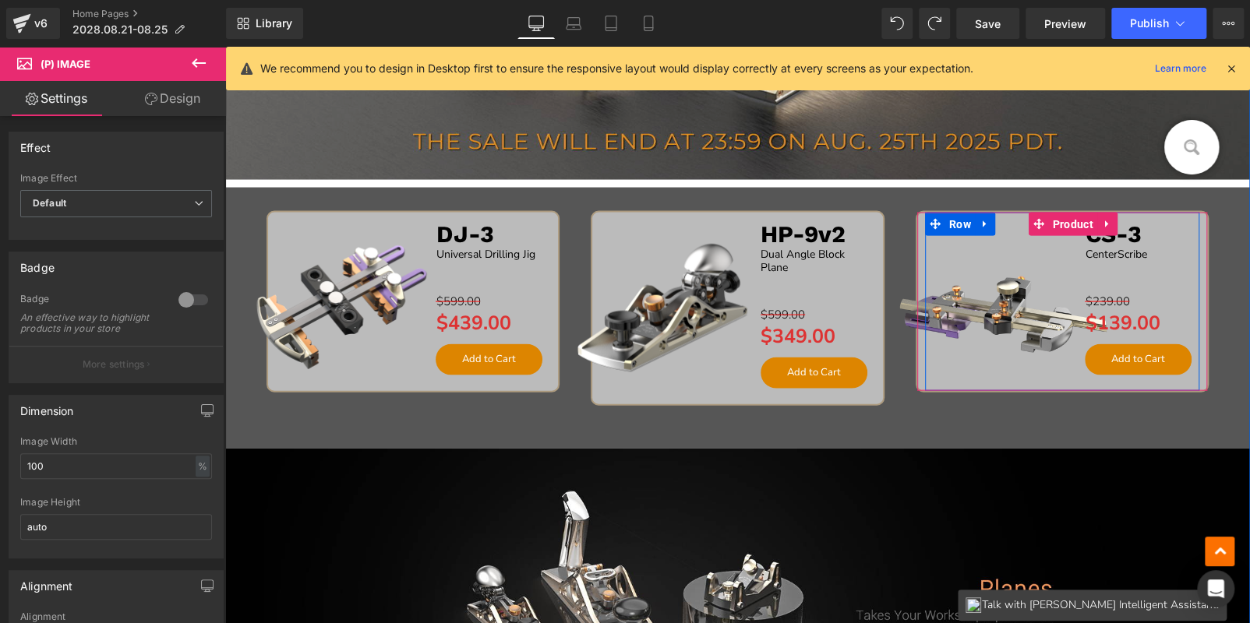
scroll to position [1613, 0]
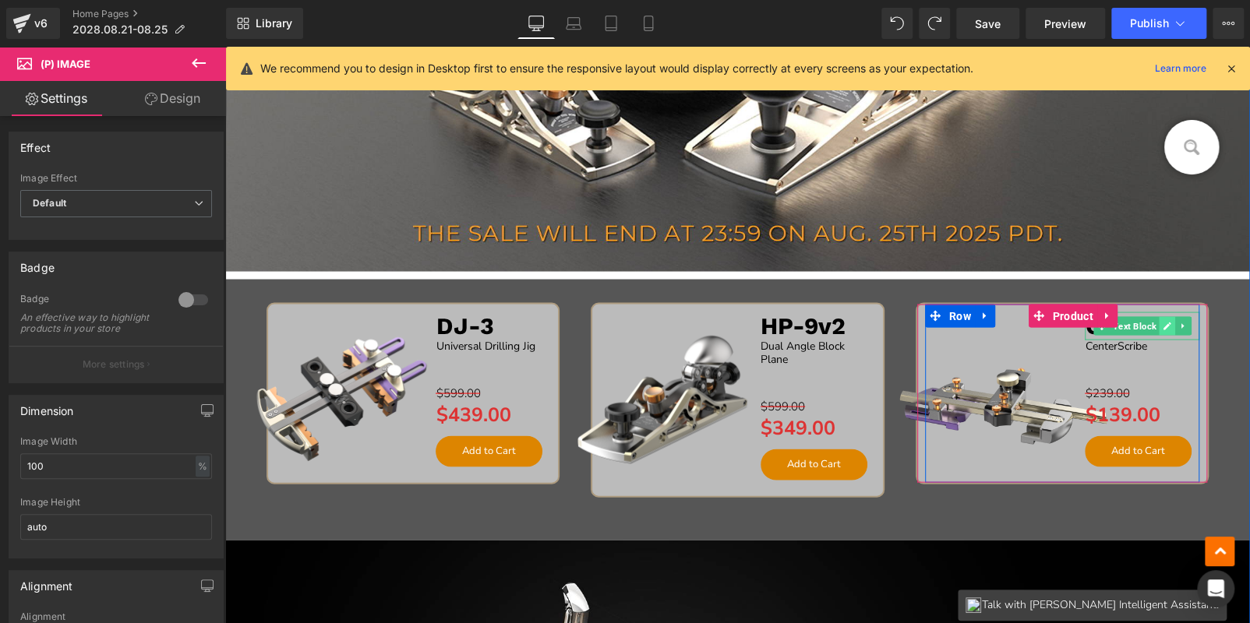
click at [1163, 325] on icon at bounding box center [1167, 326] width 8 height 8
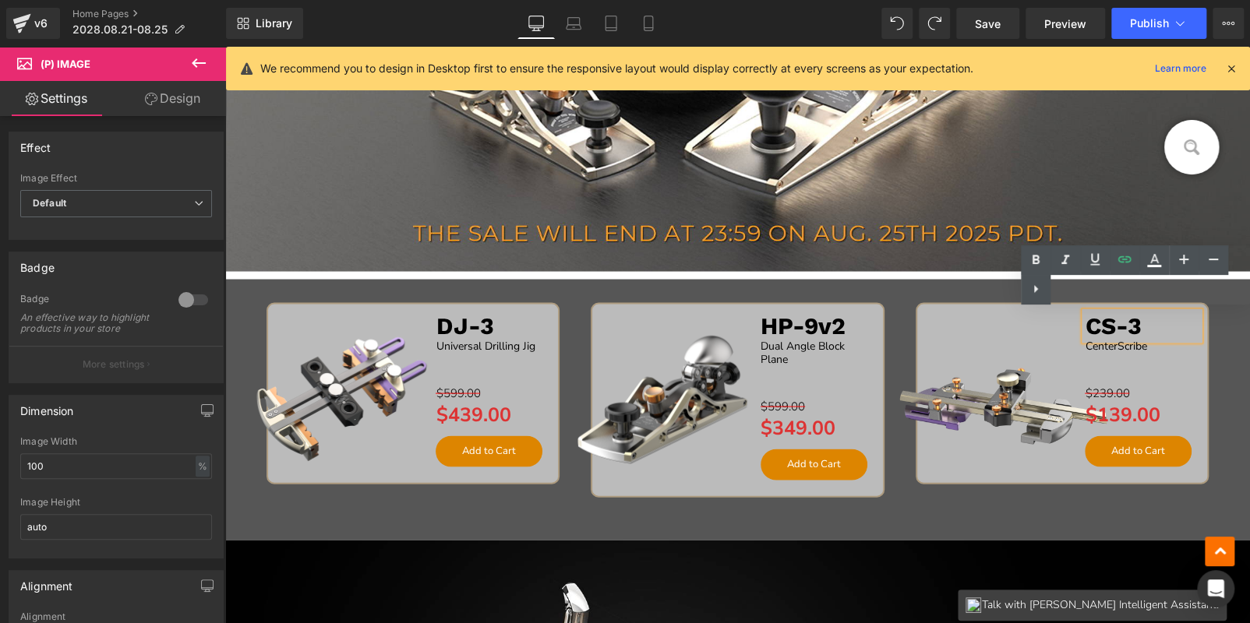
click at [1143, 325] on p "CS-3" at bounding box center [1142, 326] width 115 height 28
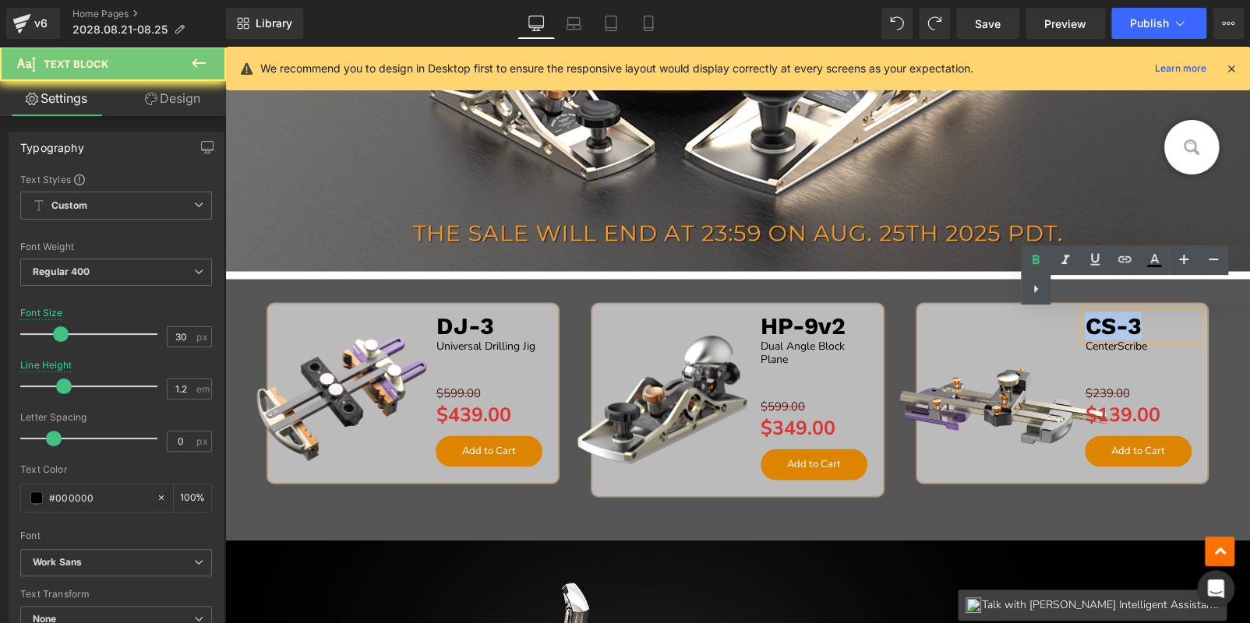
click at [1143, 325] on p "CS-3" at bounding box center [1142, 326] width 115 height 28
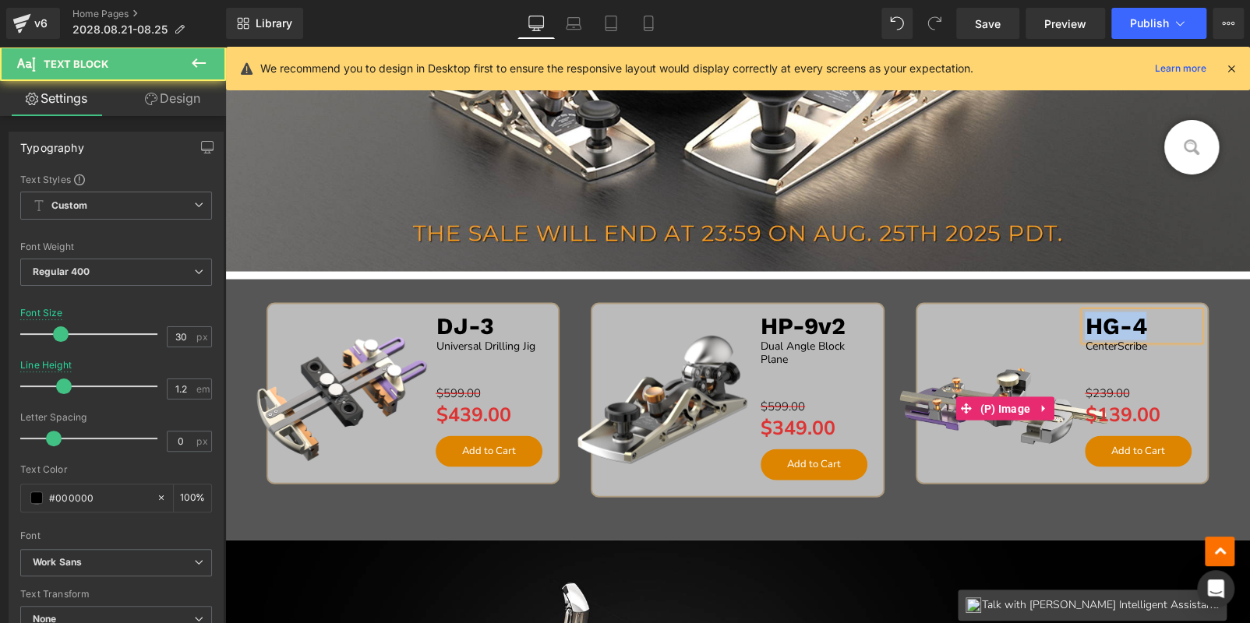
drag, startPoint x: 1143, startPoint y: 325, endPoint x: 1046, endPoint y: 329, distance: 97.5
click at [1057, 326] on div "Sale Off (P) Image HG-4 Text Block CenterScribe Text Block Separator $239.00 $1…" at bounding box center [1062, 393] width 274 height 178
copy b "HG-4"
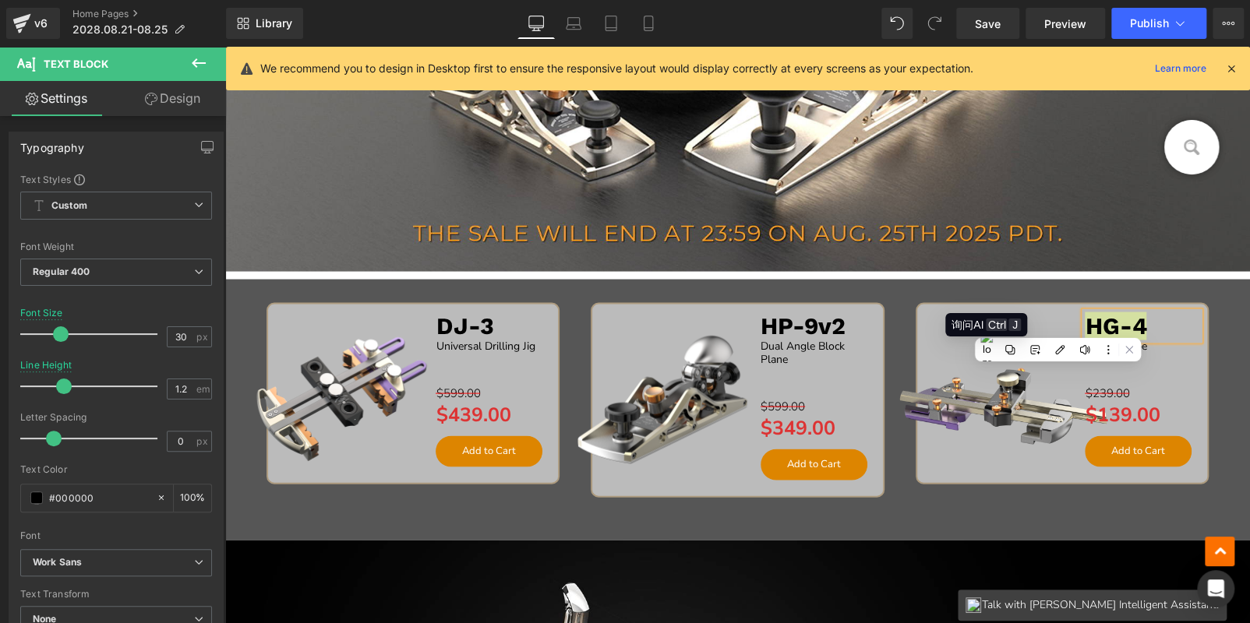
click at [980, 323] on div "询问AI Ctrl J" at bounding box center [985, 324] width 69 height 17
click at [1214, 348] on div "Sale Off (P) Image HG-4 Text Block CenterScribe Text Block Separator $239.00 $1…" at bounding box center [1062, 410] width 324 height 217
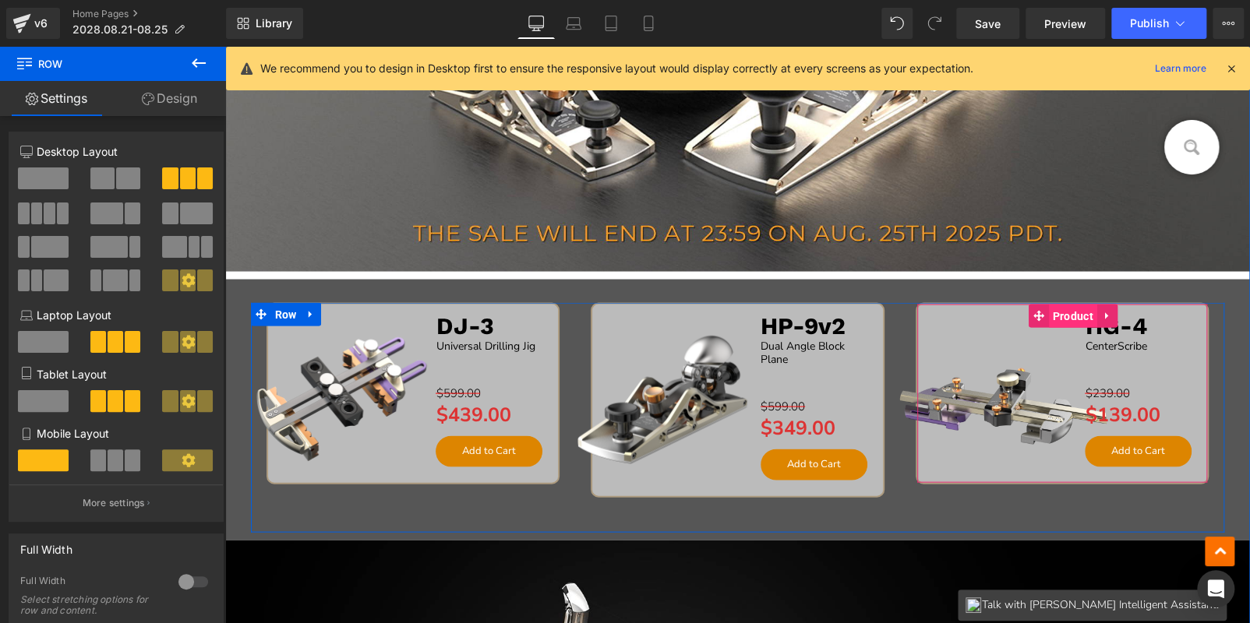
click at [1070, 317] on span "Product" at bounding box center [1072, 315] width 48 height 23
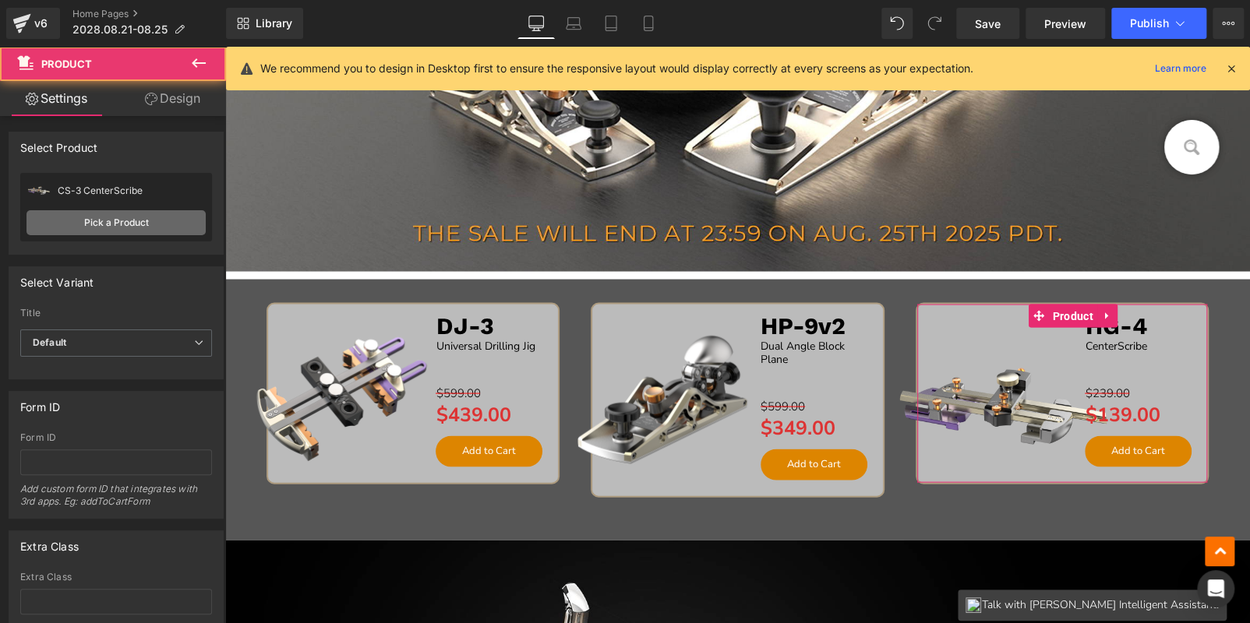
click at [118, 219] on link "Pick a Product" at bounding box center [115, 222] width 179 height 25
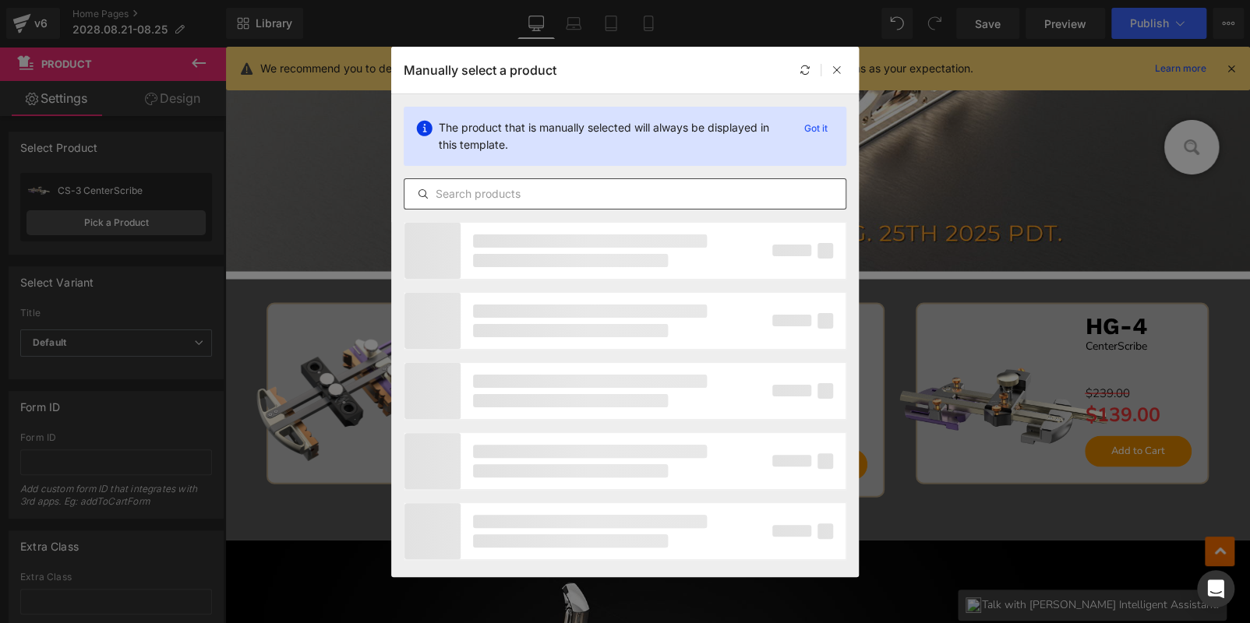
click at [486, 195] on input "text" at bounding box center [624, 194] width 441 height 19
paste input "HG-4"
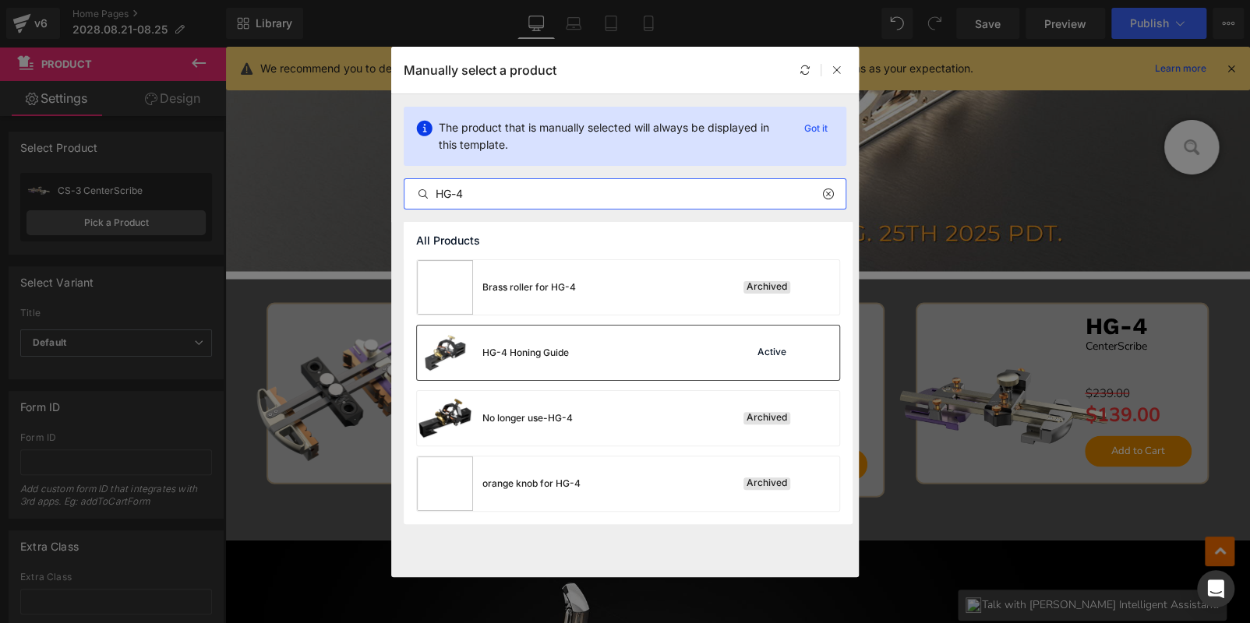
type input "HG-4"
drag, startPoint x: 637, startPoint y: 340, endPoint x: 411, endPoint y: 295, distance: 231.2
click at [637, 340] on div "HG-4 Honing Guide Active" at bounding box center [628, 353] width 422 height 55
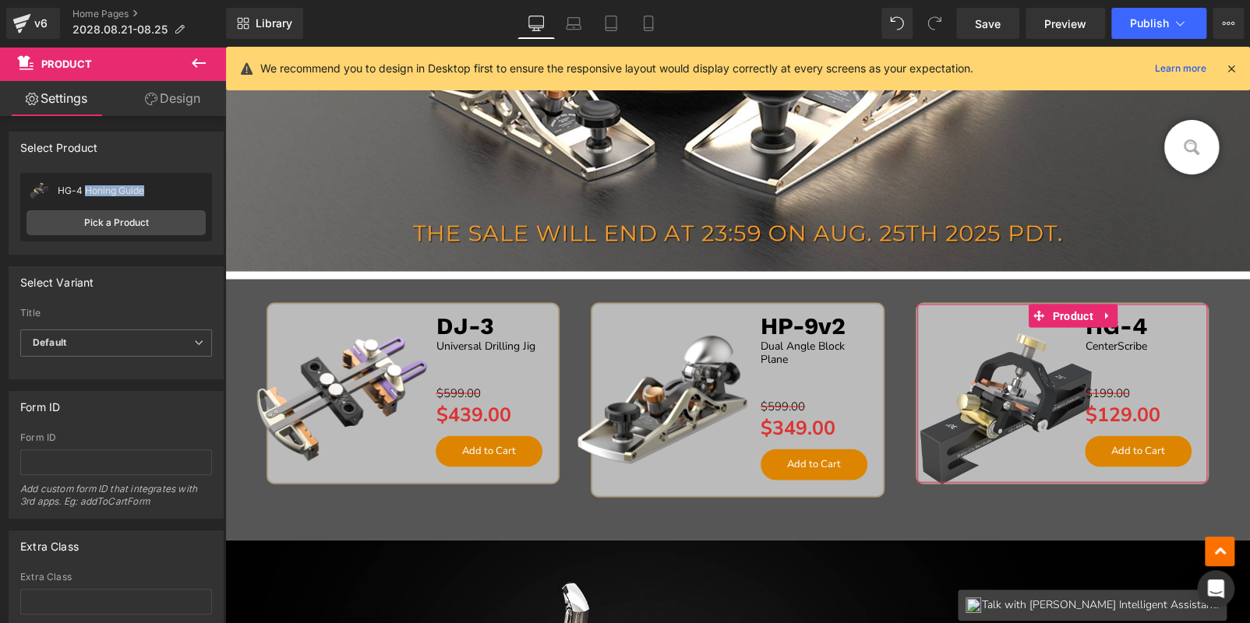
drag, startPoint x: 85, startPoint y: 189, endPoint x: 147, endPoint y: 193, distance: 62.5
click at [147, 193] on div "HG-4 Honing Guide" at bounding box center [132, 190] width 148 height 11
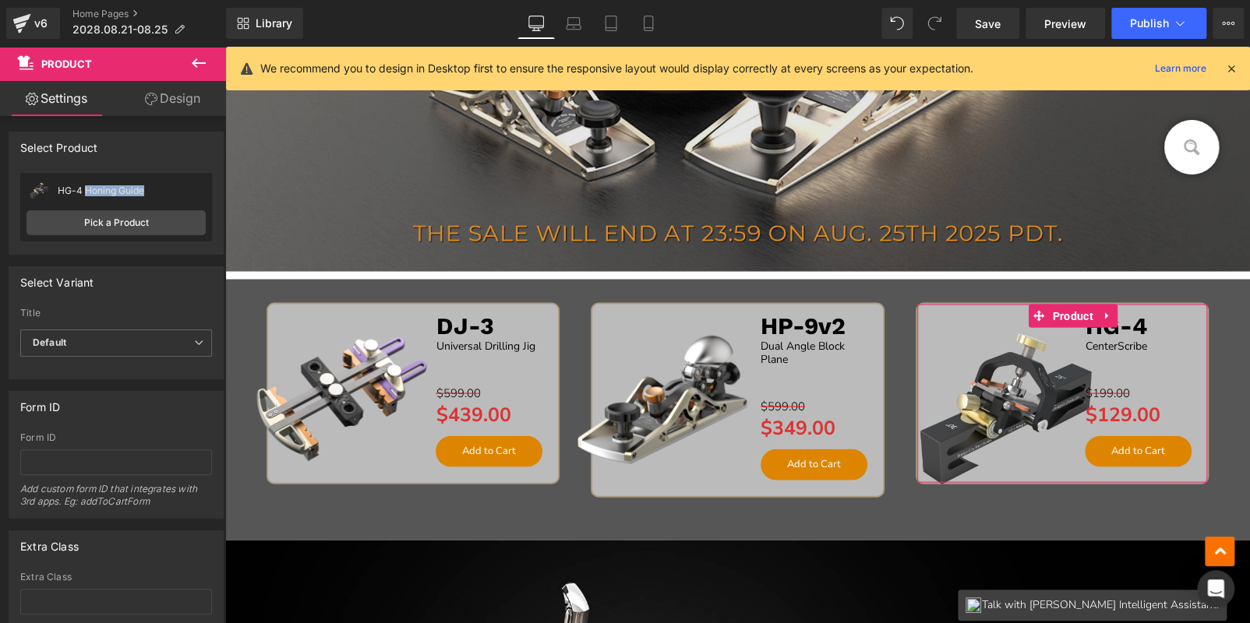
copy div "Honing Guide"
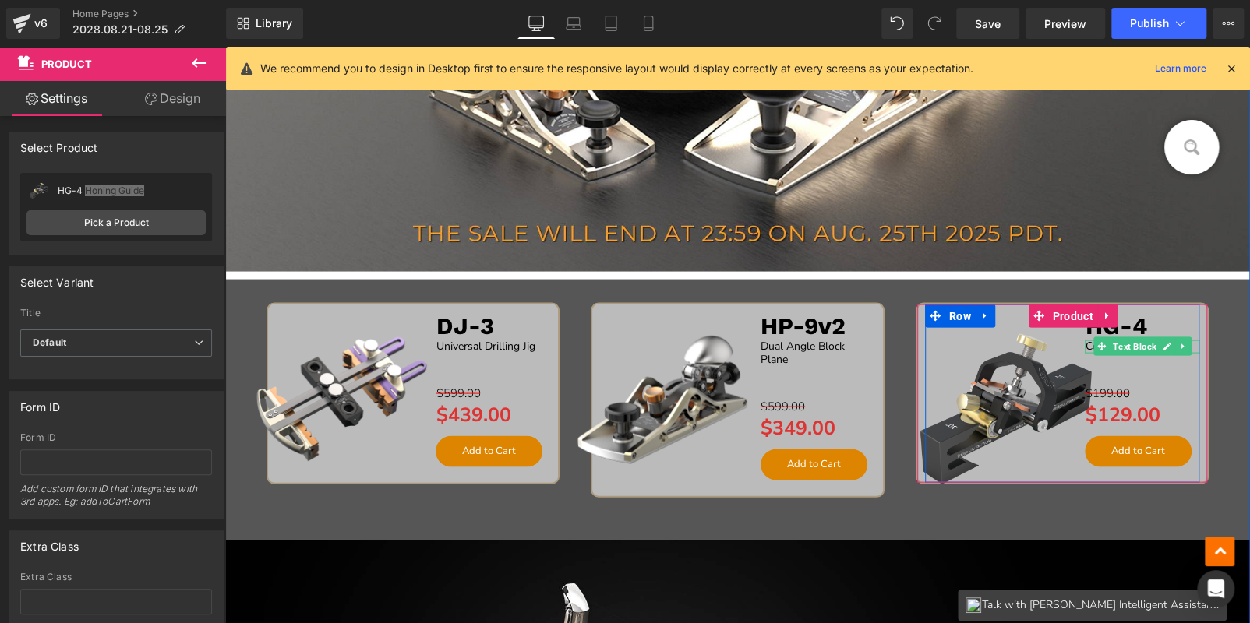
click at [1188, 344] on p "CenterScribe" at bounding box center [1142, 346] width 115 height 13
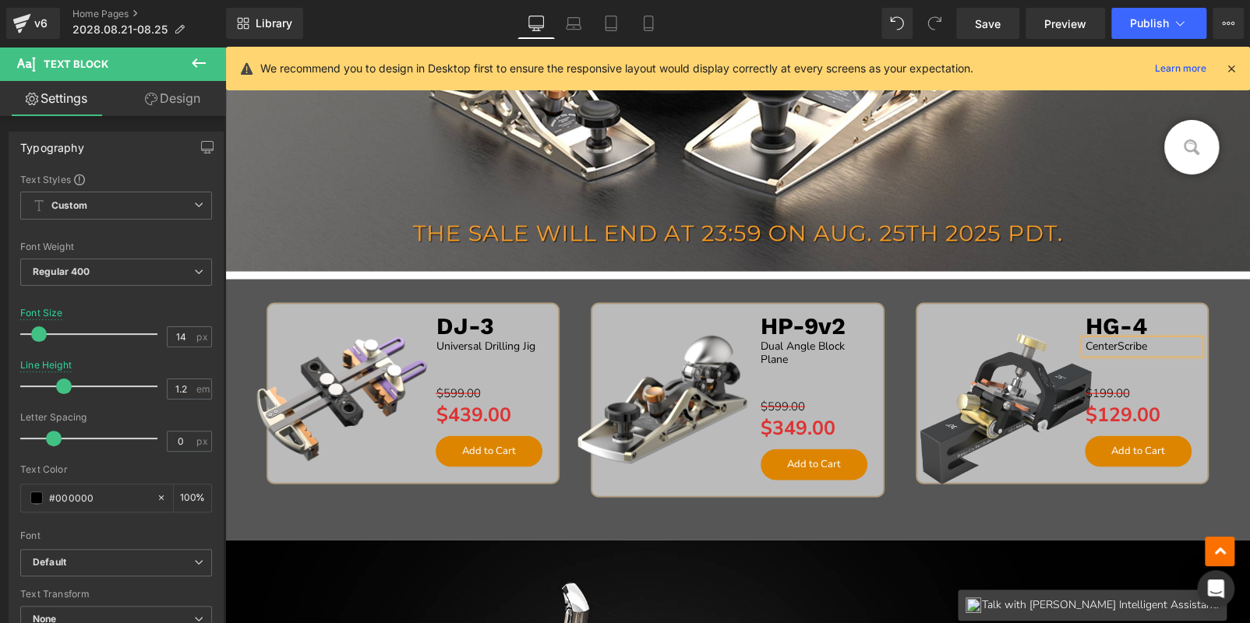
paste div
click at [415, 311] on span "Product" at bounding box center [424, 315] width 48 height 23
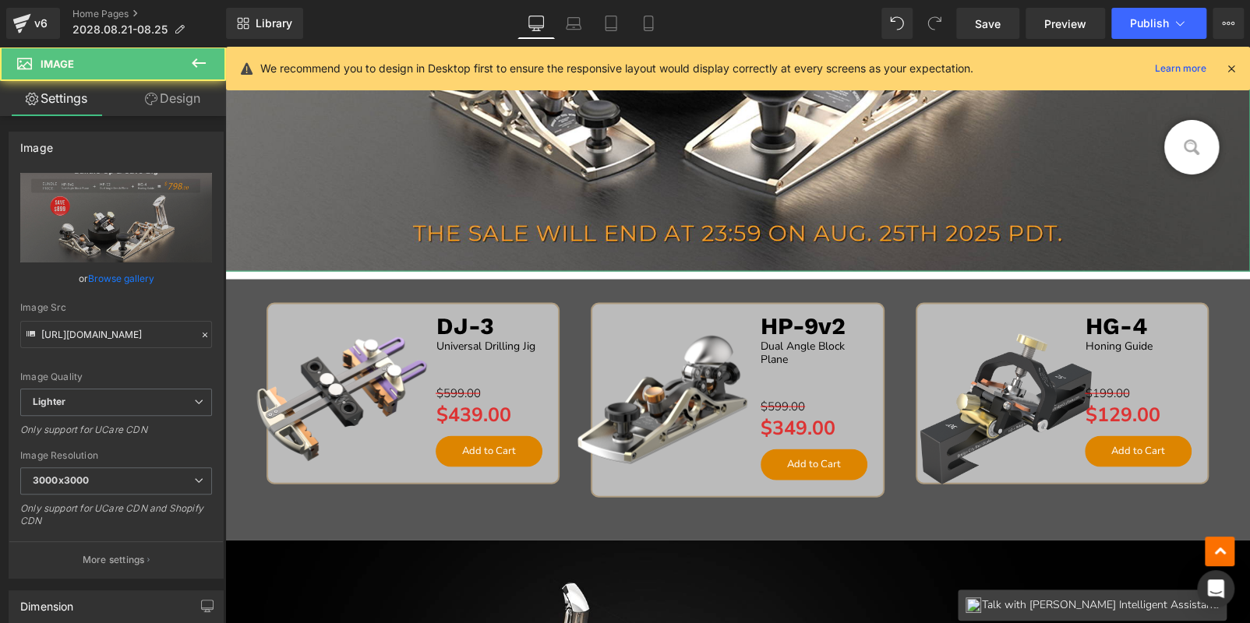
click at [189, 103] on link "Design" at bounding box center [172, 98] width 113 height 35
click at [0, 0] on div "Background" at bounding box center [0, 0] width 0 height 0
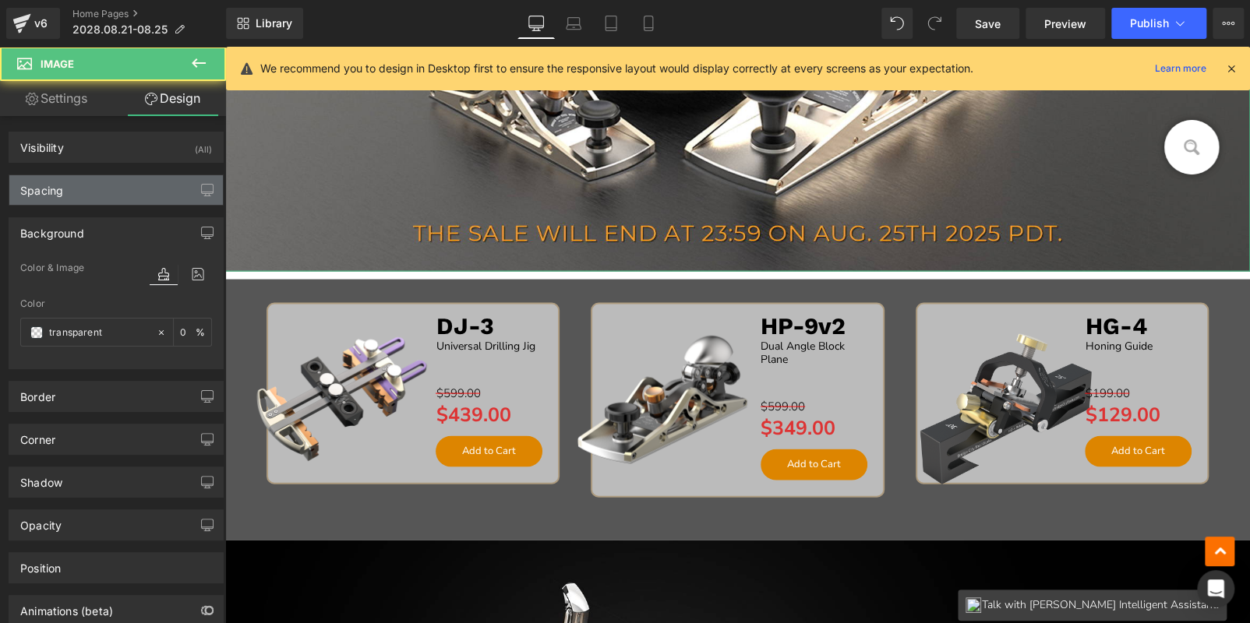
type input "0"
type input "10"
type input "0"
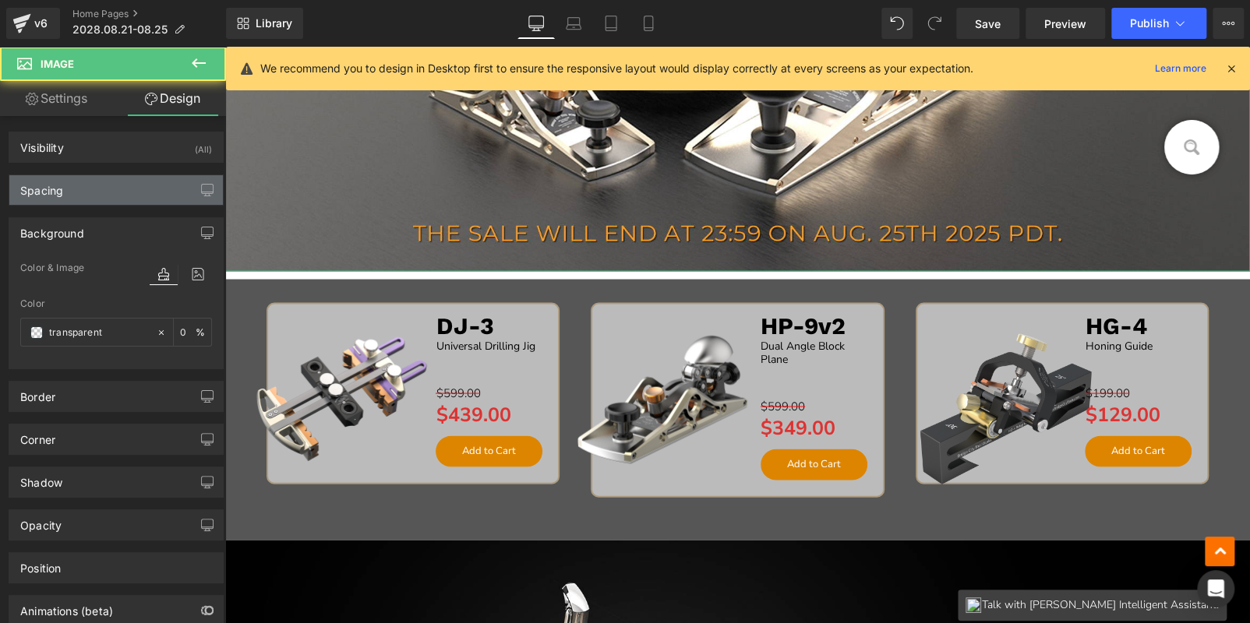
type input "0"
type input "transparent"
type input "0"
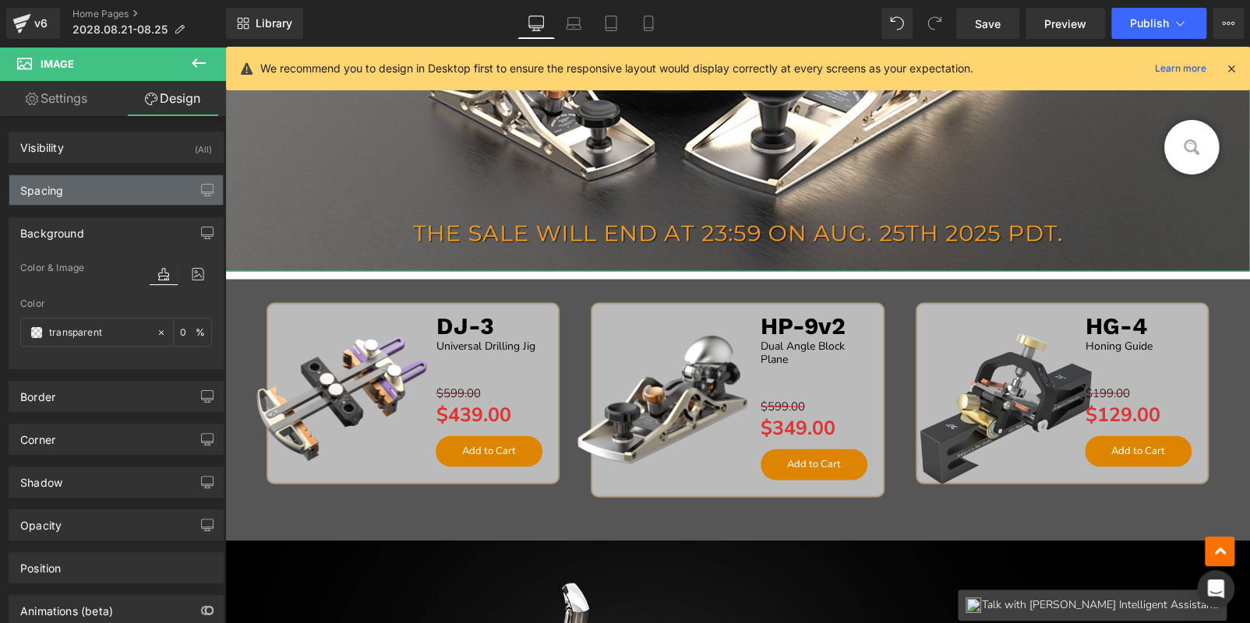
click at [104, 203] on div "Spacing" at bounding box center [115, 190] width 213 height 30
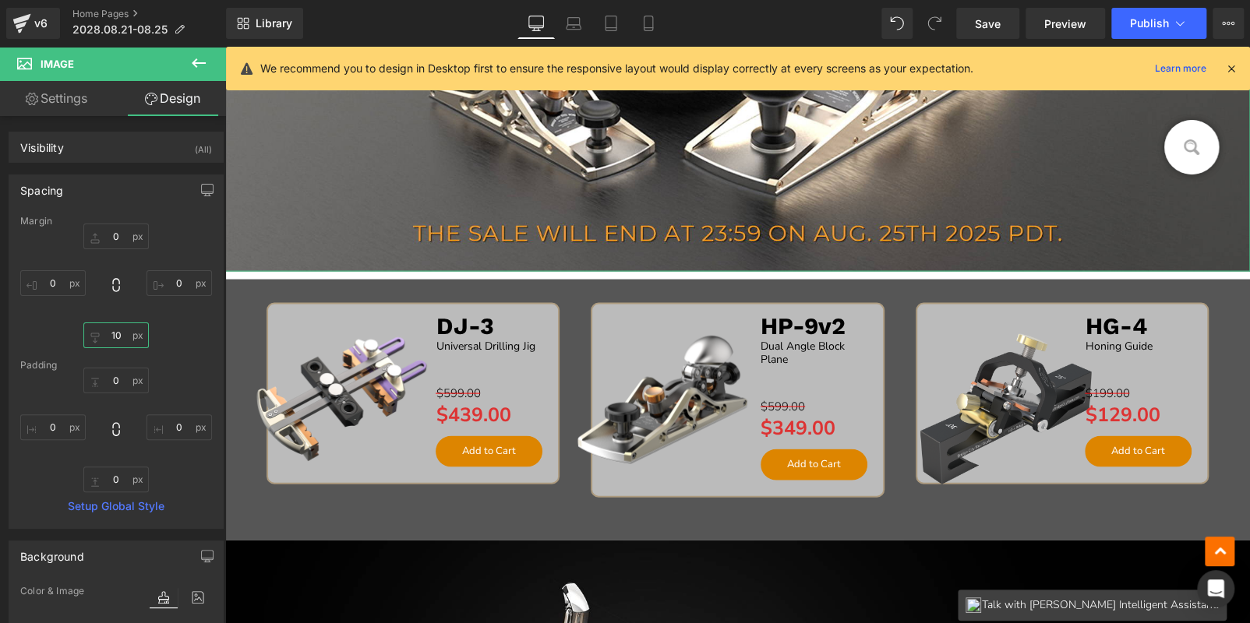
click at [118, 330] on input "10" at bounding box center [115, 336] width 65 height 26
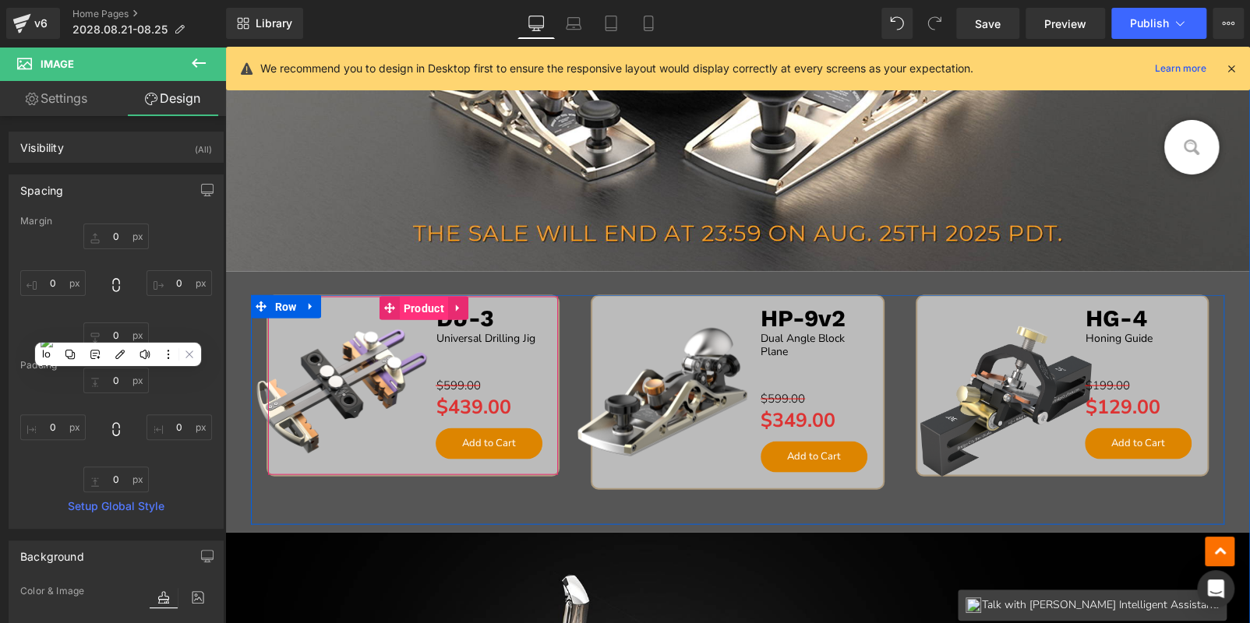
click at [415, 305] on span "Product" at bounding box center [424, 307] width 48 height 23
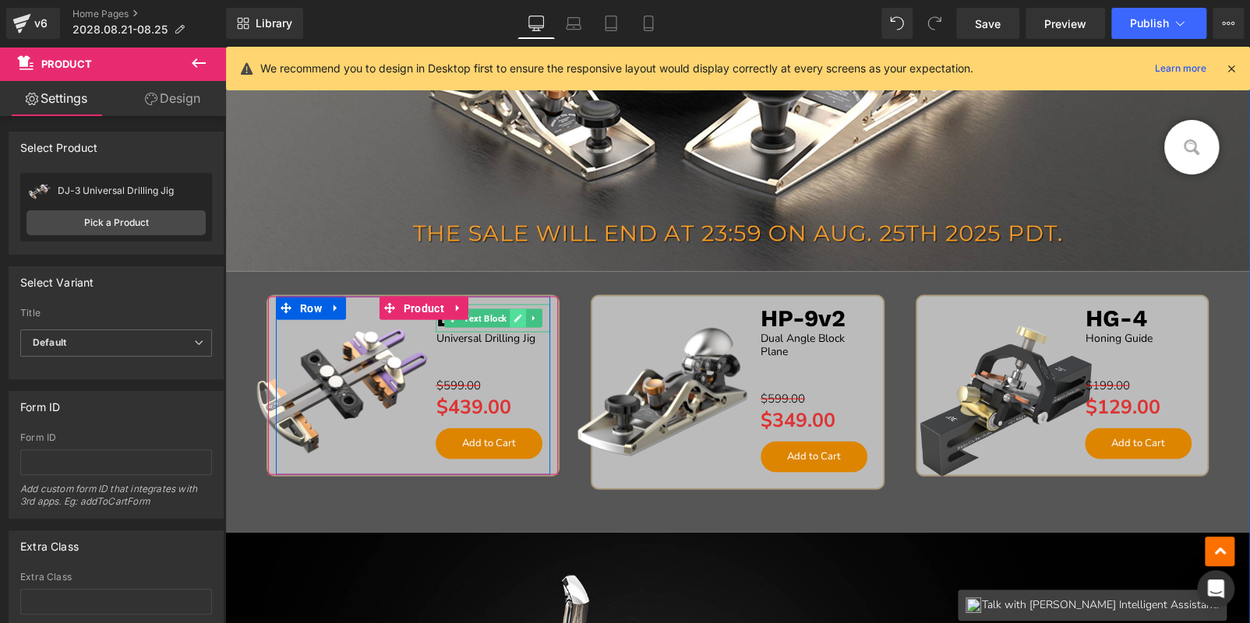
click at [513, 313] on icon at bounding box center [517, 317] width 9 height 9
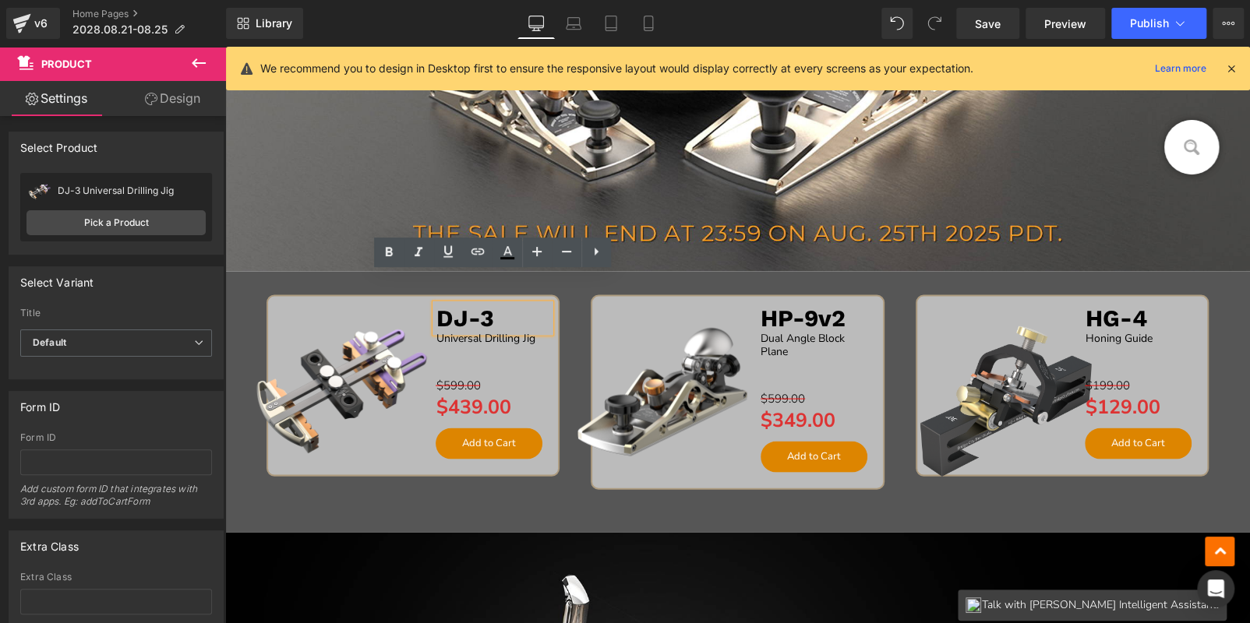
click at [467, 323] on span "DJ-3" at bounding box center [465, 317] width 58 height 27
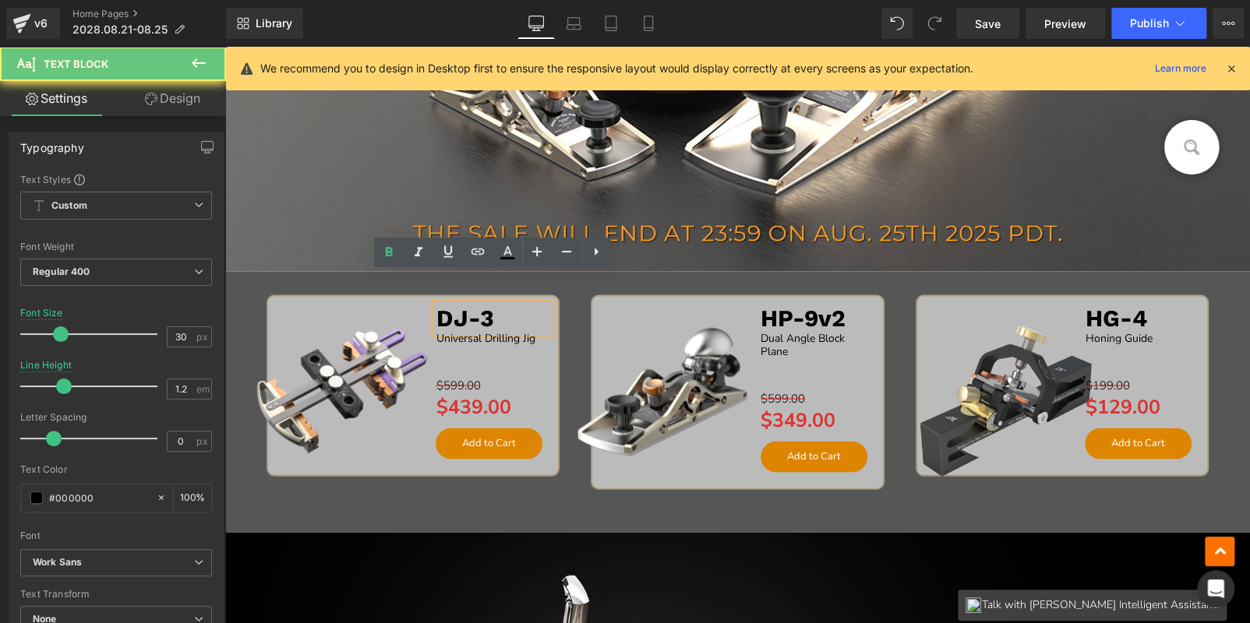
click at [468, 315] on span "DJ-3" at bounding box center [465, 317] width 58 height 27
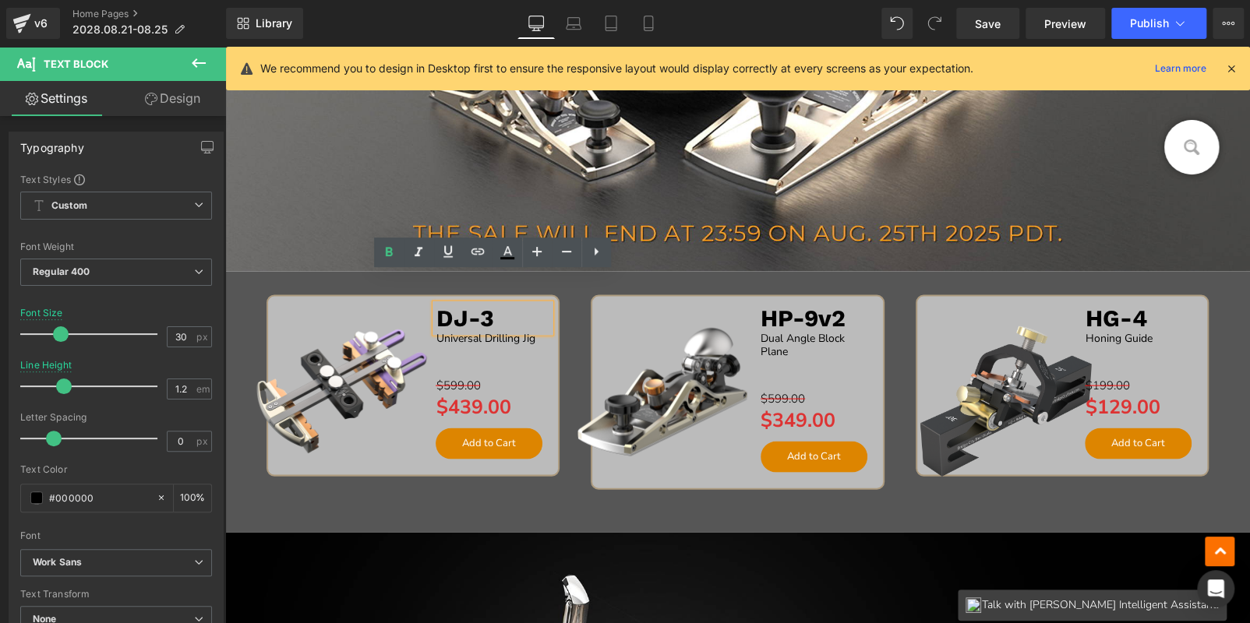
click at [489, 314] on p "DJ-3" at bounding box center [493, 318] width 115 height 28
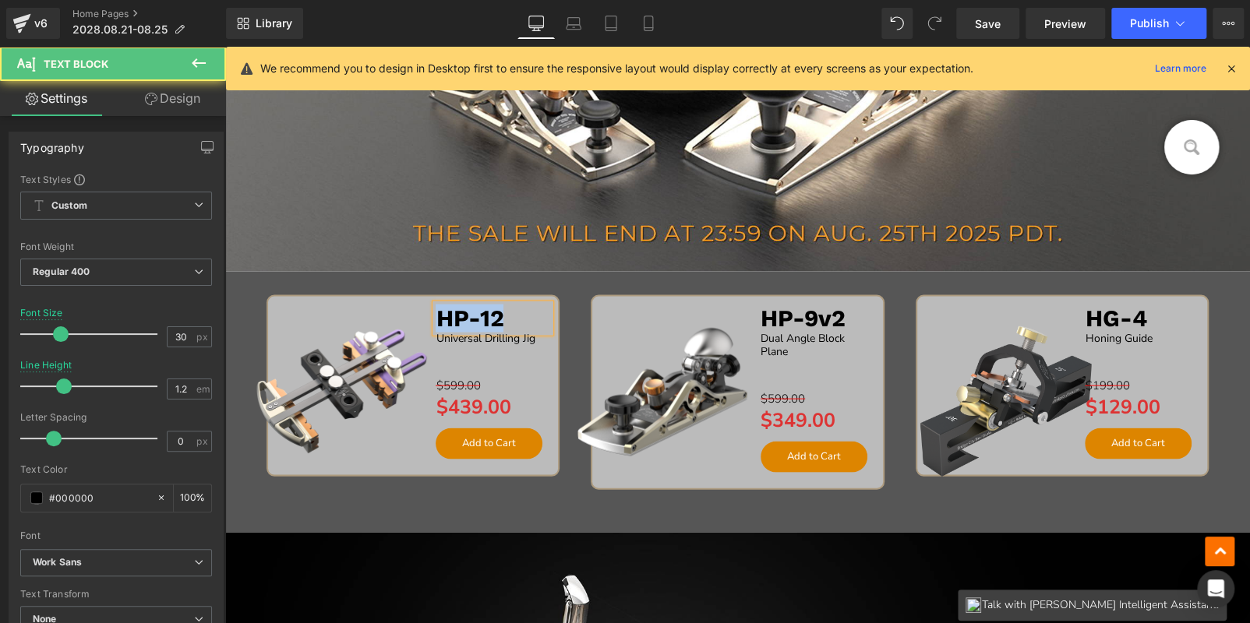
drag, startPoint x: 518, startPoint y: 316, endPoint x: 423, endPoint y: 319, distance: 95.1
click at [423, 319] on div "Sale Off (P) Image HP-12 Text Block Universal Drilling Jig Text Block Separator…" at bounding box center [413, 385] width 274 height 178
copy span "HP-12"
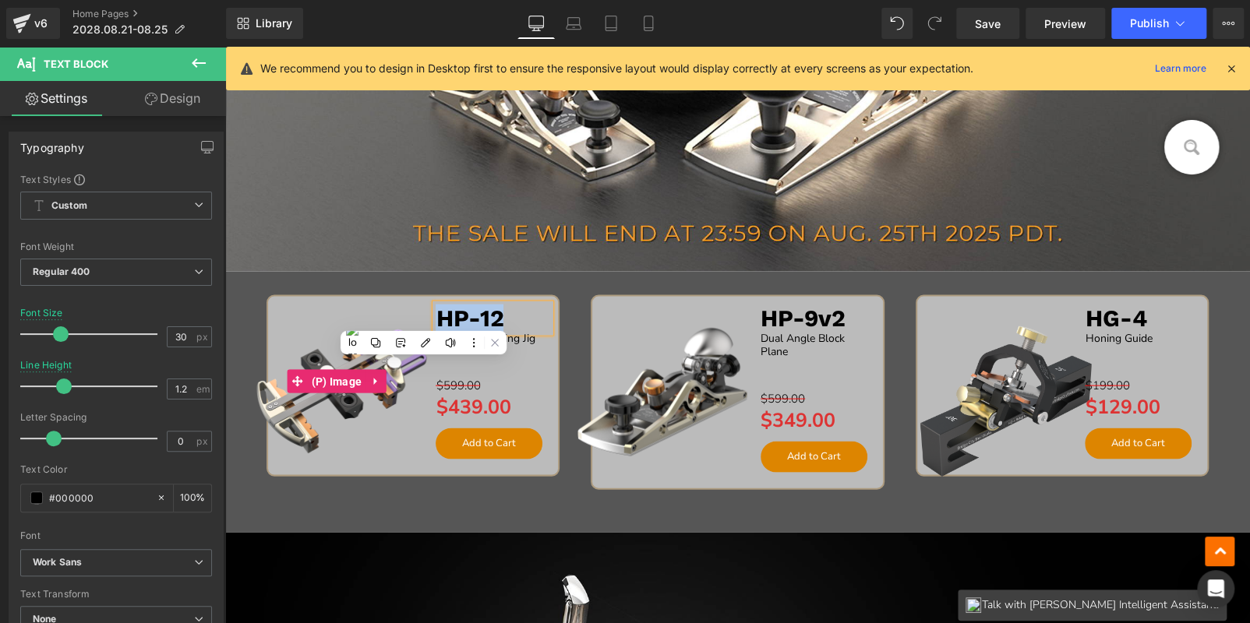
click at [411, 305] on img at bounding box center [336, 381] width 199 height 199
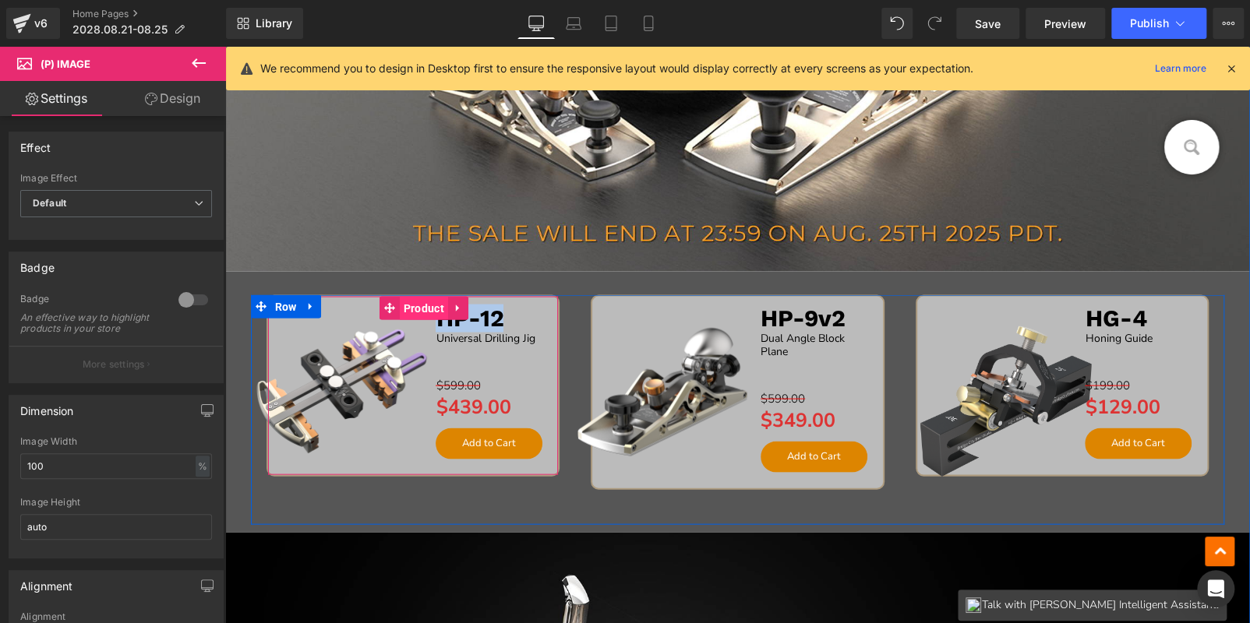
click at [418, 309] on span "Product" at bounding box center [424, 307] width 48 height 23
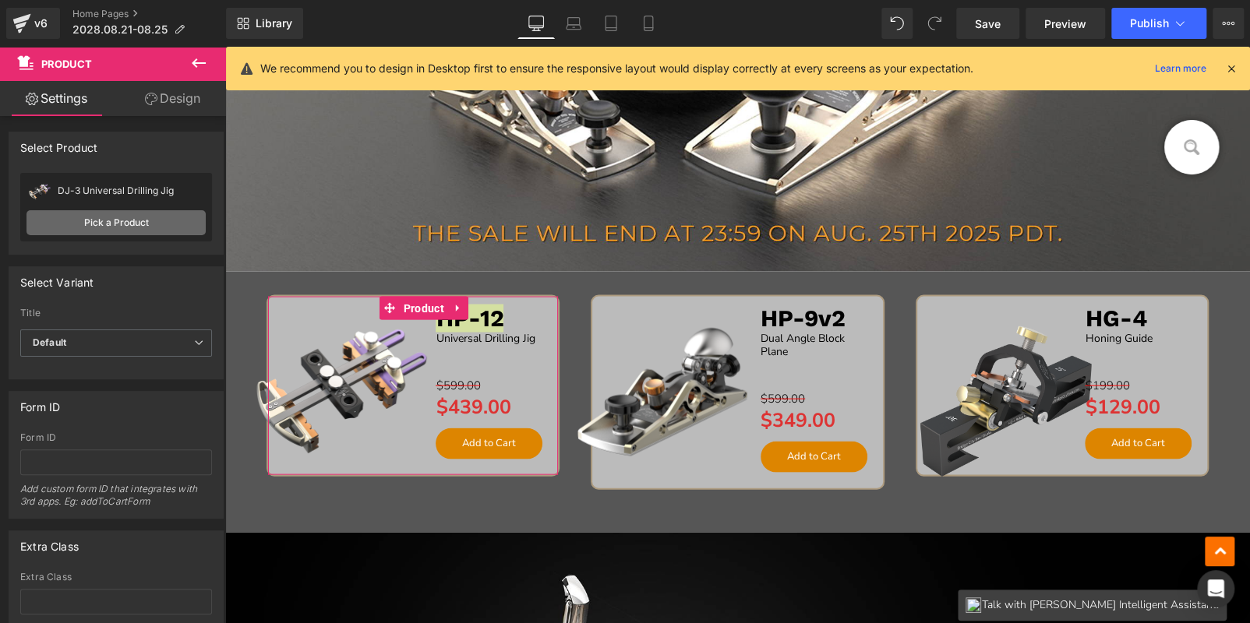
click at [154, 221] on link "Pick a Product" at bounding box center [115, 222] width 179 height 25
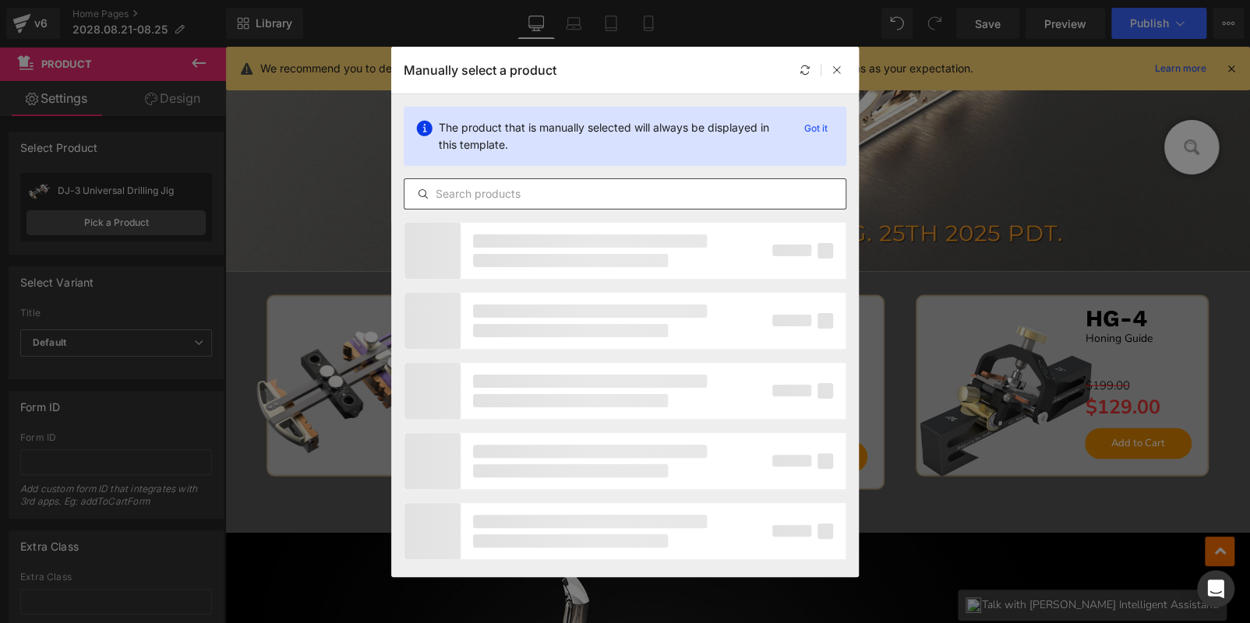
click at [472, 195] on input "text" at bounding box center [624, 194] width 441 height 19
paste input "HP-12"
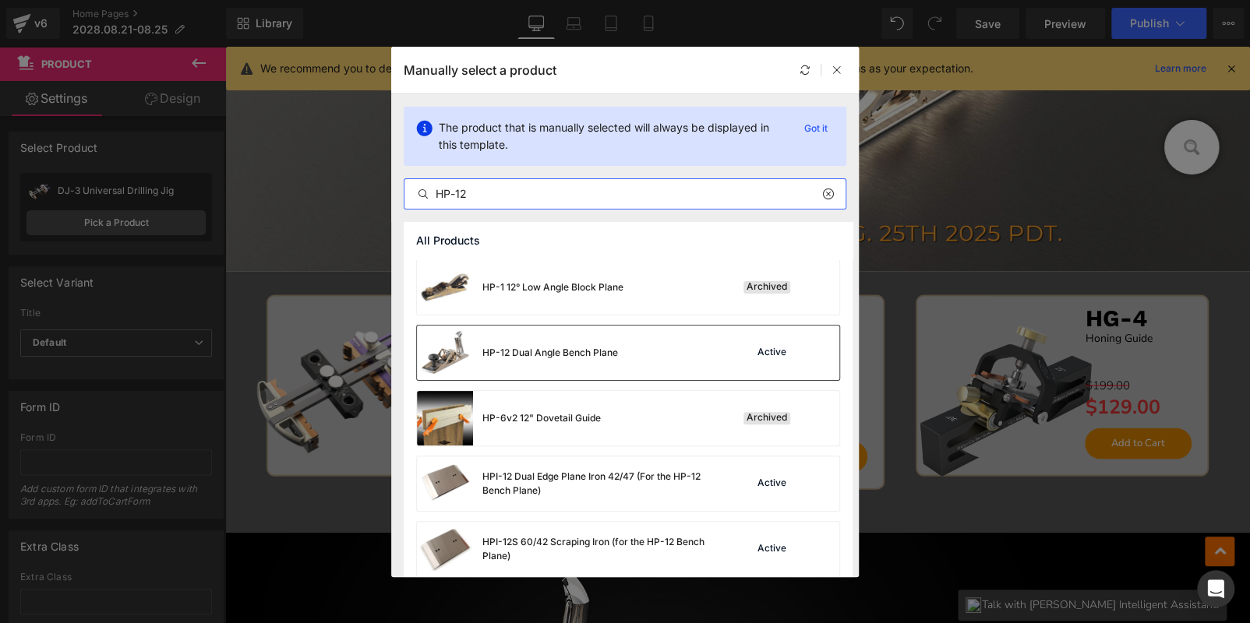
type input "HP-12"
click at [610, 344] on div "HP-12 Dual Angle Bench Plane" at bounding box center [517, 353] width 201 height 55
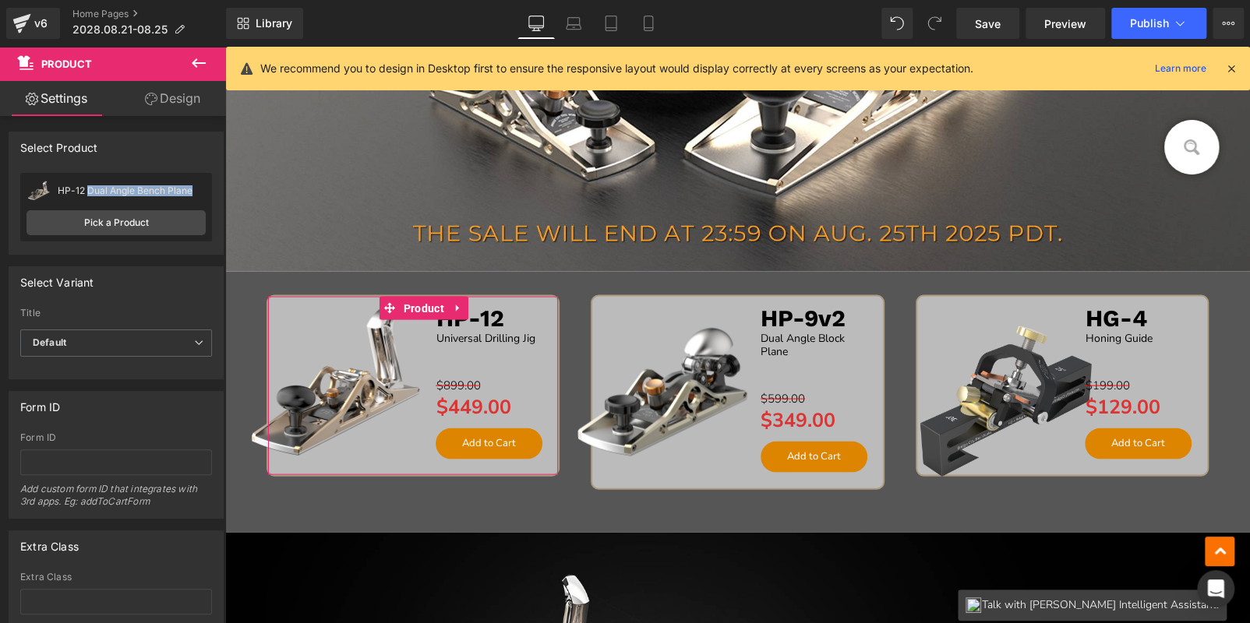
copy div "Dual Angle Bench Plane"
drag, startPoint x: 88, startPoint y: 191, endPoint x: 194, endPoint y: 189, distance: 106.0
click at [194, 189] on div "HP-12 Dual Angle Bench Plane" at bounding box center [132, 190] width 148 height 11
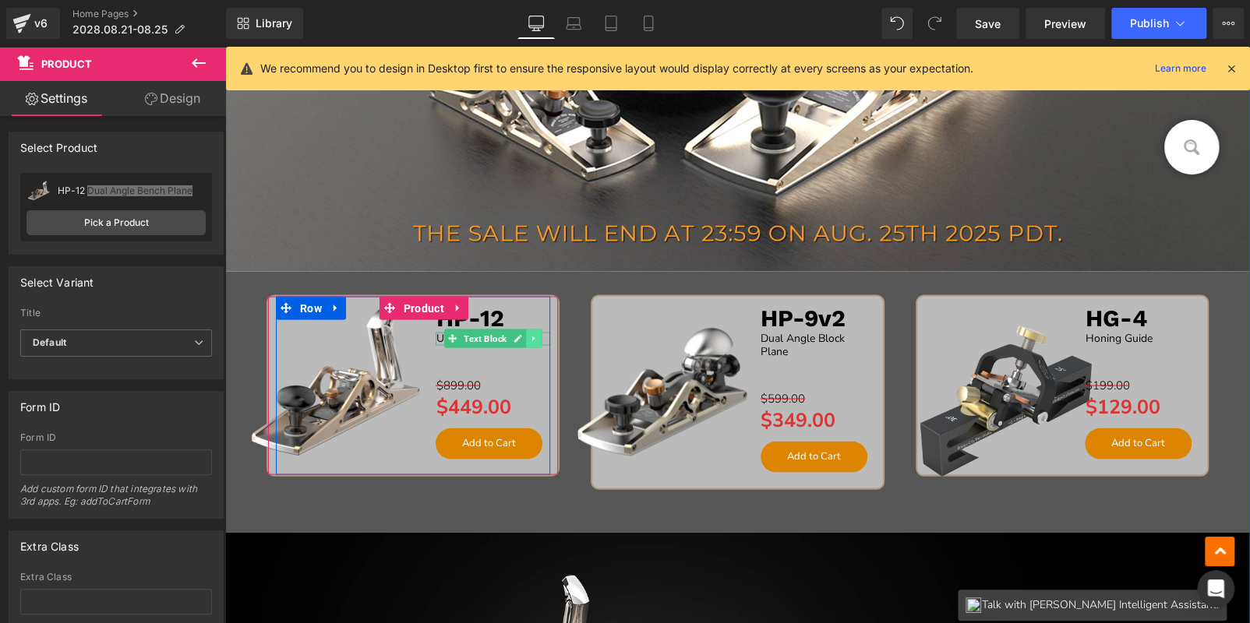
click at [532, 337] on icon at bounding box center [533, 338] width 2 height 5
drag, startPoint x: 439, startPoint y: 336, endPoint x: 466, endPoint y: 337, distance: 26.5
click at [439, 336] on link "Text Block" at bounding box center [452, 338] width 65 height 19
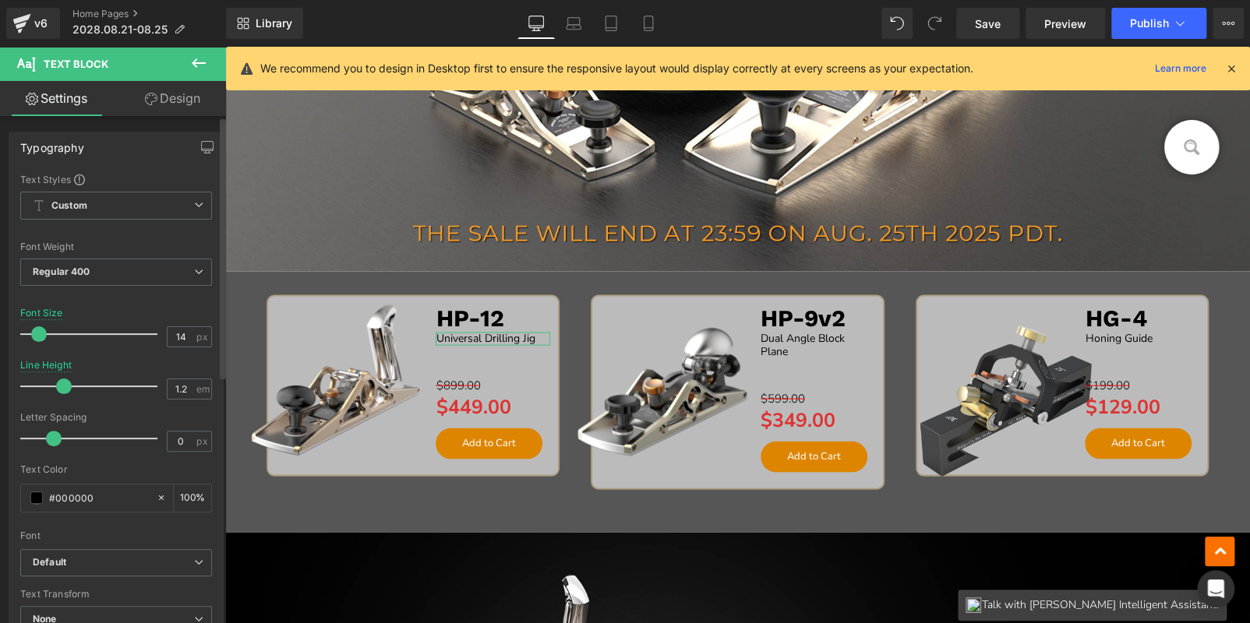
scroll to position [390, 0]
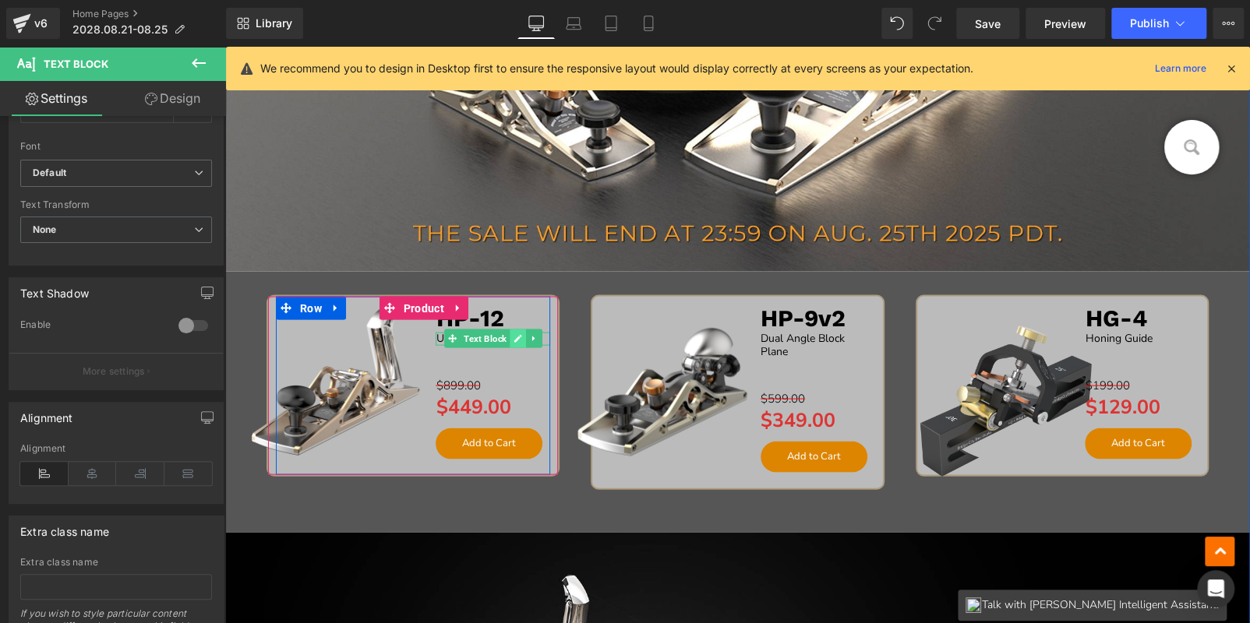
click at [514, 333] on icon at bounding box center [517, 337] width 9 height 9
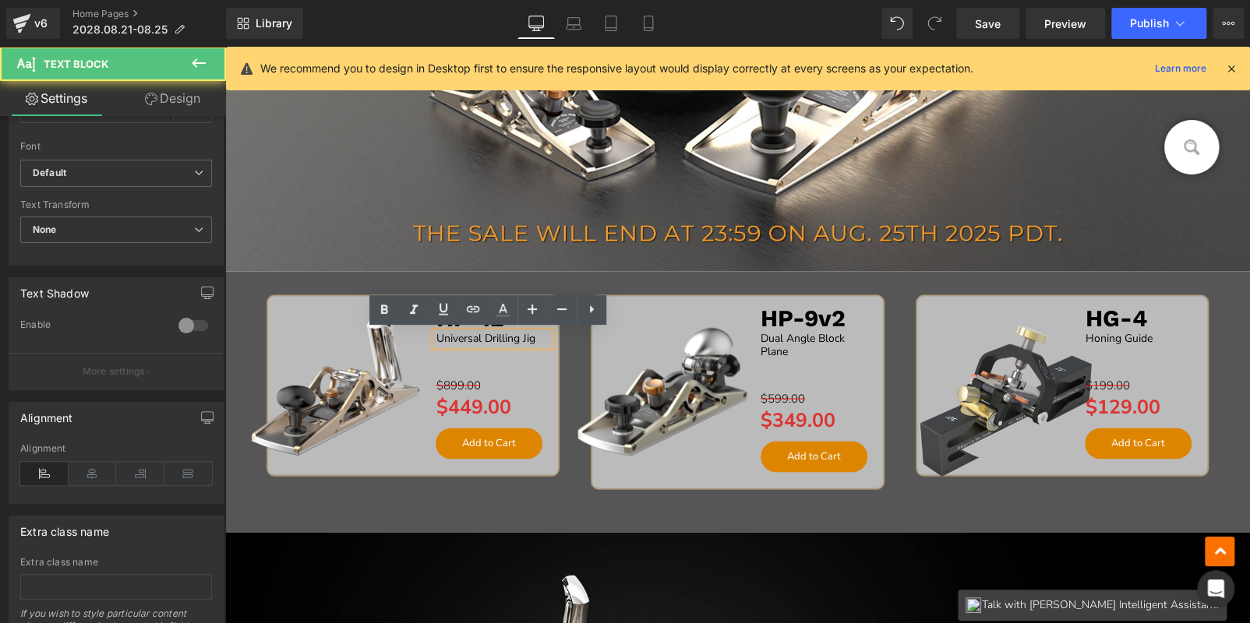
click at [514, 333] on span "Universal Drilling Jig" at bounding box center [485, 337] width 99 height 15
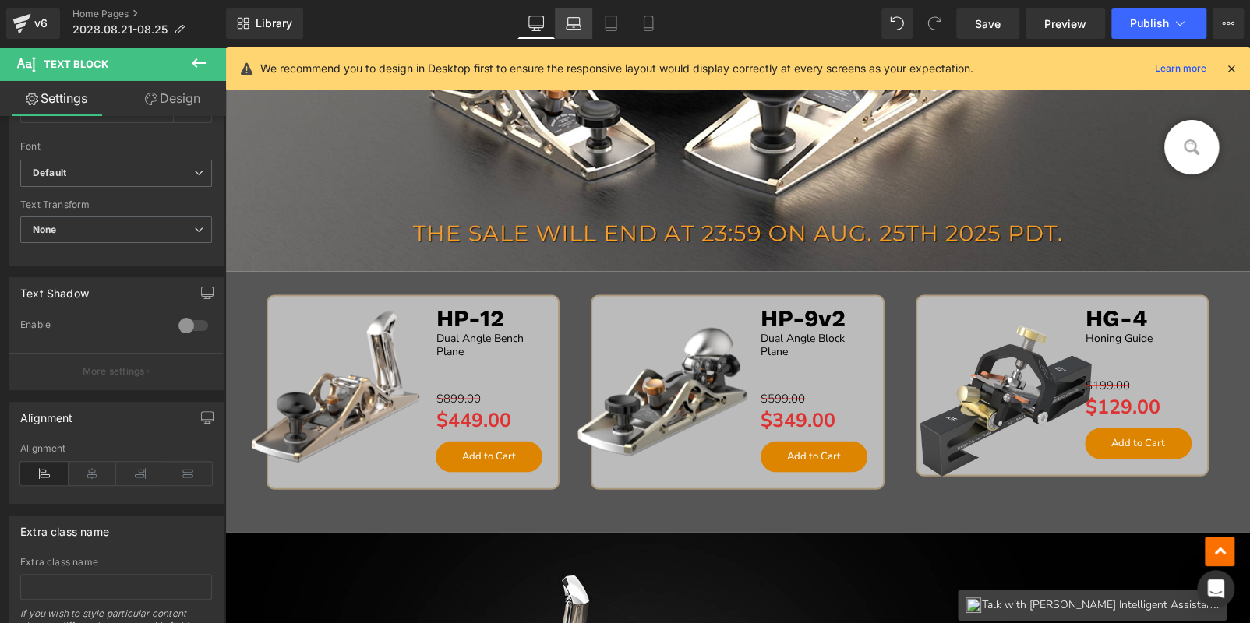
click at [585, 13] on link "Laptop" at bounding box center [573, 23] width 37 height 31
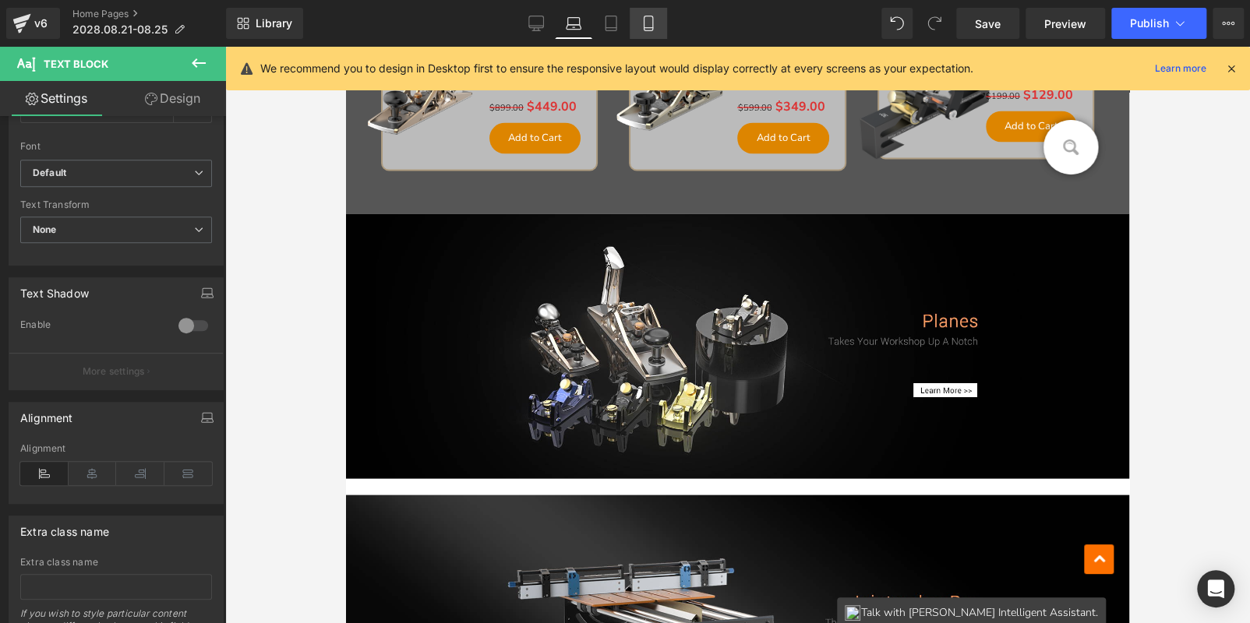
type input "12"
type input "100"
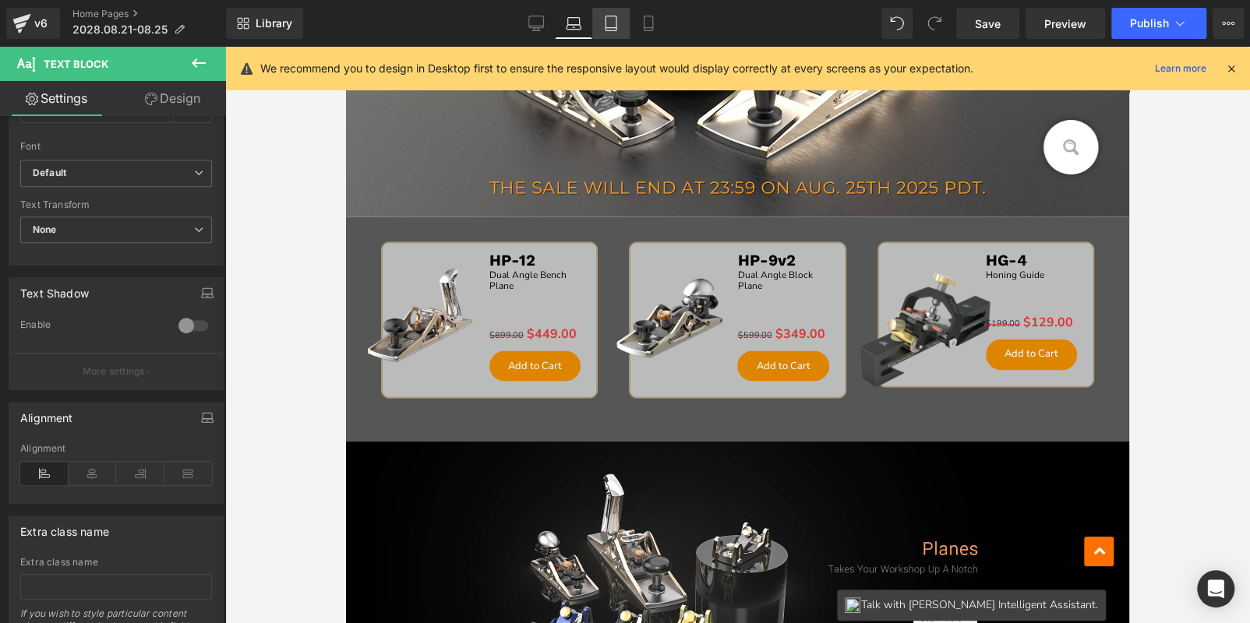
click at [622, 19] on link "Tablet" at bounding box center [610, 23] width 37 height 31
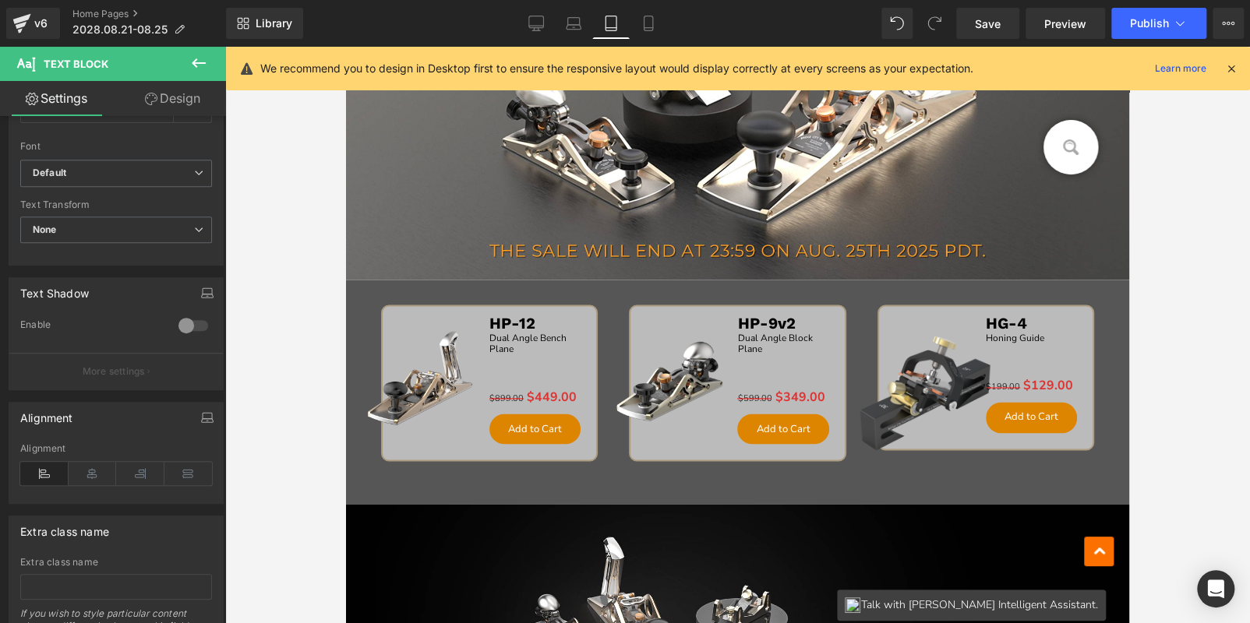
type input "11"
type input "1"
type input "100"
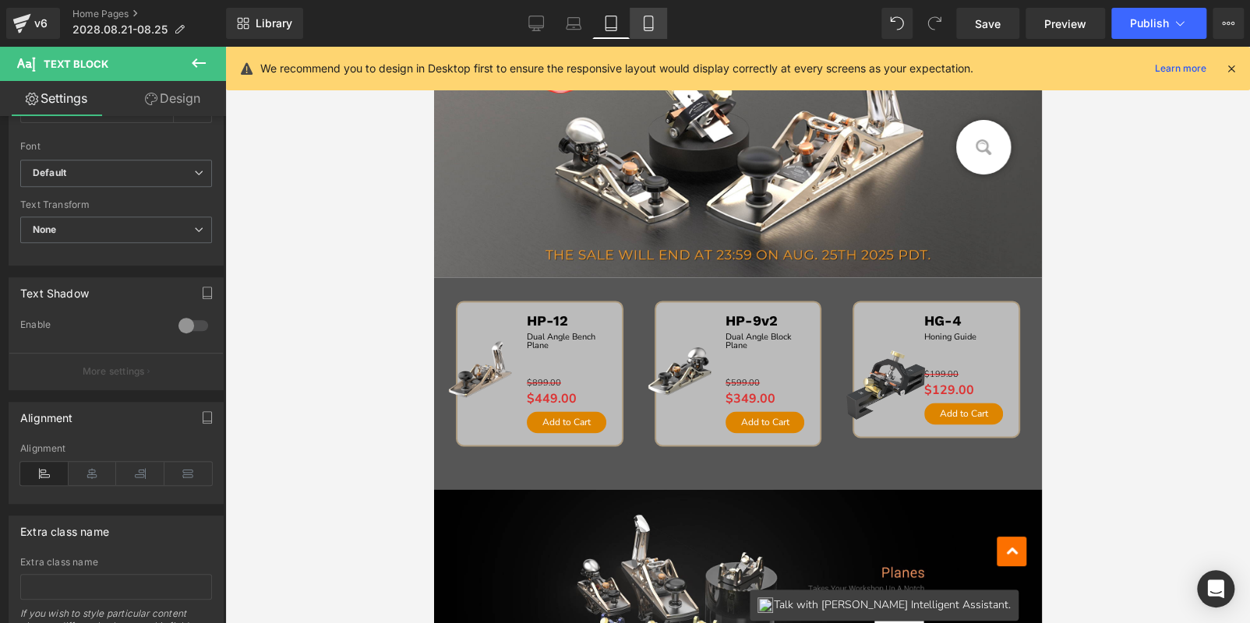
click at [638, 18] on link "Mobile" at bounding box center [648, 23] width 37 height 31
type input "16"
type input "1.2"
type input "100"
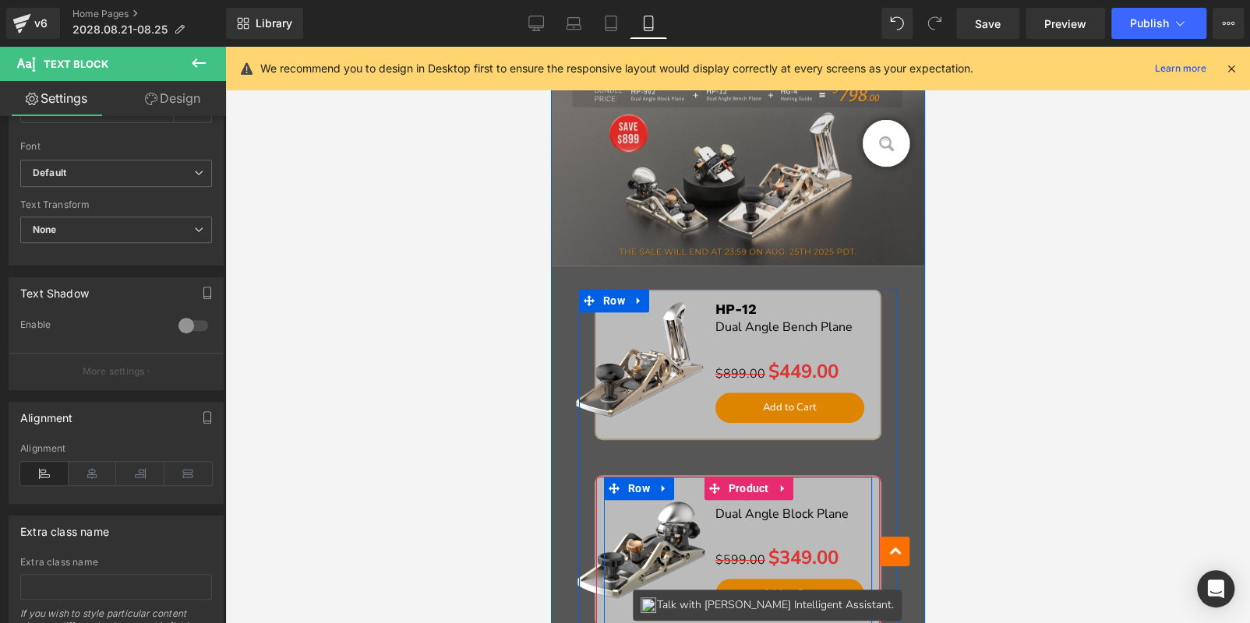
scroll to position [378, 0]
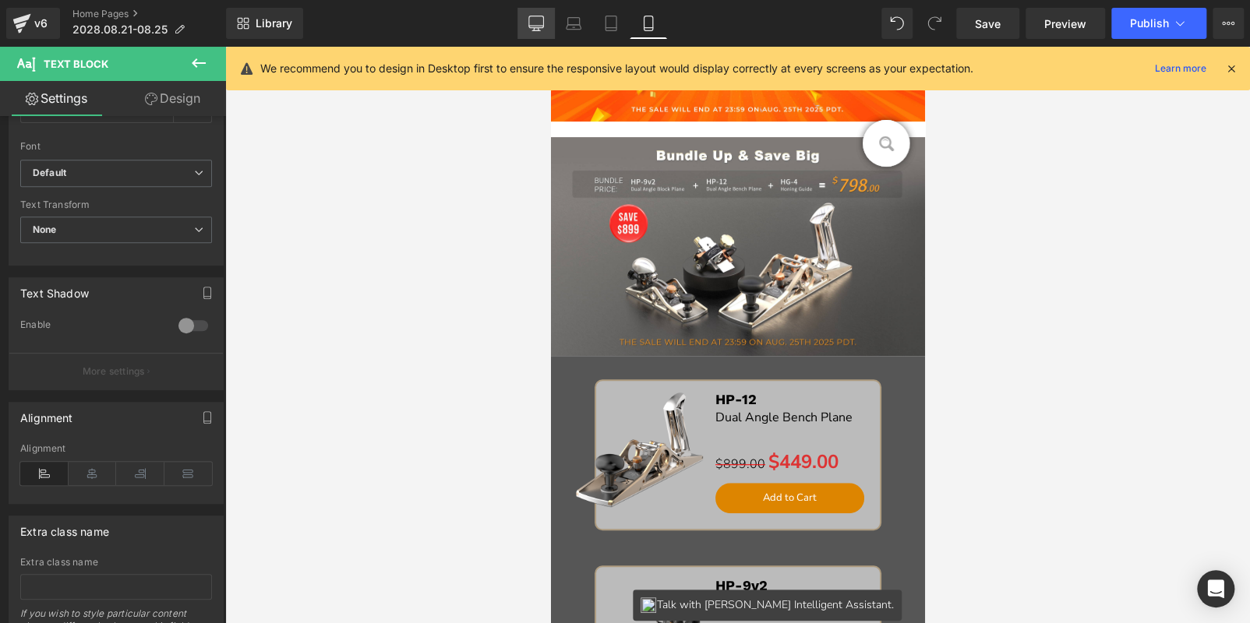
click at [533, 18] on icon at bounding box center [536, 24] width 16 height 16
type input "14"
type input "100"
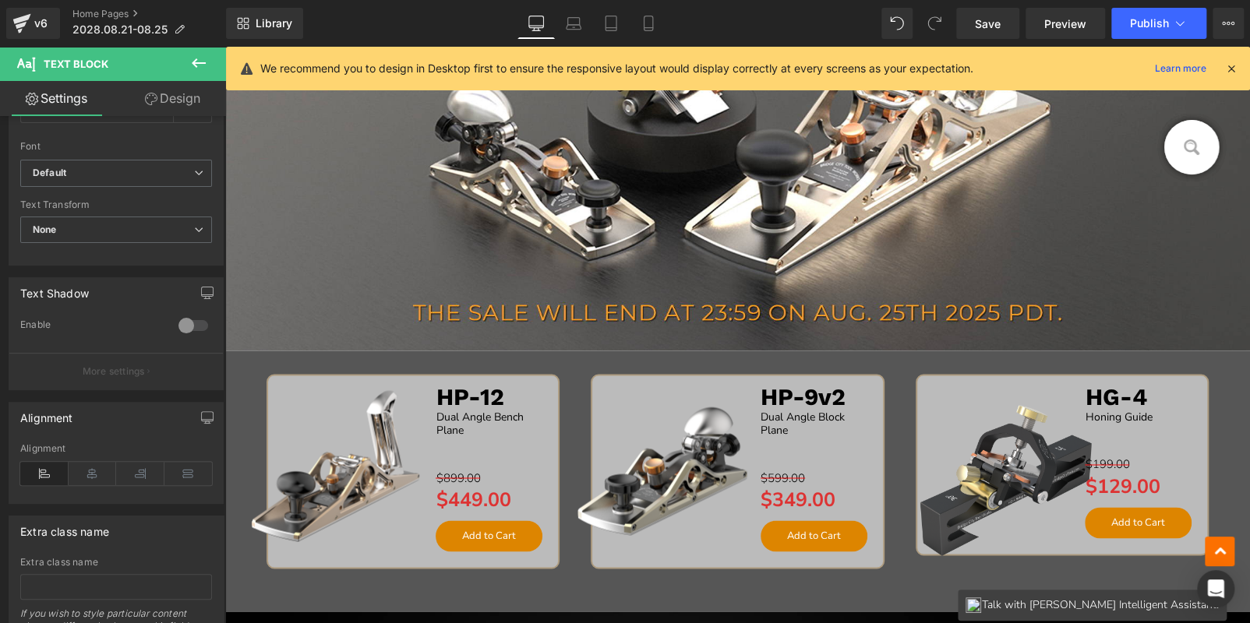
scroll to position [1533, 0]
click at [1138, 10] on button "Publish" at bounding box center [1158, 23] width 95 height 31
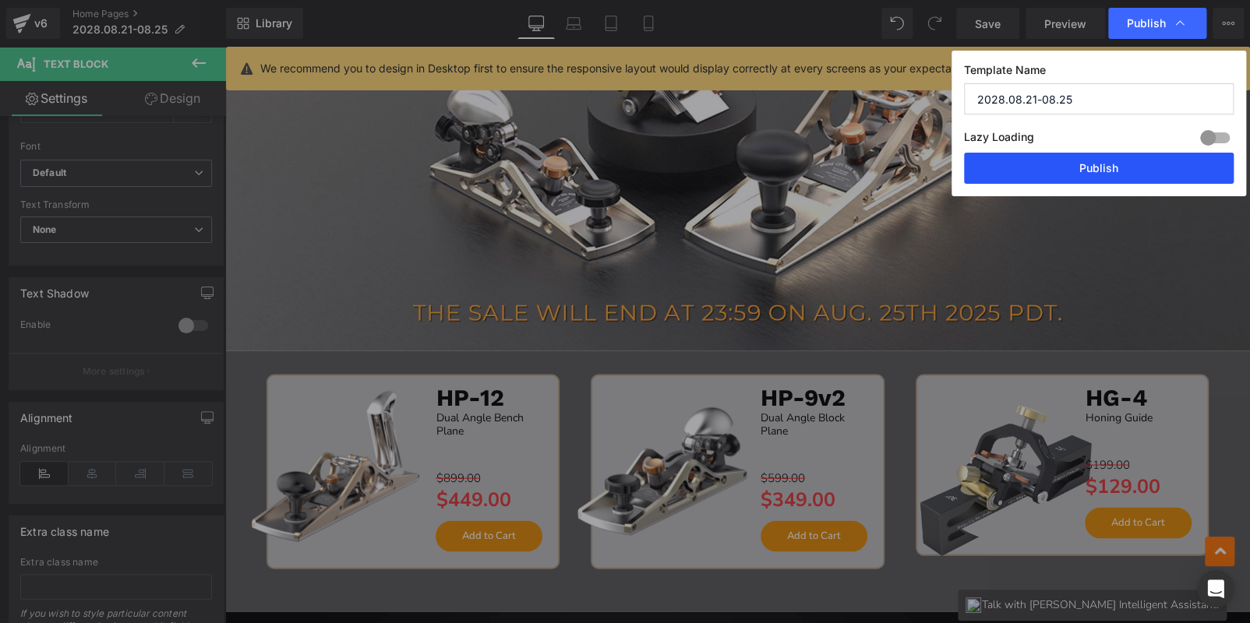
click at [1078, 167] on button "Publish" at bounding box center [1099, 168] width 270 height 31
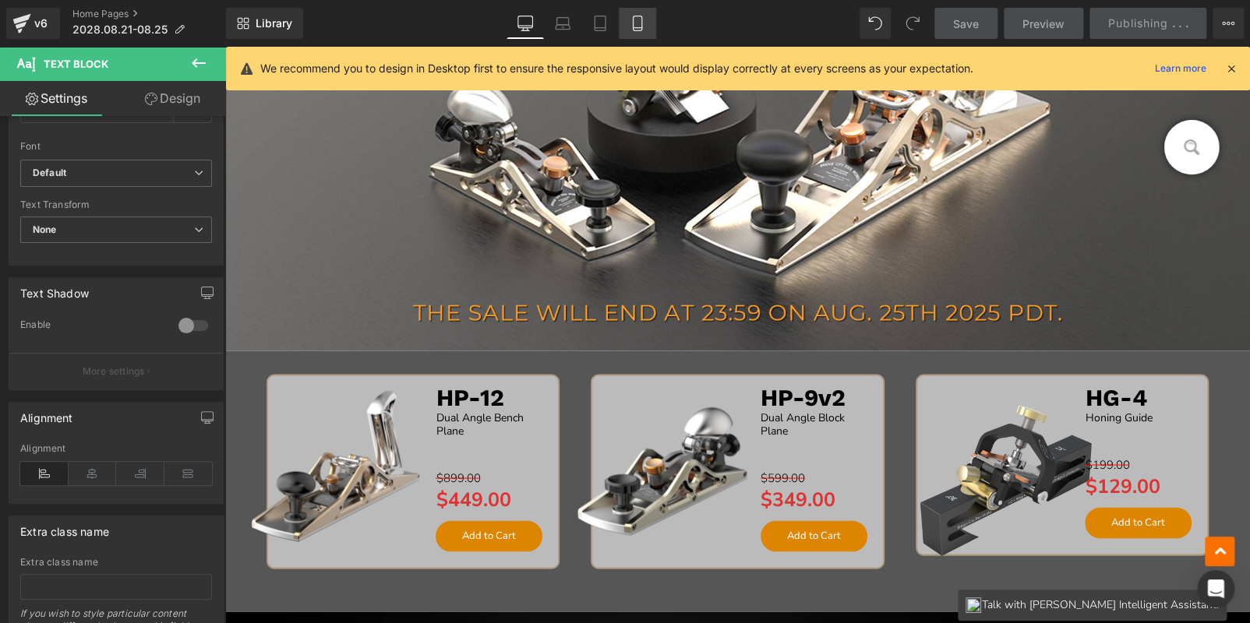
click at [641, 25] on icon at bounding box center [638, 24] width 16 height 16
type input "16"
type input "100"
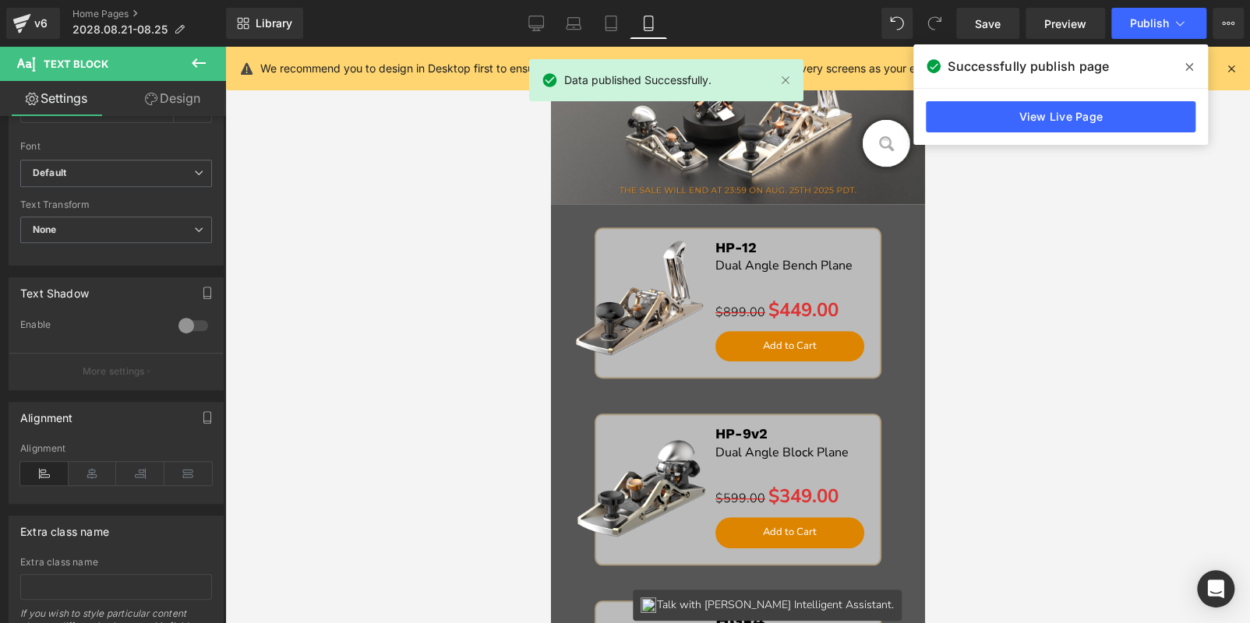
scroll to position [533, 0]
